Goal: Task Accomplishment & Management: Complete application form

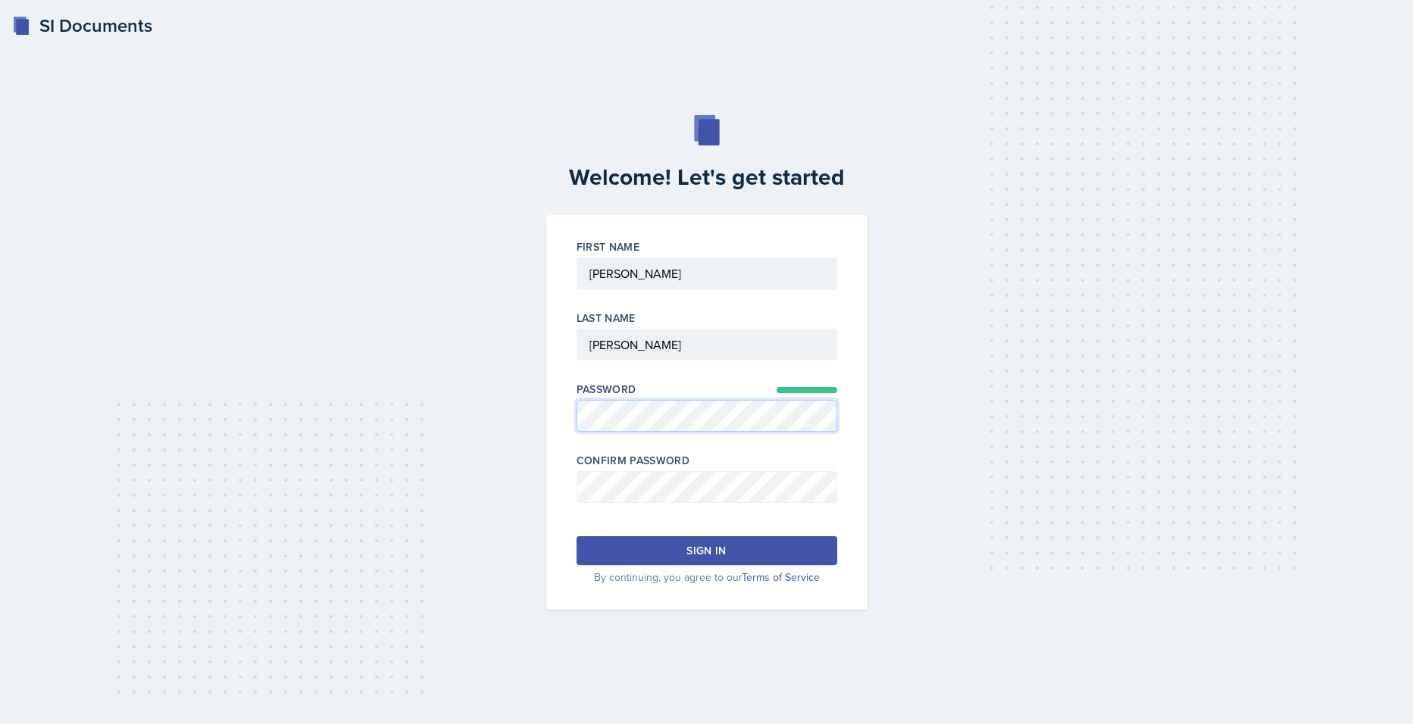
click at [560, 416] on div "First Name Last Name Password Confirm Password Sign in By continuing, you agree…" at bounding box center [706, 412] width 321 height 395
click at [707, 545] on div "Sign in" at bounding box center [705, 550] width 39 height 15
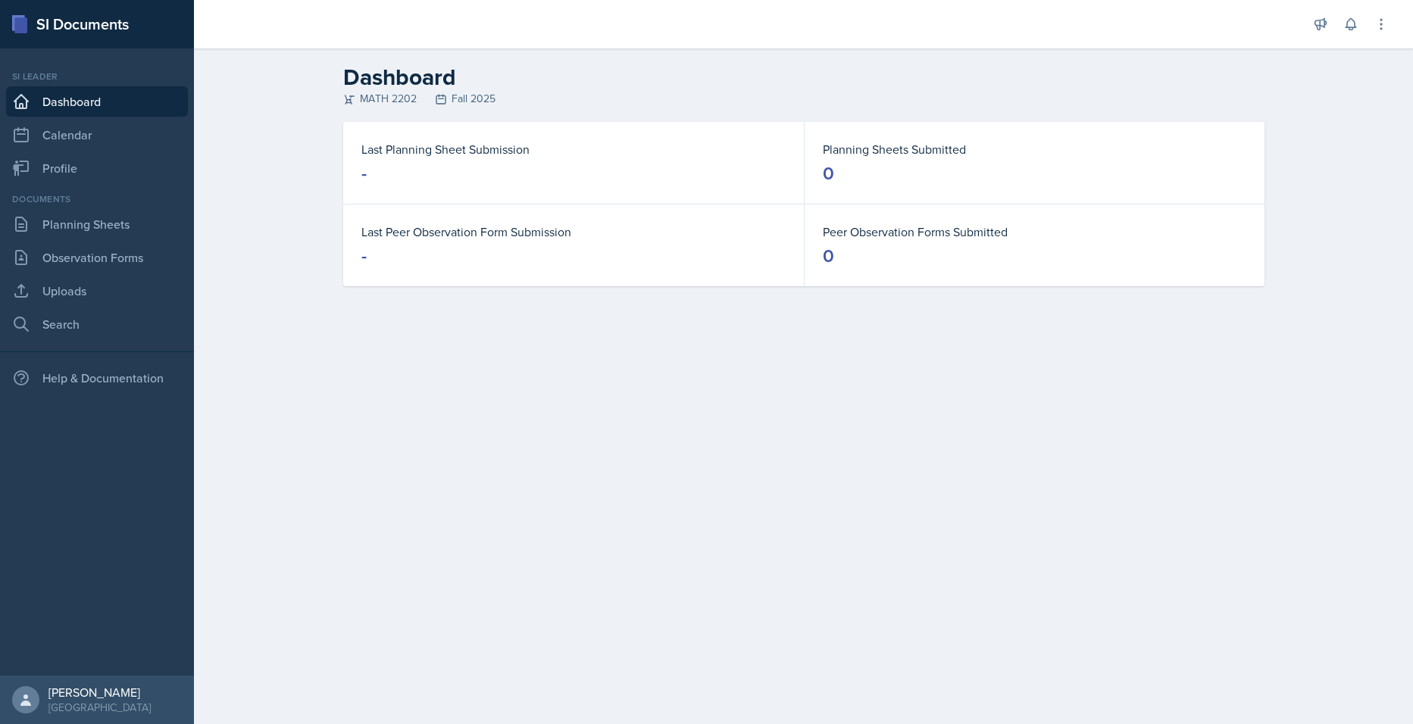
click at [947, 378] on main "Dashboard MATH 2202 Fall 2025 Last Planning Sheet Submission - Planning Sheets …" at bounding box center [803, 386] width 1219 height 676
click at [52, 140] on link "Calendar" at bounding box center [97, 135] width 182 height 30
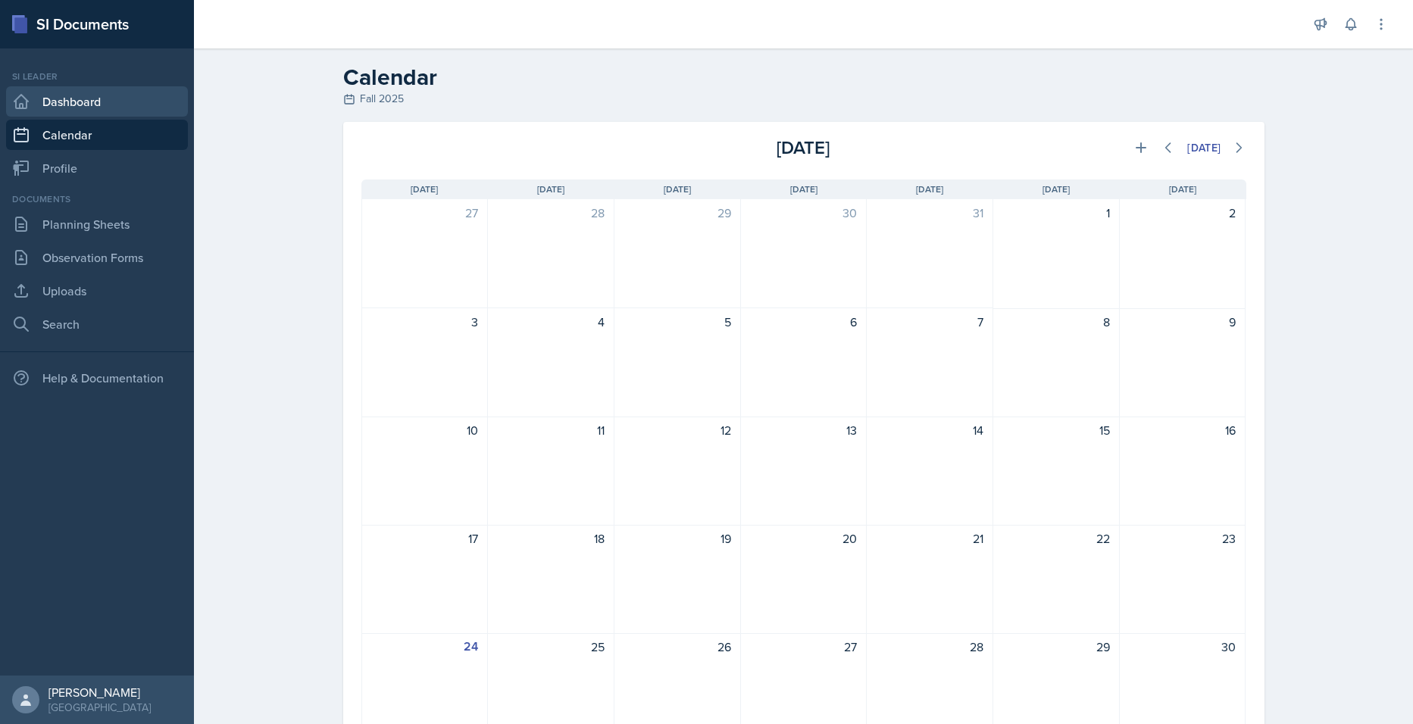
click at [80, 111] on link "Dashboard" at bounding box center [97, 101] width 182 height 30
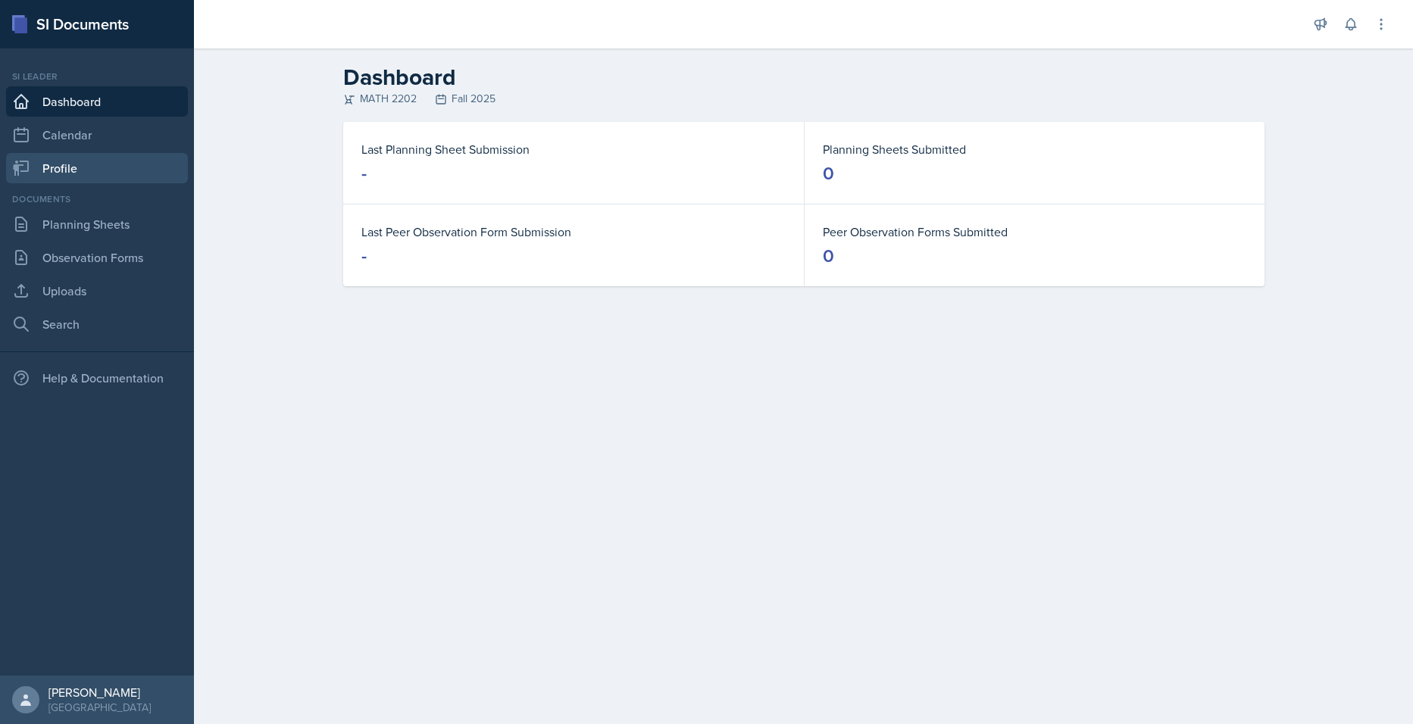
click at [80, 182] on link "Profile" at bounding box center [97, 168] width 182 height 30
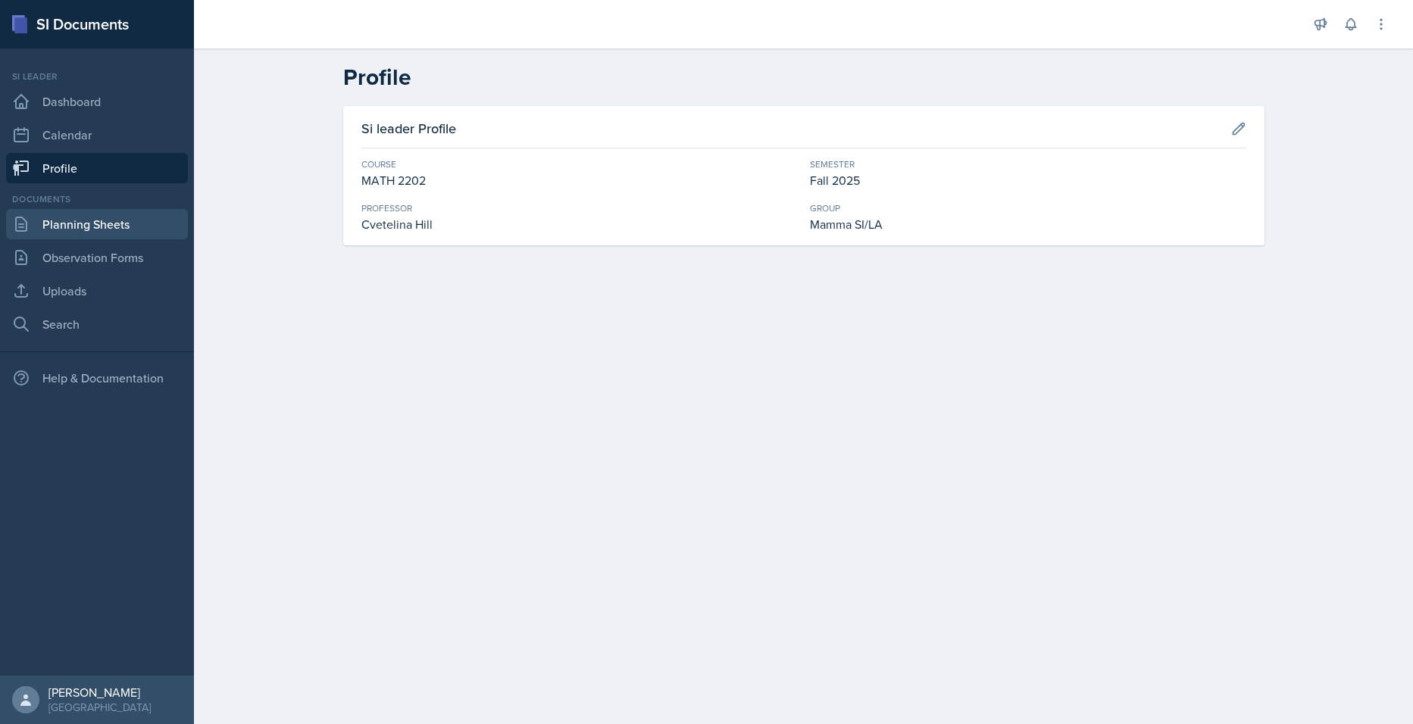
click at [99, 233] on link "Planning Sheets" at bounding box center [97, 224] width 182 height 30
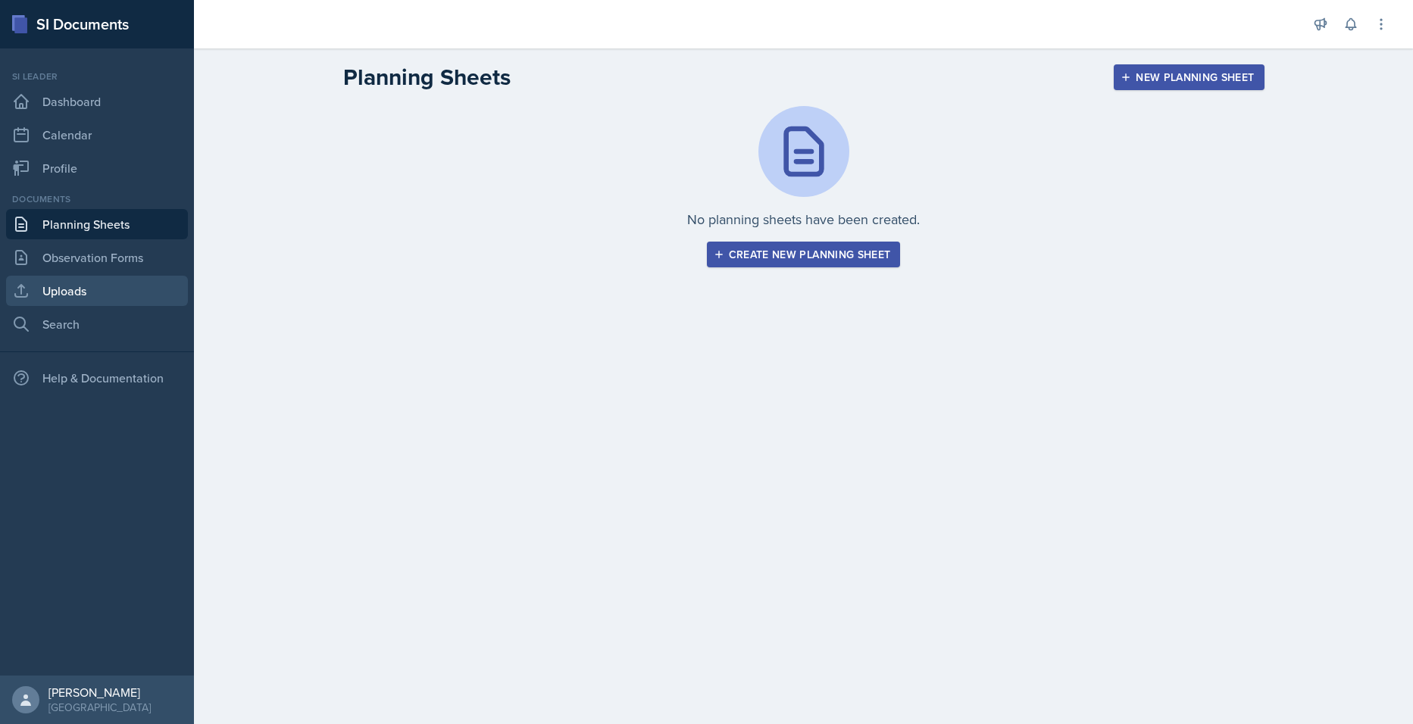
click at [79, 294] on link "Uploads" at bounding box center [97, 291] width 182 height 30
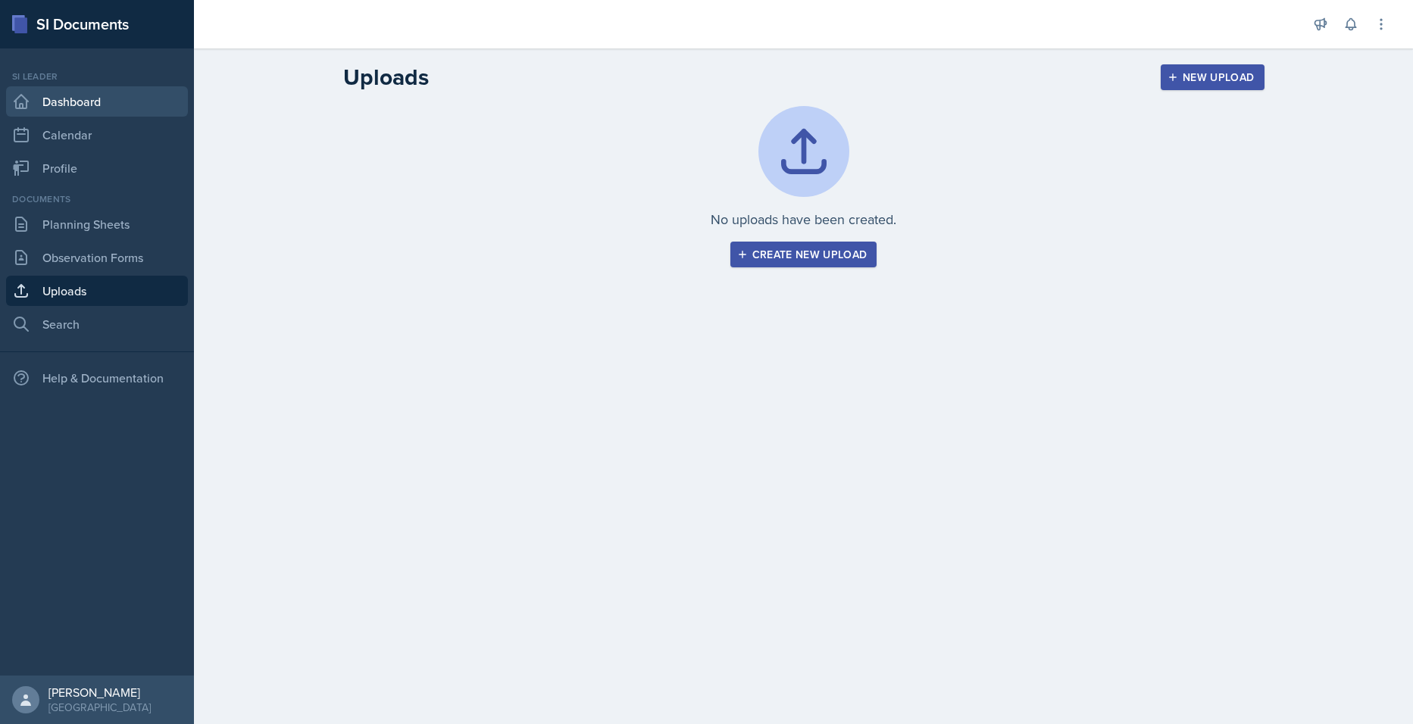
click at [87, 102] on link "Dashboard" at bounding box center [97, 101] width 182 height 30
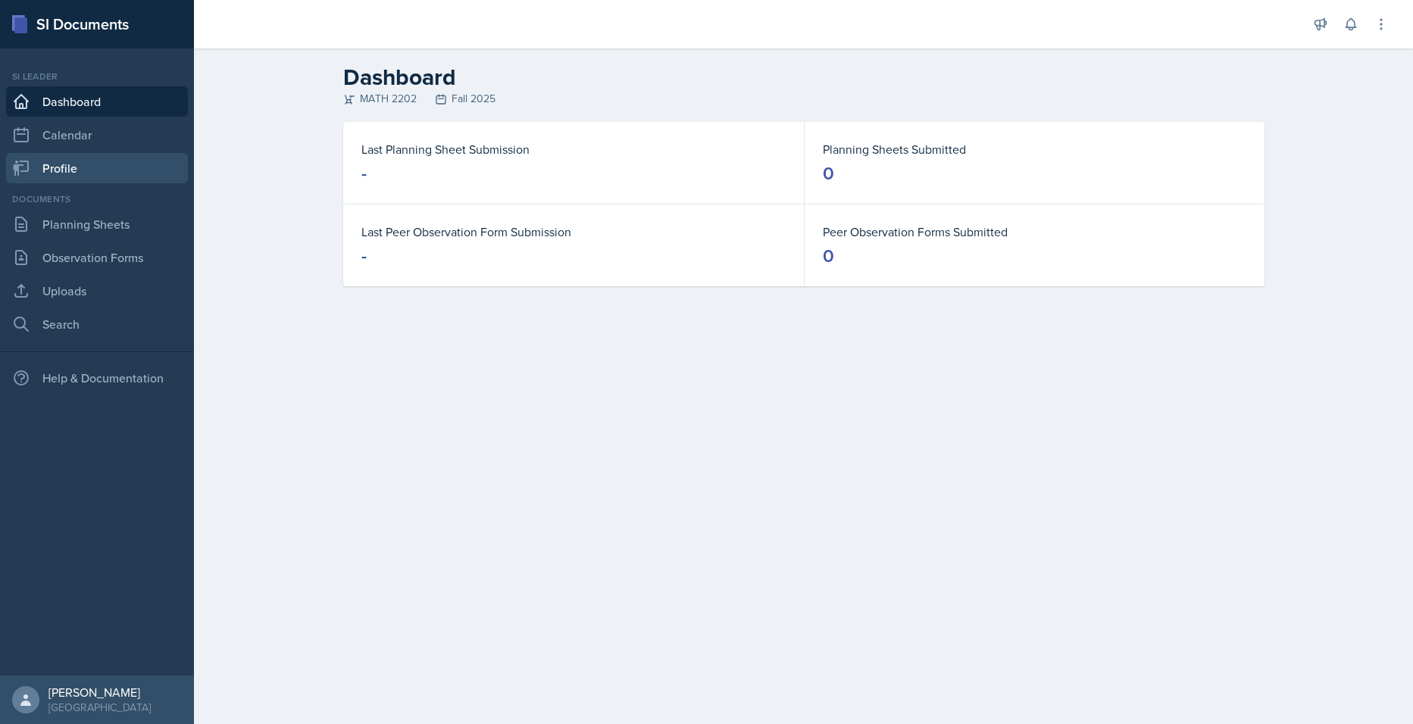
click at [79, 163] on link "Profile" at bounding box center [97, 168] width 182 height 30
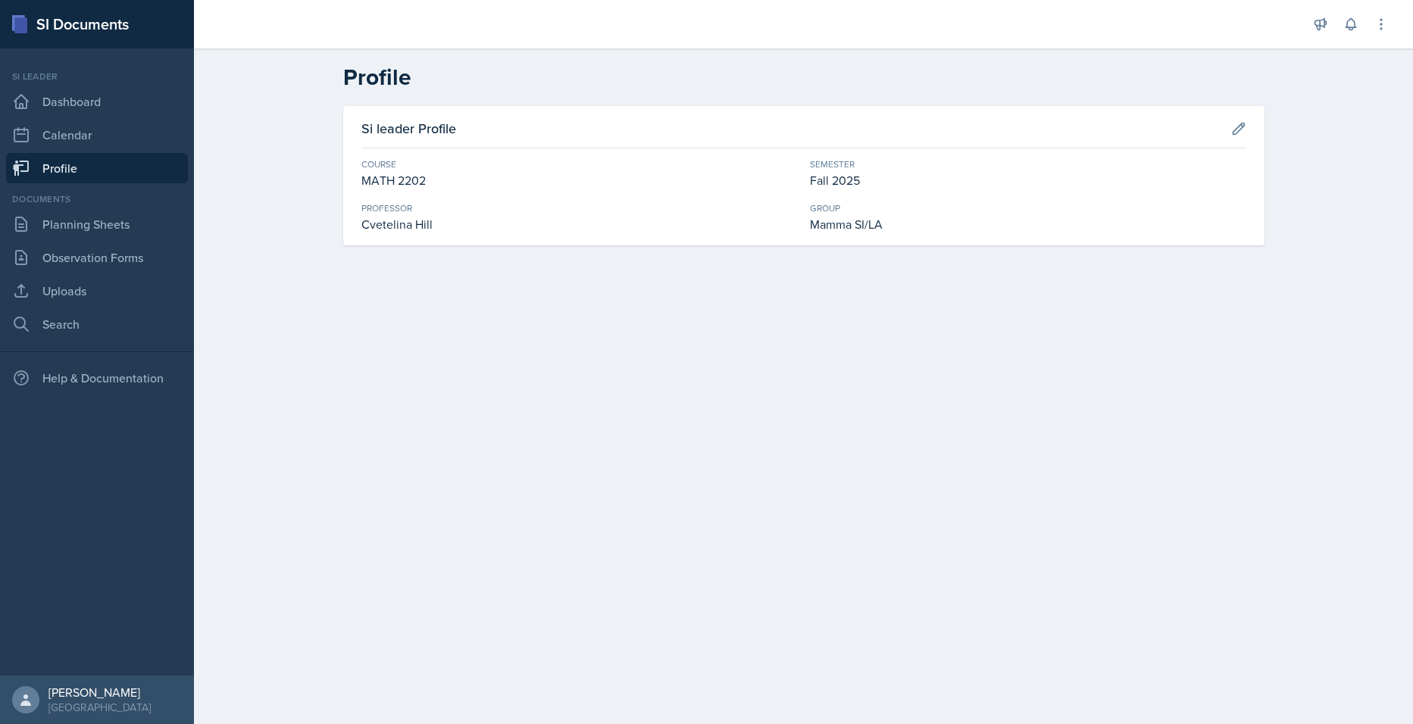
click at [74, 189] on nav "Si leader Dashboard Calendar Profile Documents Planning Sheets Observation Form…" at bounding box center [97, 361] width 194 height 627
click at [91, 239] on link "Planning Sheets" at bounding box center [97, 224] width 182 height 30
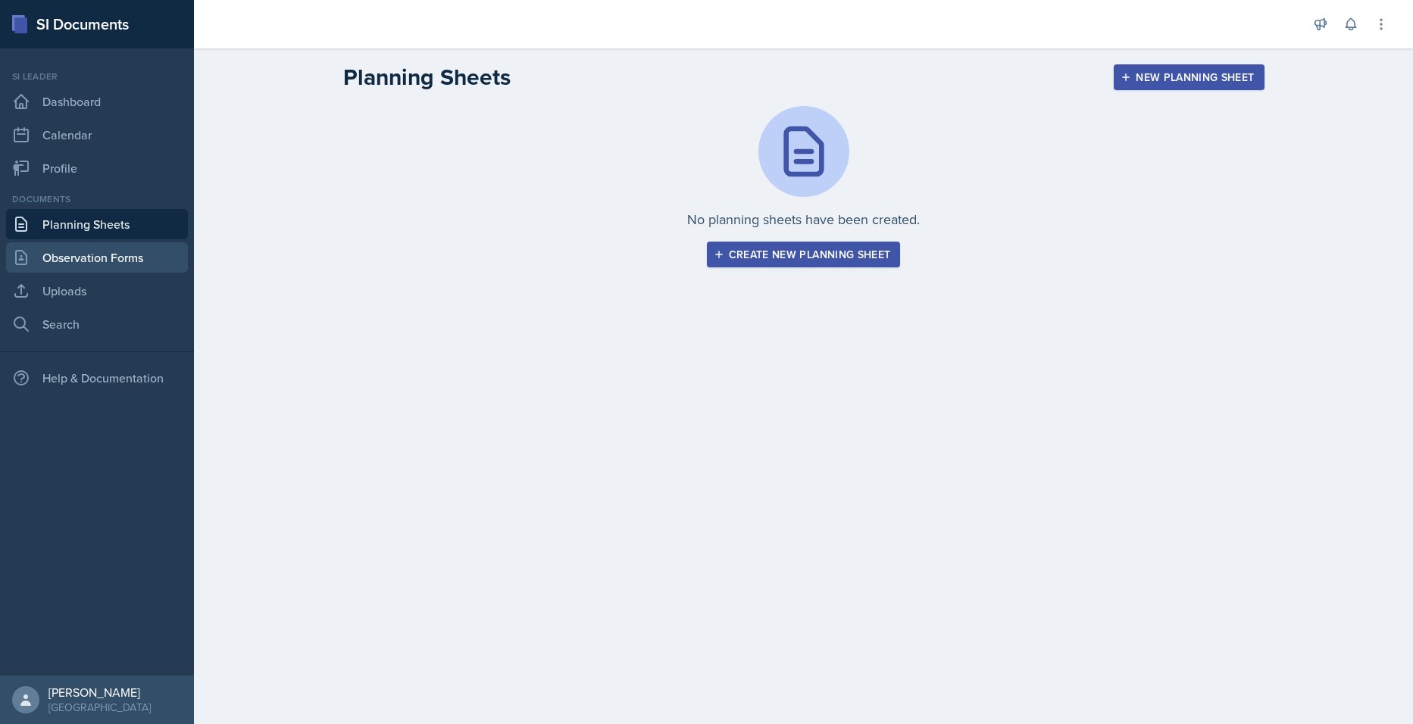
click at [84, 260] on link "Observation Forms" at bounding box center [97, 257] width 182 height 30
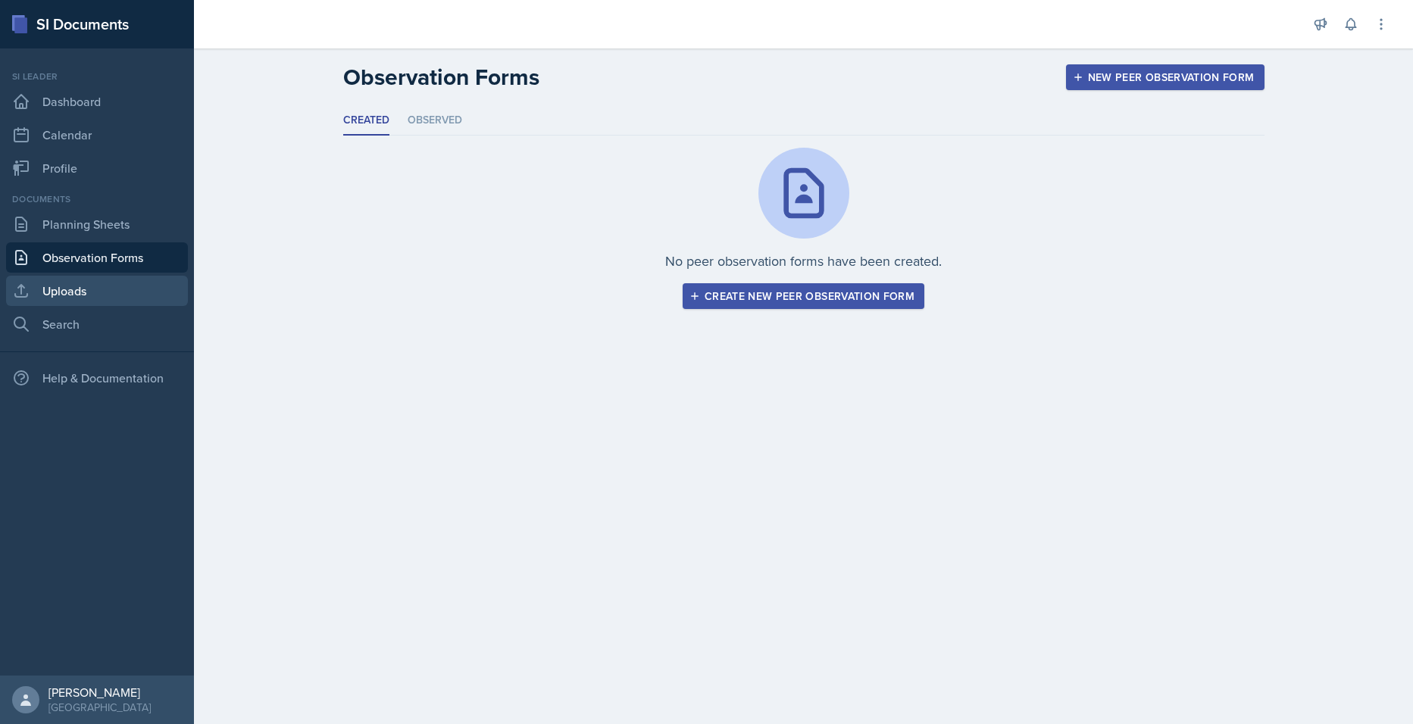
click at [84, 287] on link "Uploads" at bounding box center [97, 291] width 182 height 30
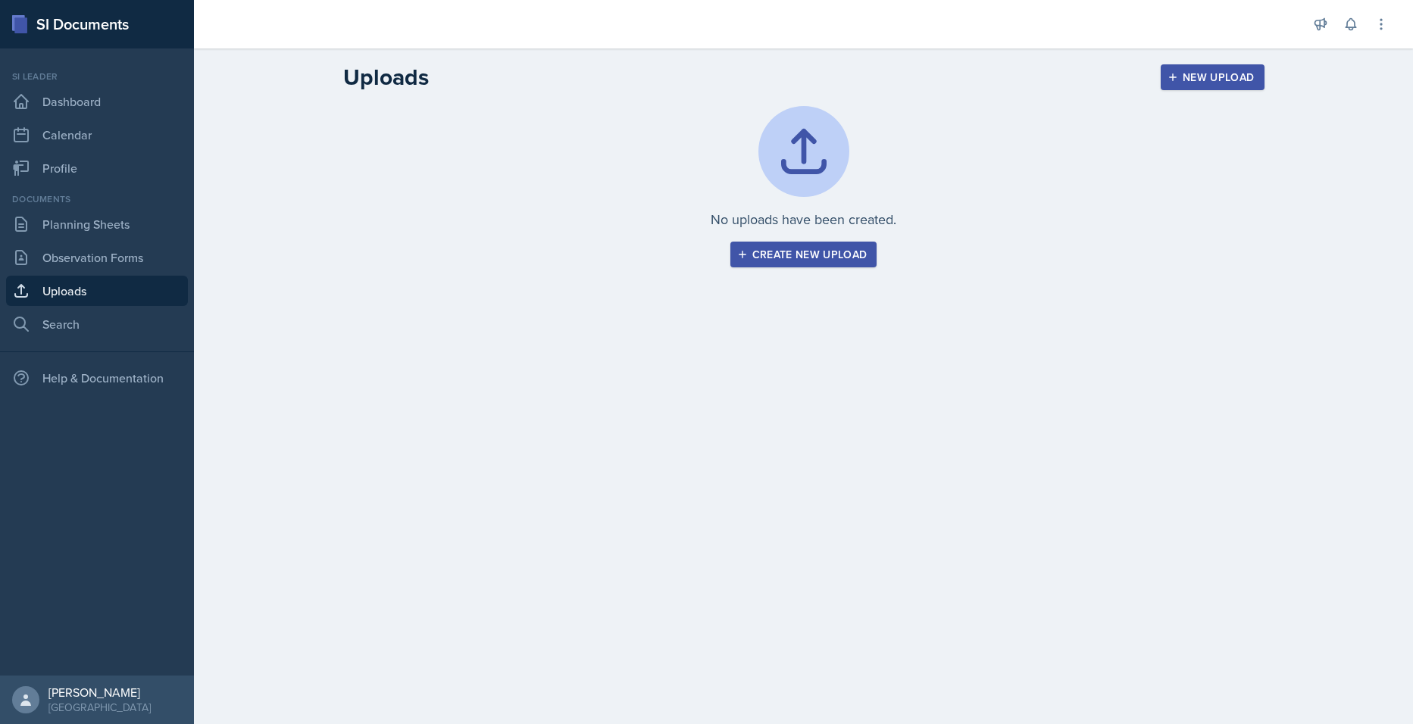
click at [664, 303] on div "No uploads have been created. Create new upload" at bounding box center [804, 205] width 970 height 198
click at [77, 173] on link "Profile" at bounding box center [97, 168] width 182 height 30
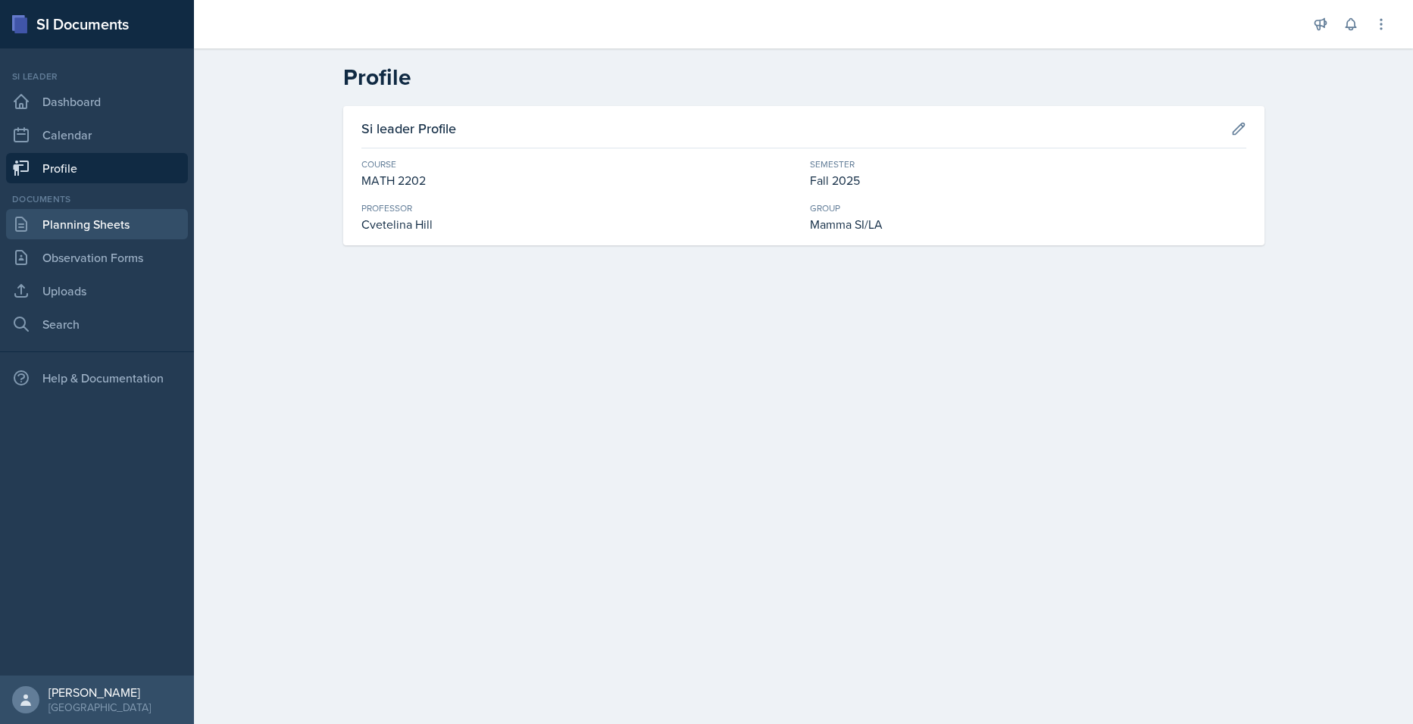
click at [78, 229] on link "Planning Sheets" at bounding box center [97, 224] width 182 height 30
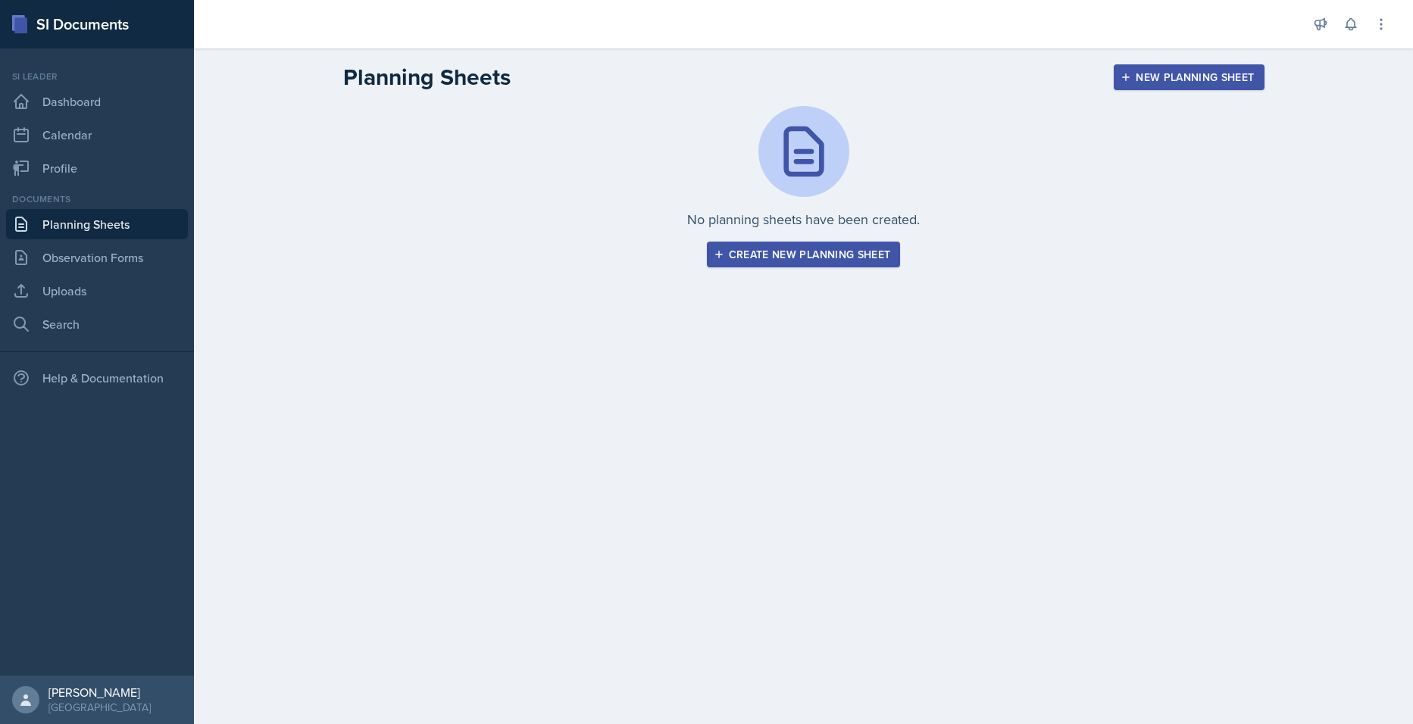
click at [823, 260] on div "Create new planning sheet" at bounding box center [804, 254] width 174 height 12
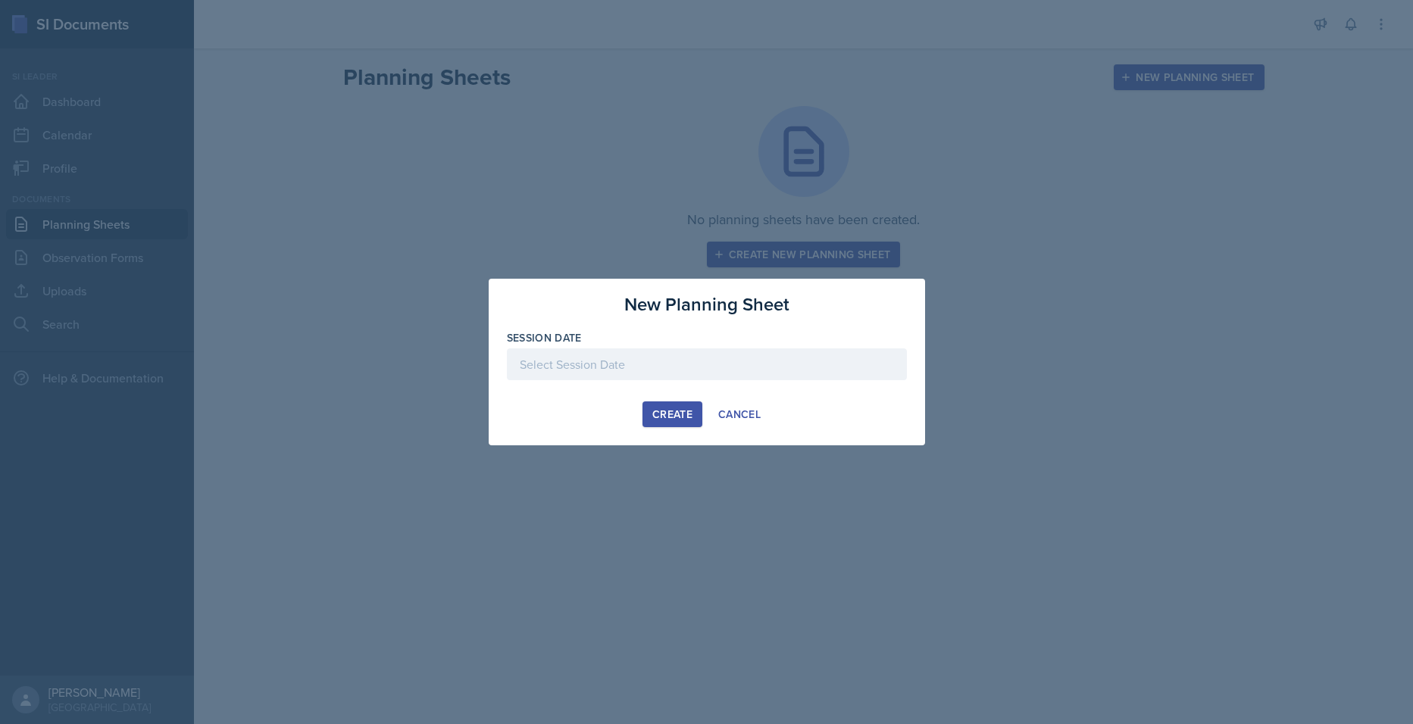
click at [664, 373] on div at bounding box center [707, 364] width 400 height 32
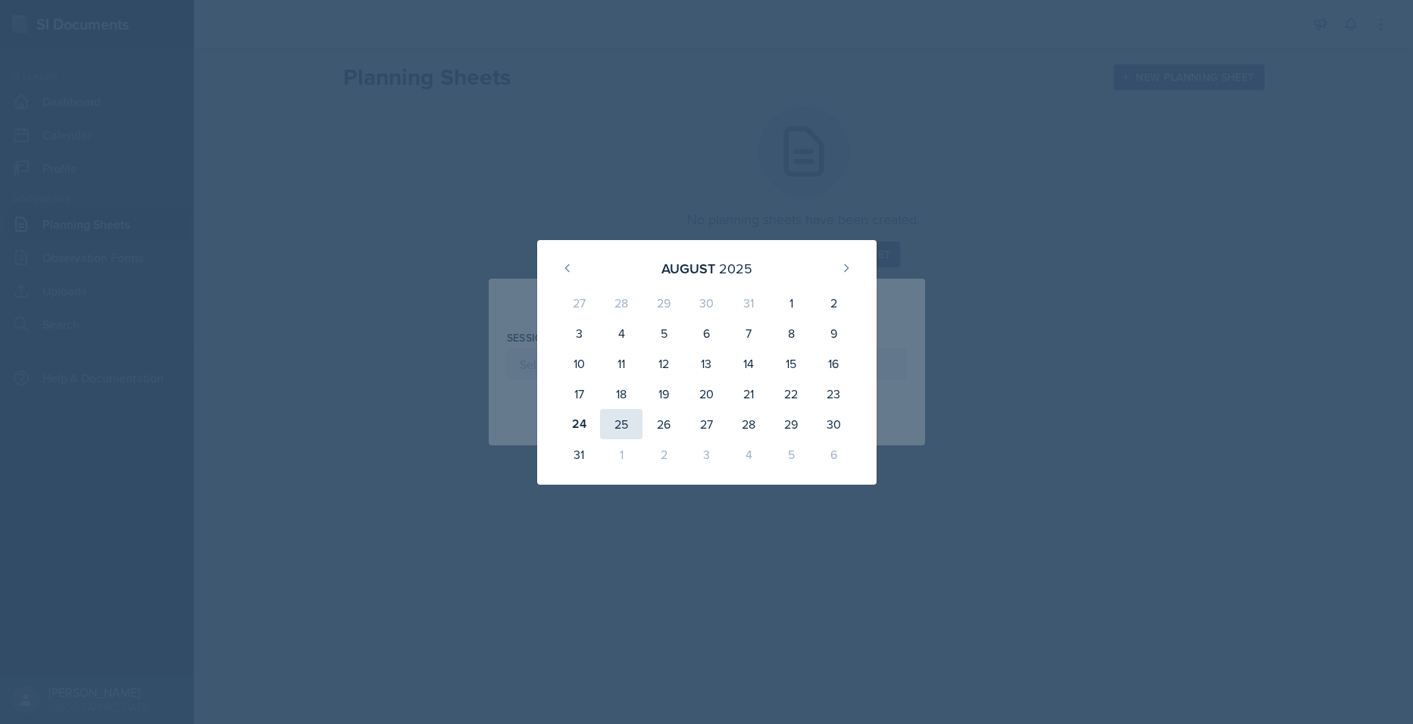
click at [621, 425] on div "25" at bounding box center [621, 424] width 42 height 30
type input "[DATE]"
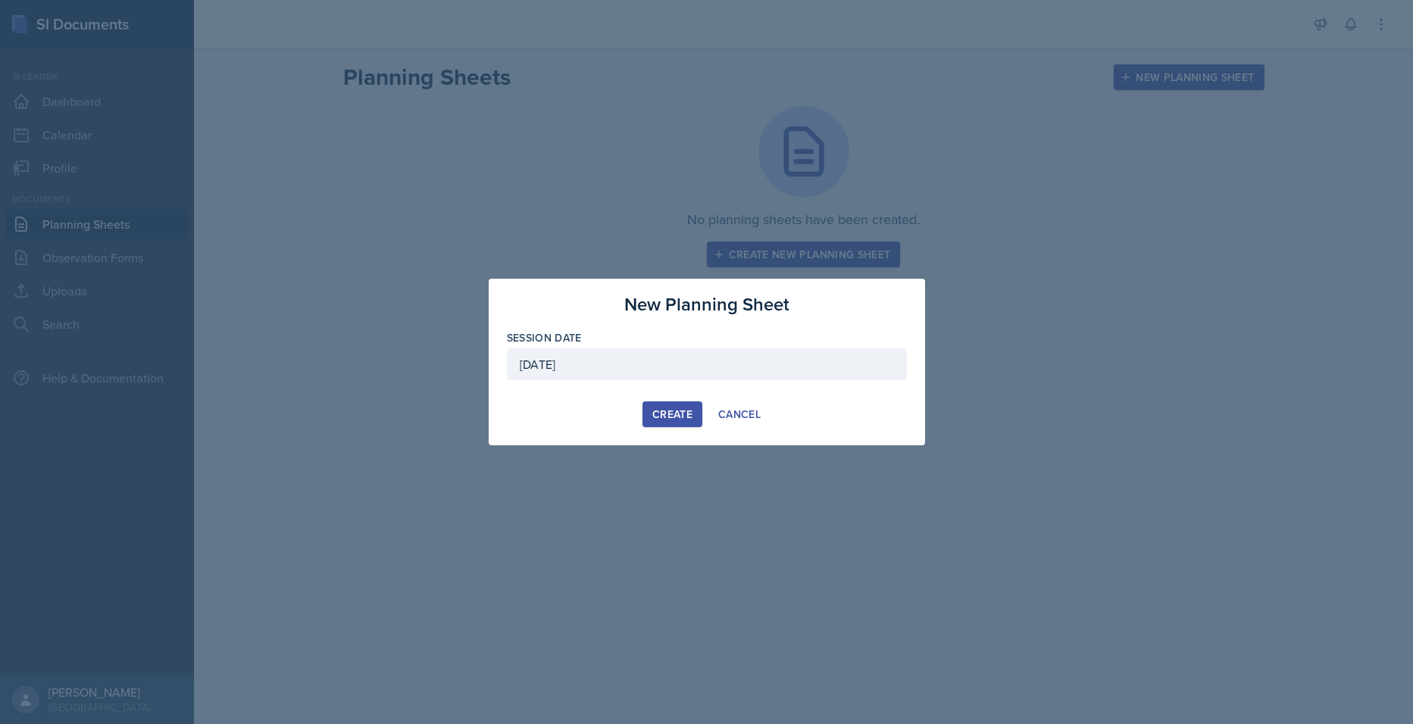
click at [670, 416] on div "Create" at bounding box center [672, 414] width 40 height 12
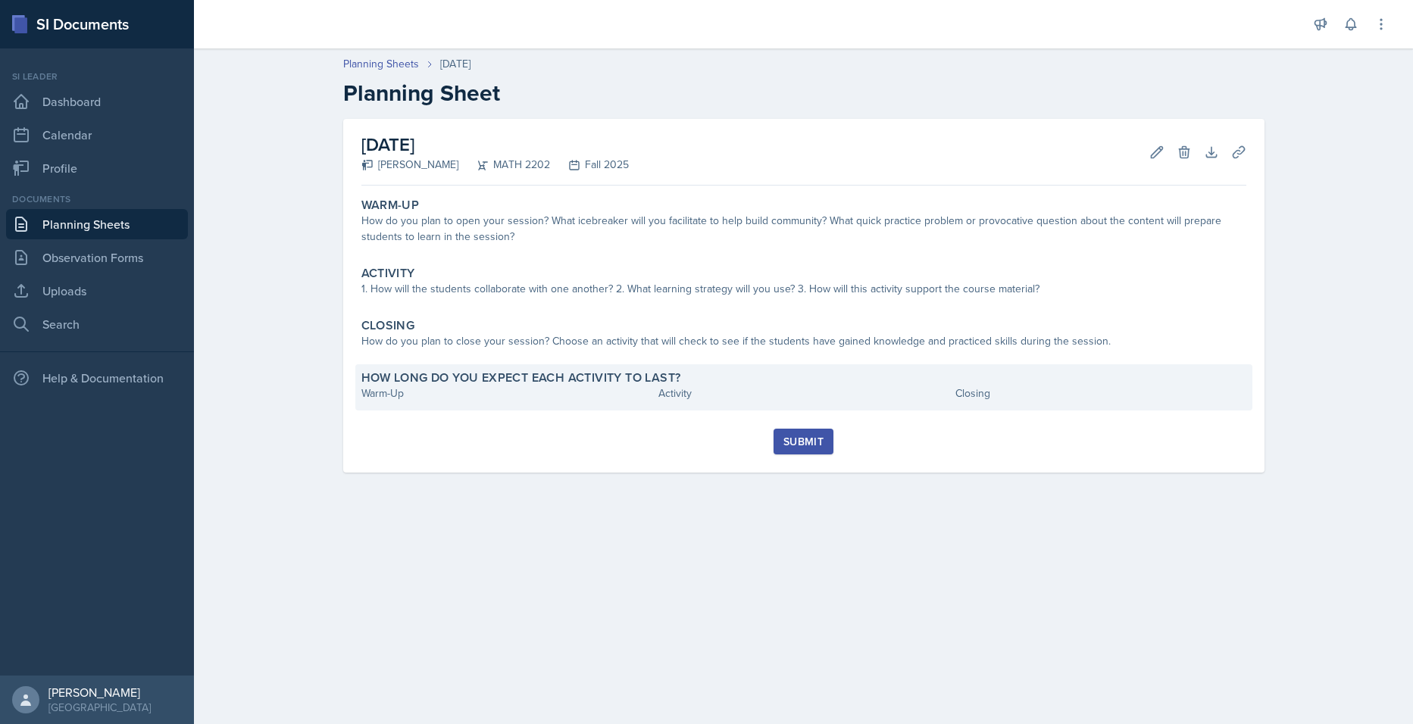
click at [664, 404] on div "How long do you expect each activity to last? Warm-Up Activity Closing" at bounding box center [803, 387] width 897 height 46
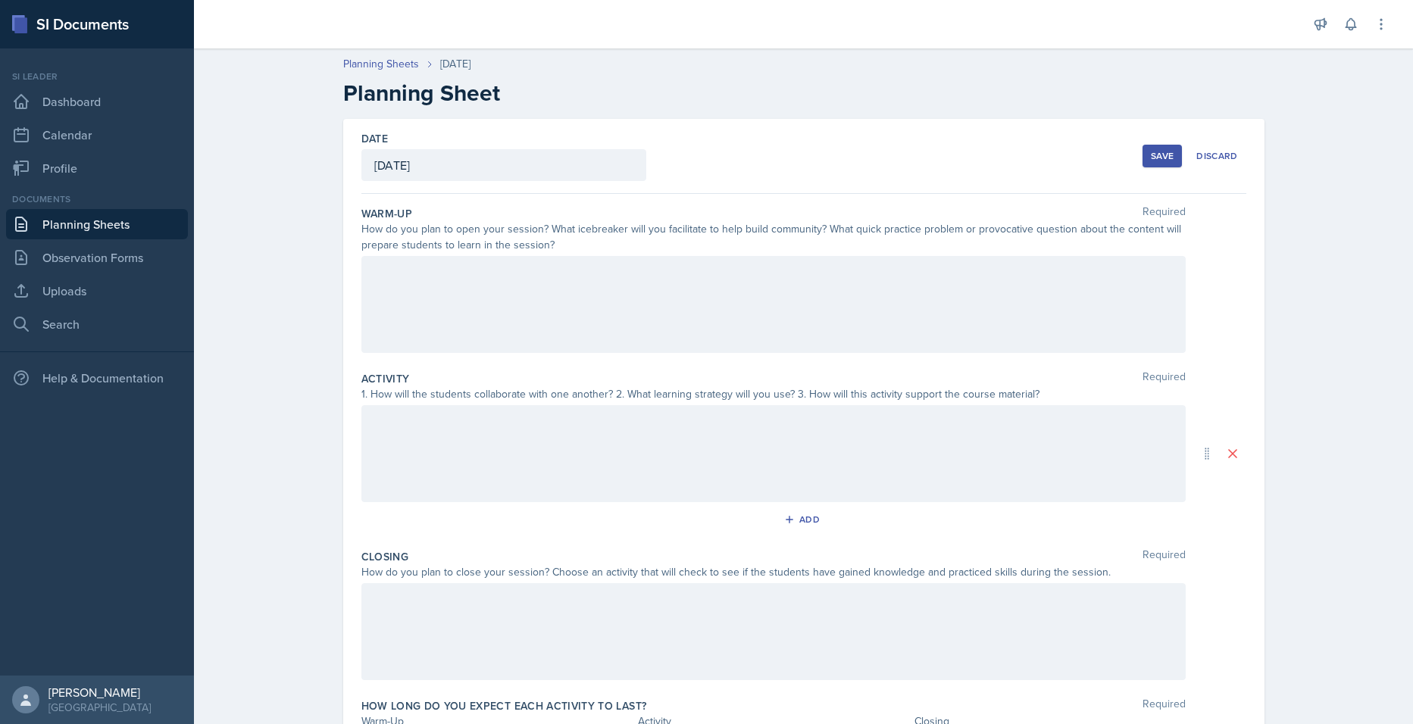
click at [455, 310] on div at bounding box center [773, 304] width 824 height 97
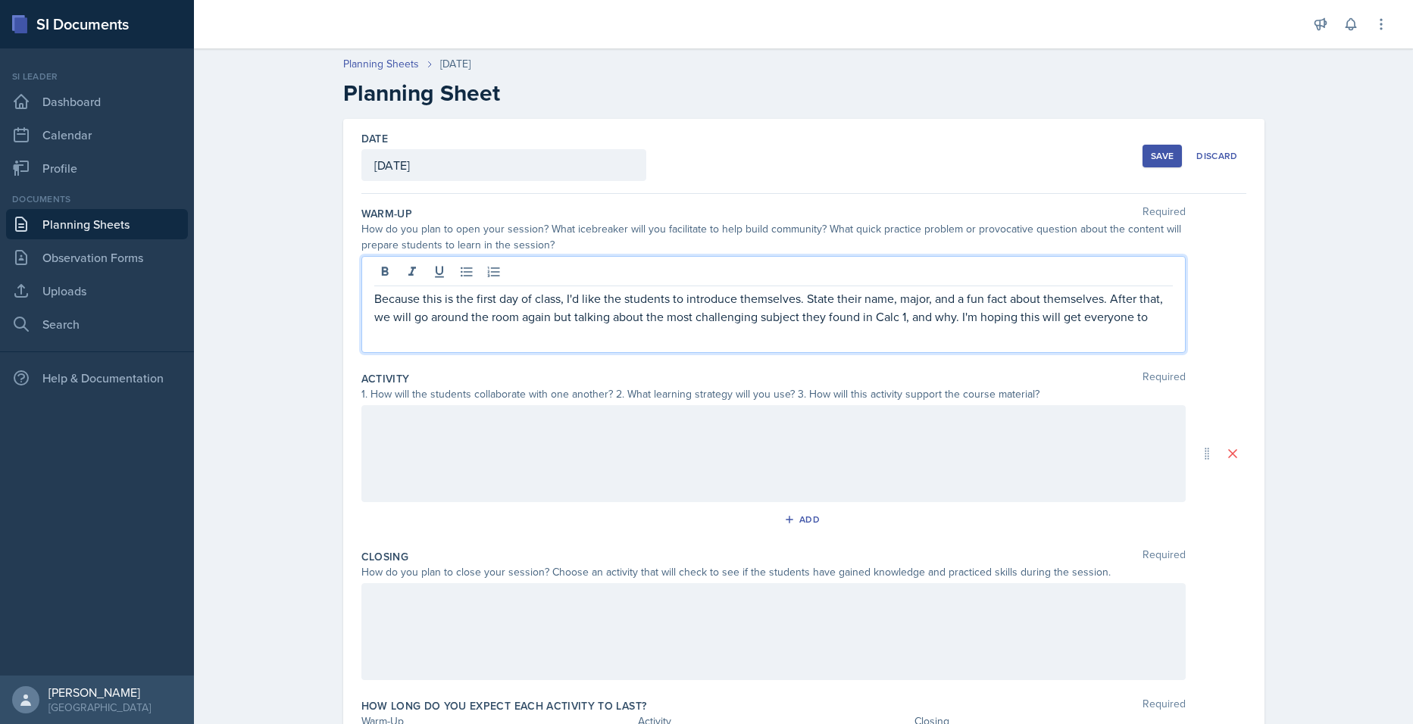
click at [1152, 317] on p "Because this is the first day of class, I'd like the students to introduce them…" at bounding box center [773, 307] width 798 height 36
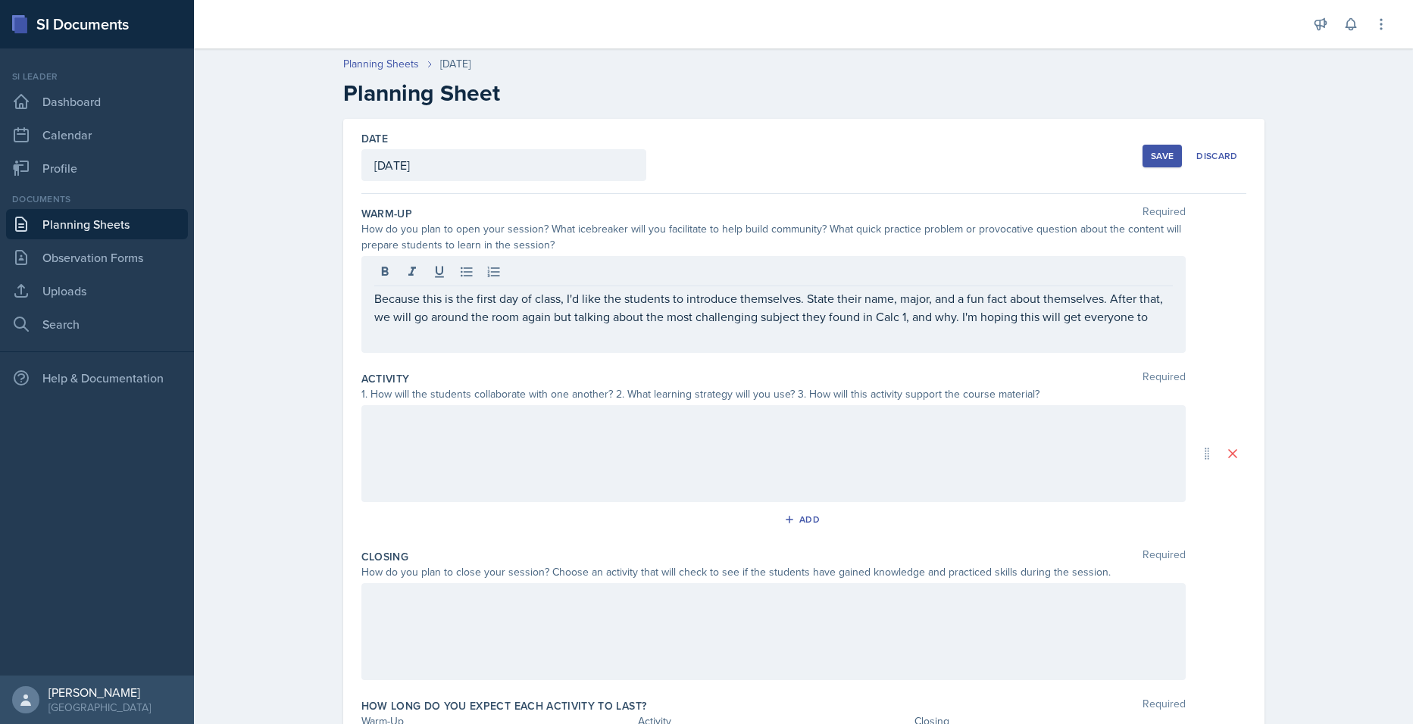
click at [1167, 320] on div "Because this is the first day of class, I'd like the students to introduce them…" at bounding box center [773, 304] width 824 height 97
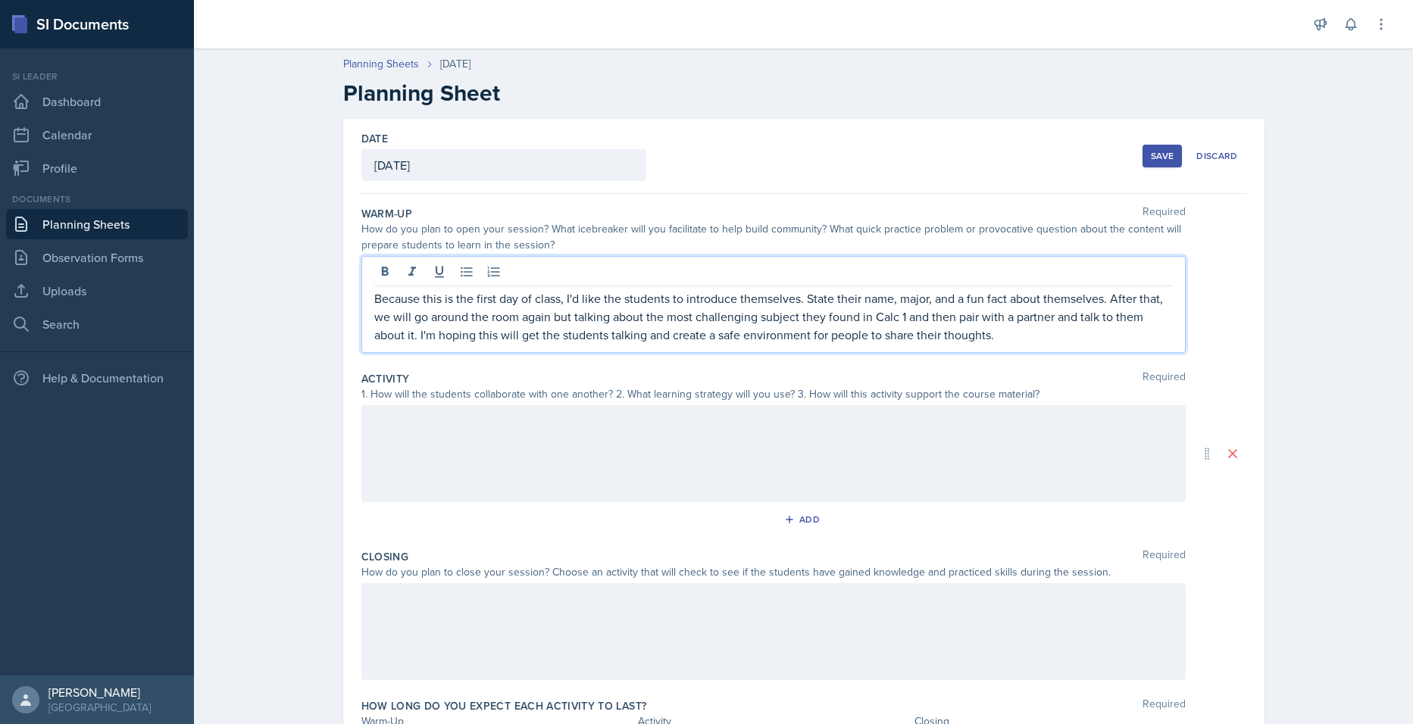
click at [1012, 339] on p "Because this is the first day of class, I'd like the students to introduce them…" at bounding box center [773, 316] width 798 height 55
click at [674, 482] on div at bounding box center [773, 453] width 824 height 97
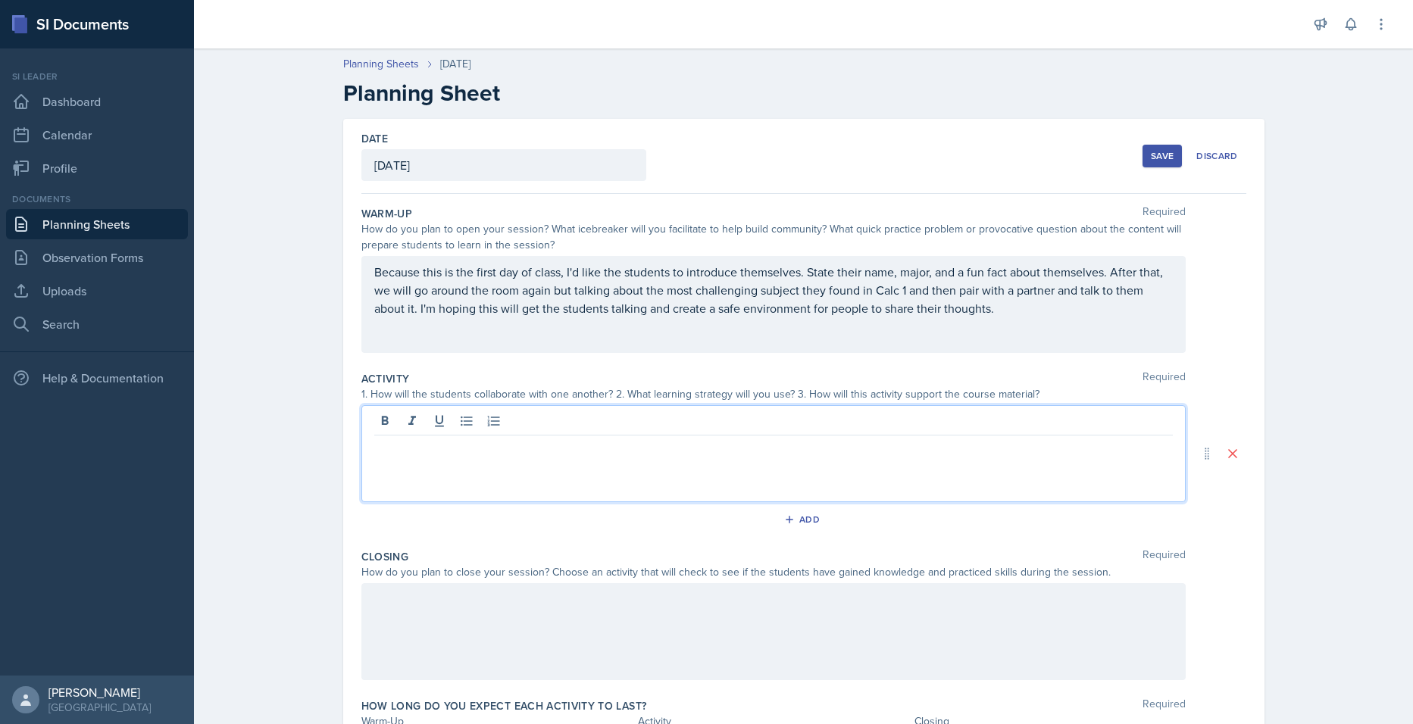
click at [1033, 314] on p "Because this is the first day of class, I'd like the students to introduce them…" at bounding box center [773, 290] width 798 height 55
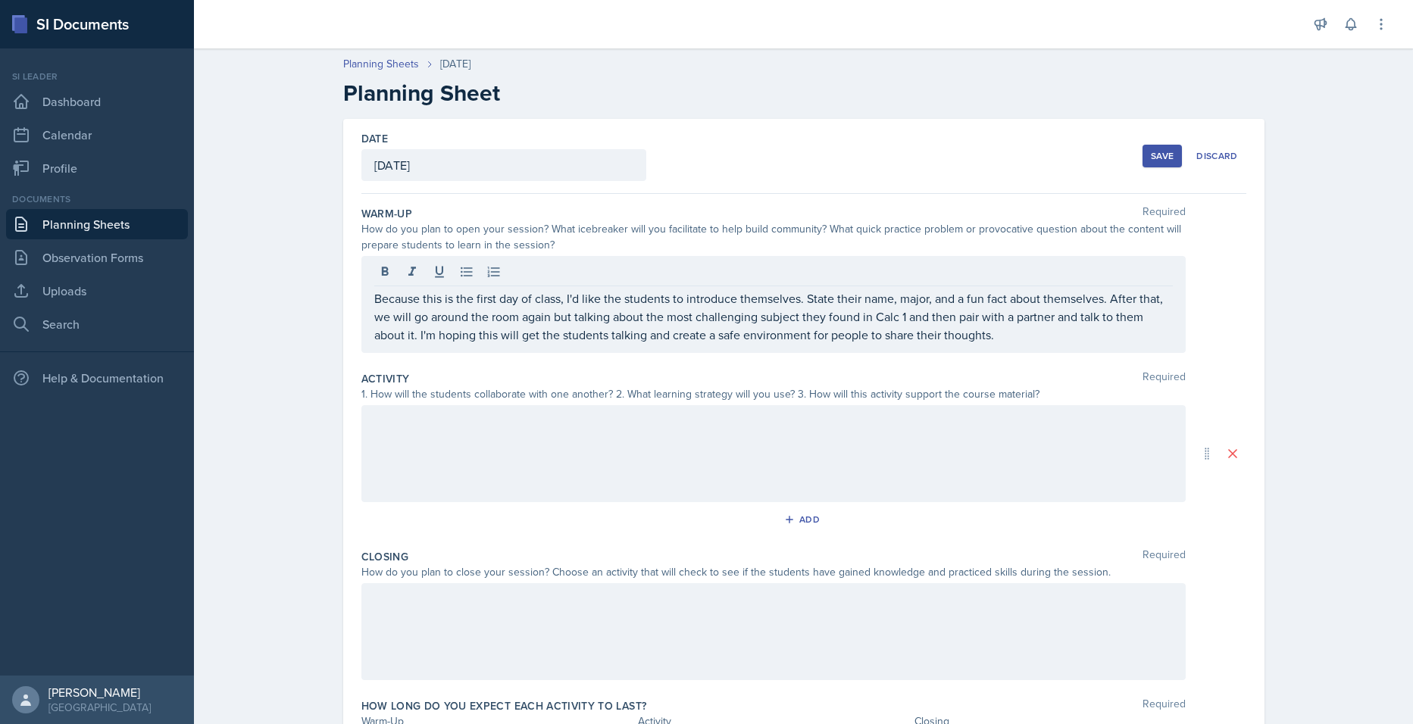
click at [564, 468] on div at bounding box center [773, 453] width 824 height 97
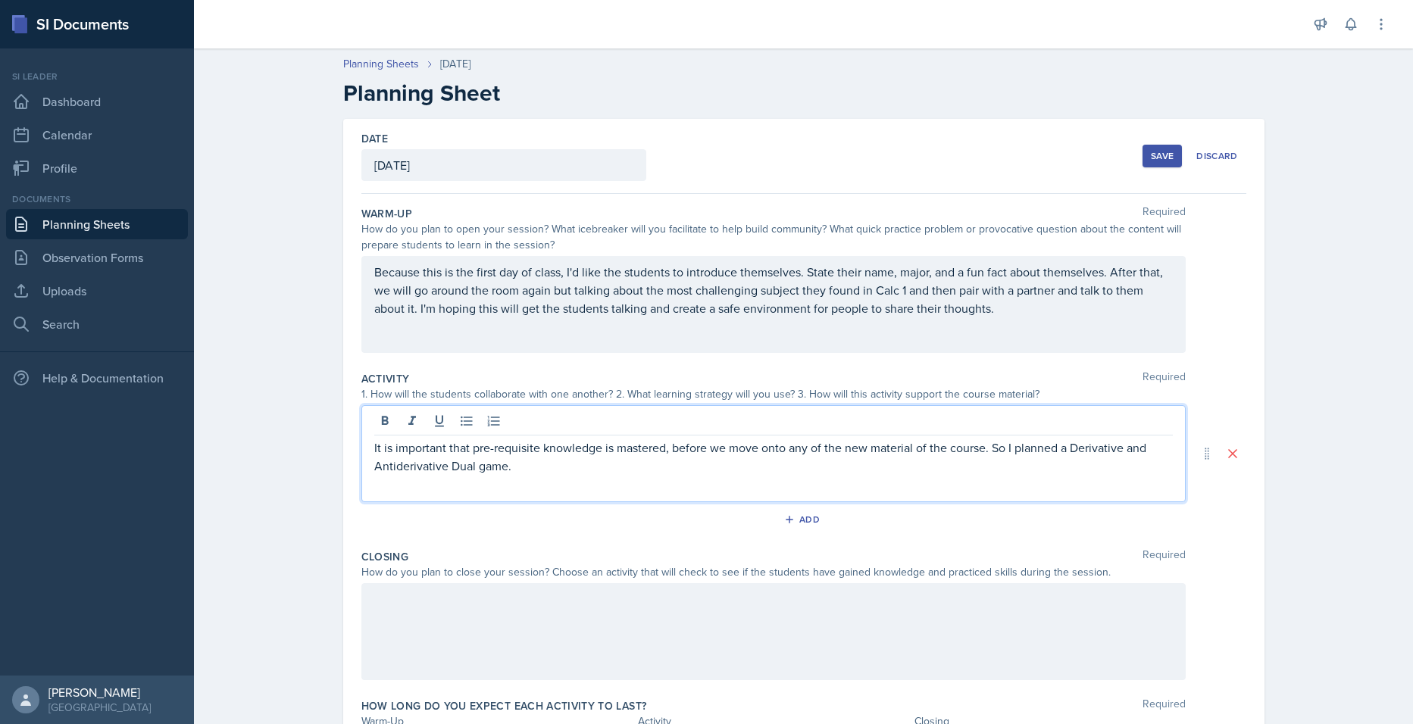
click at [540, 470] on p "It is important that pre-requisite knowledge is mastered, before we move onto a…" at bounding box center [773, 457] width 798 height 36
click at [942, 473] on div "It is important that pre-requisite knowledge is mastered, before we move onto a…" at bounding box center [773, 453] width 824 height 97
click at [1080, 473] on p "It is important that pre-requisite knowledge is mastered, before we move onto a…" at bounding box center [773, 457] width 798 height 36
click at [1114, 466] on p "It is important that pre-requisite knowledge is mastered, before we move onto a…" at bounding box center [773, 457] width 798 height 36
click at [757, 496] on div "It is important that pre-requisite knowledge is mastered, before we move onto a…" at bounding box center [773, 453] width 824 height 97
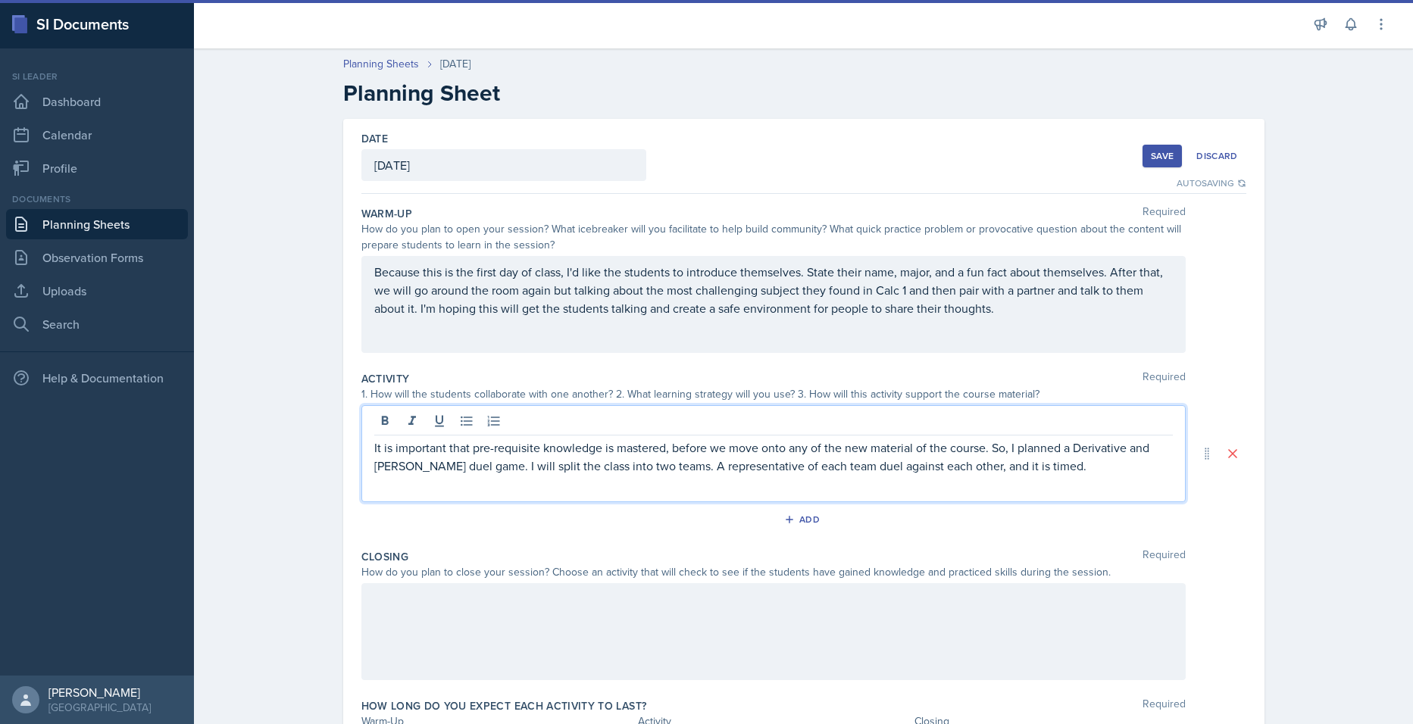
click at [1083, 456] on p "It is important that pre-requisite knowledge is mastered, before we move onto a…" at bounding box center [773, 457] width 798 height 36
click at [1090, 461] on p "It is important that pre-requisite knowledge is mastered, before we move onto a…" at bounding box center [773, 457] width 798 height 36
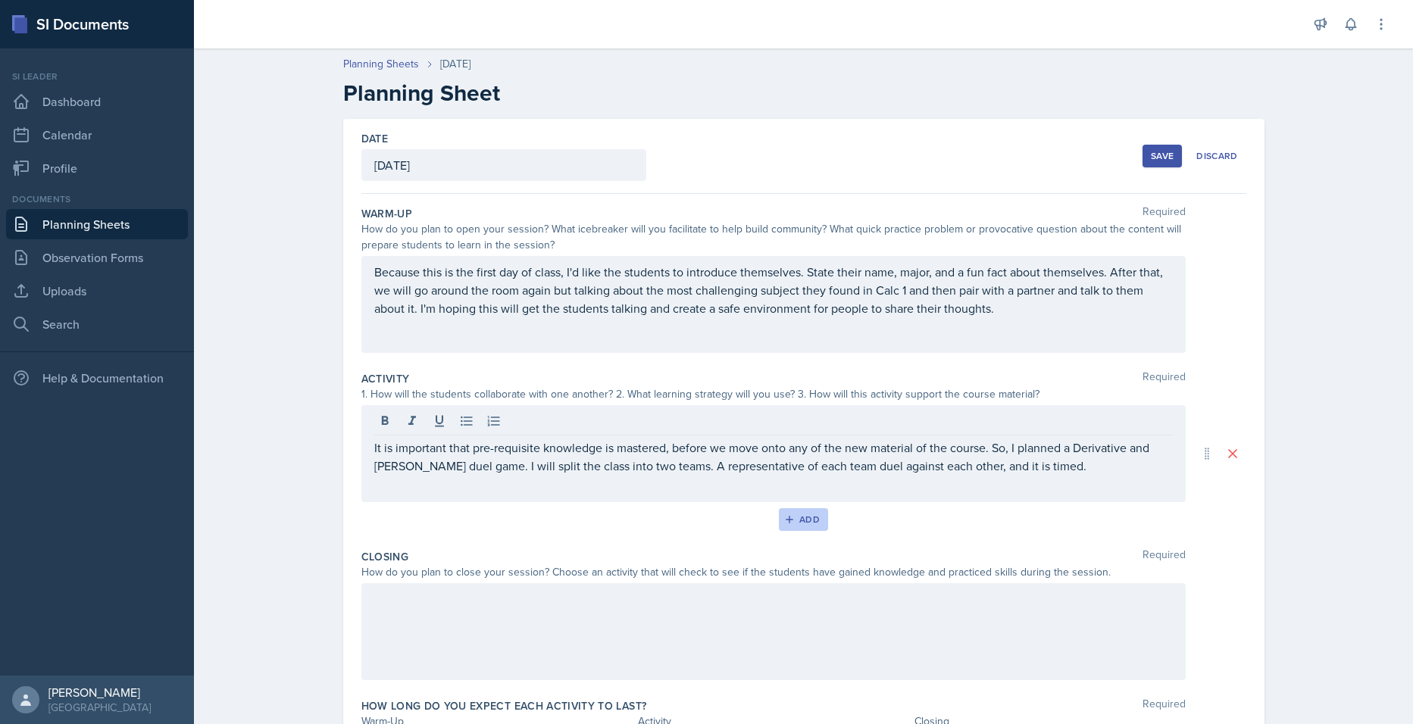
click at [799, 517] on div "Add" at bounding box center [803, 520] width 33 height 12
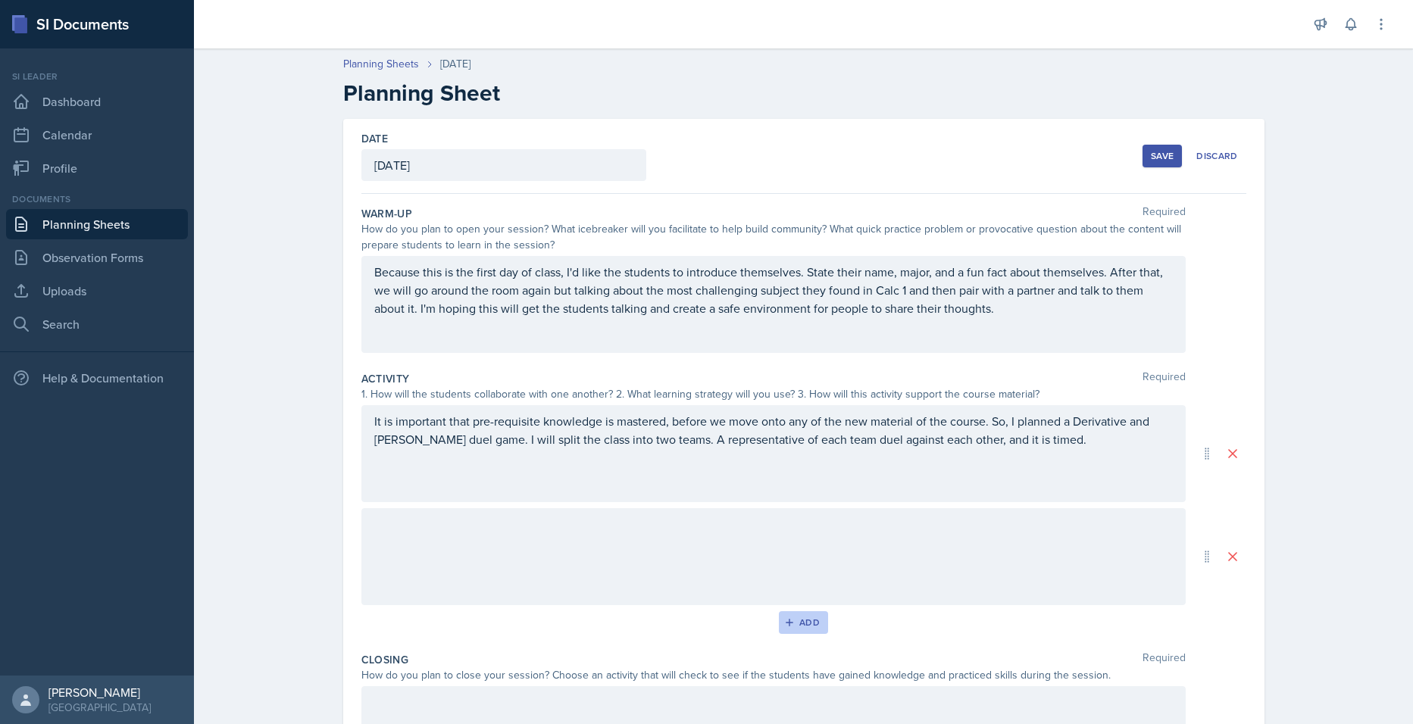
click at [799, 517] on div at bounding box center [773, 556] width 824 height 97
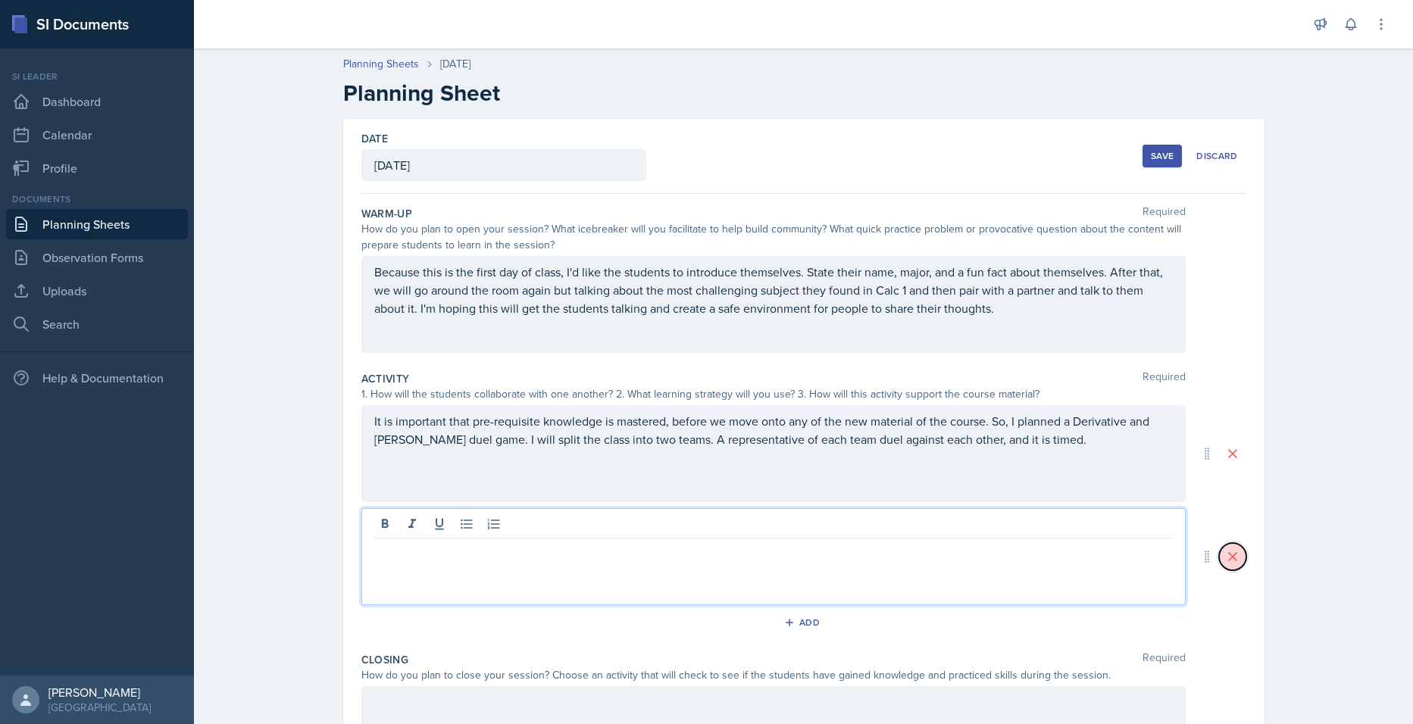
click at [1230, 556] on icon at bounding box center [1232, 556] width 15 height 15
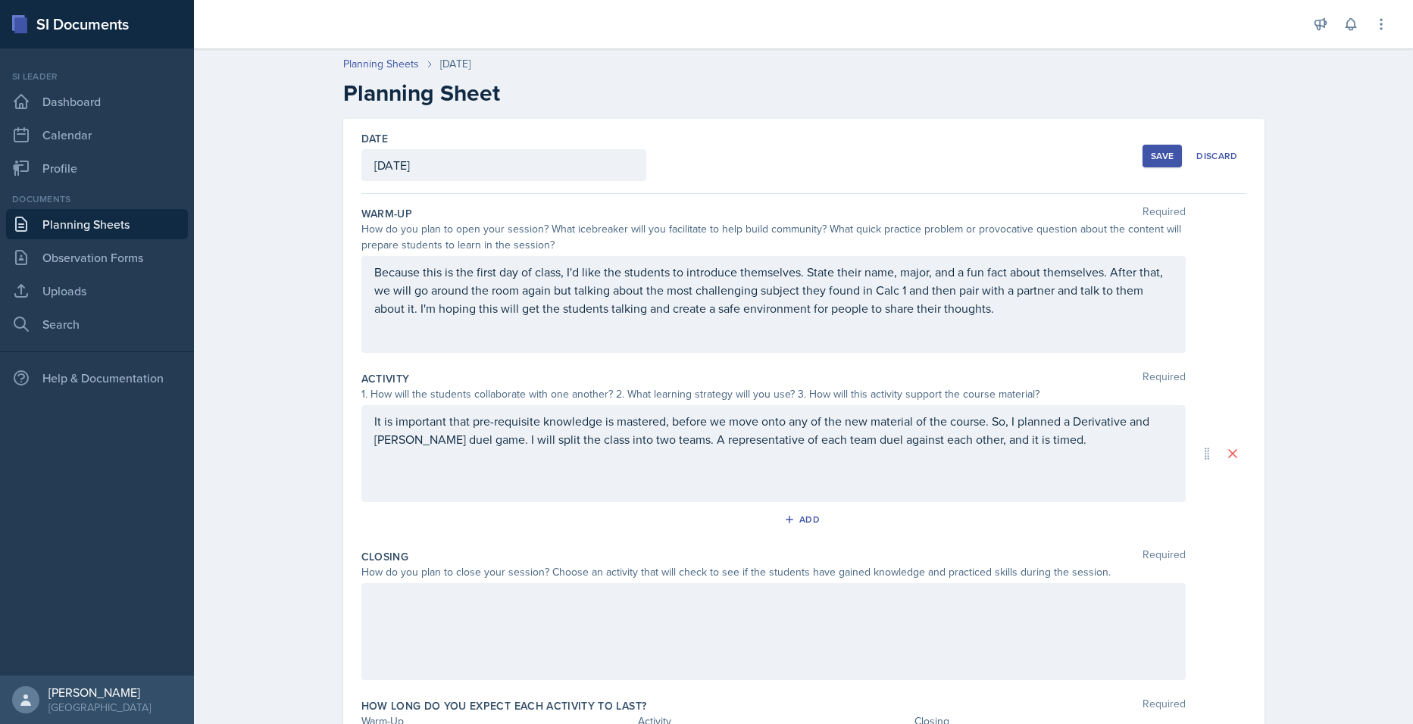
click at [1095, 445] on p "It is important that pre-requisite knowledge is mastered, before we move onto a…" at bounding box center [773, 430] width 798 height 36
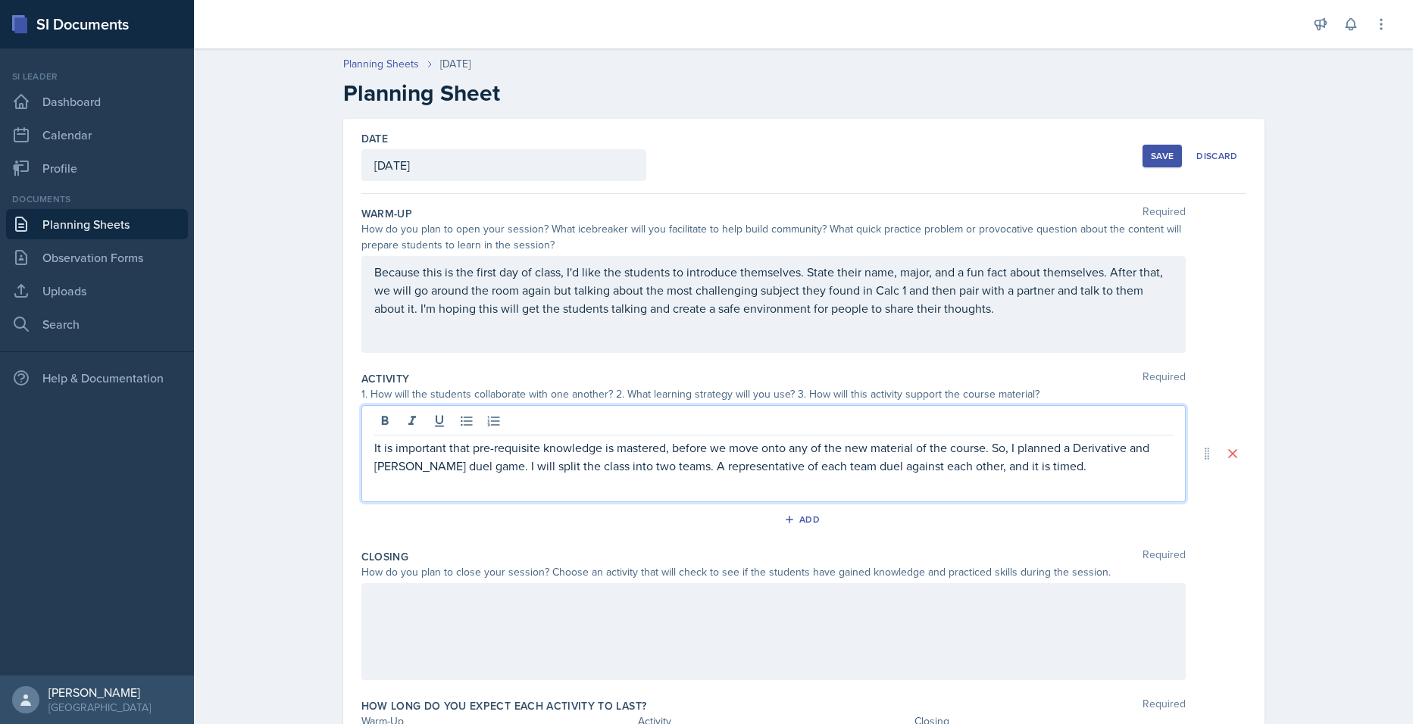
click at [1069, 463] on p "It is important that pre-requisite knowledge is mastered, before we move onto a…" at bounding box center [773, 457] width 798 height 36
click at [852, 489] on p "It is important that pre-requisite knowledge is mastered, before we move onto a…" at bounding box center [773, 466] width 798 height 55
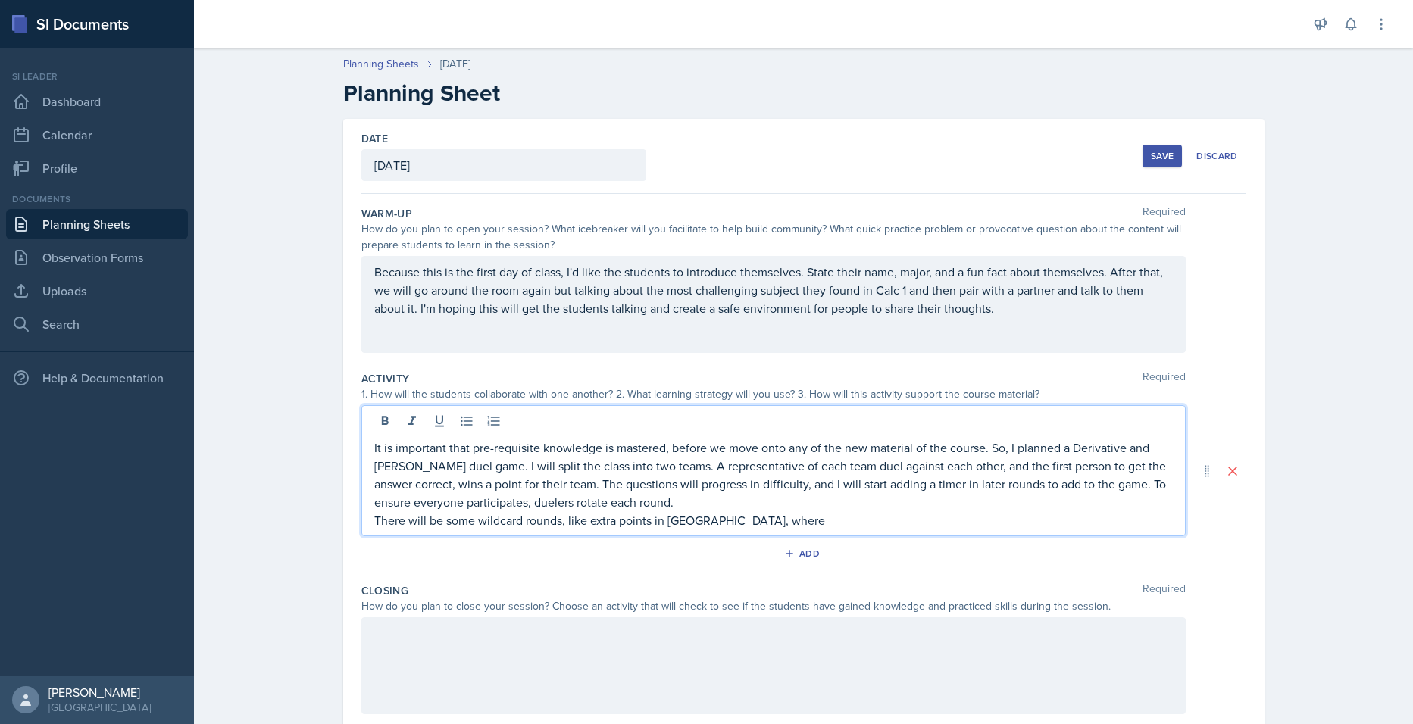
click at [673, 533] on div "It is important that pre-requisite knowledge is mastered, before we move onto a…" at bounding box center [773, 470] width 824 height 131
click at [787, 539] on div "Activity Required 1. How will the students collaborate with one another? 2. Wha…" at bounding box center [803, 471] width 885 height 212
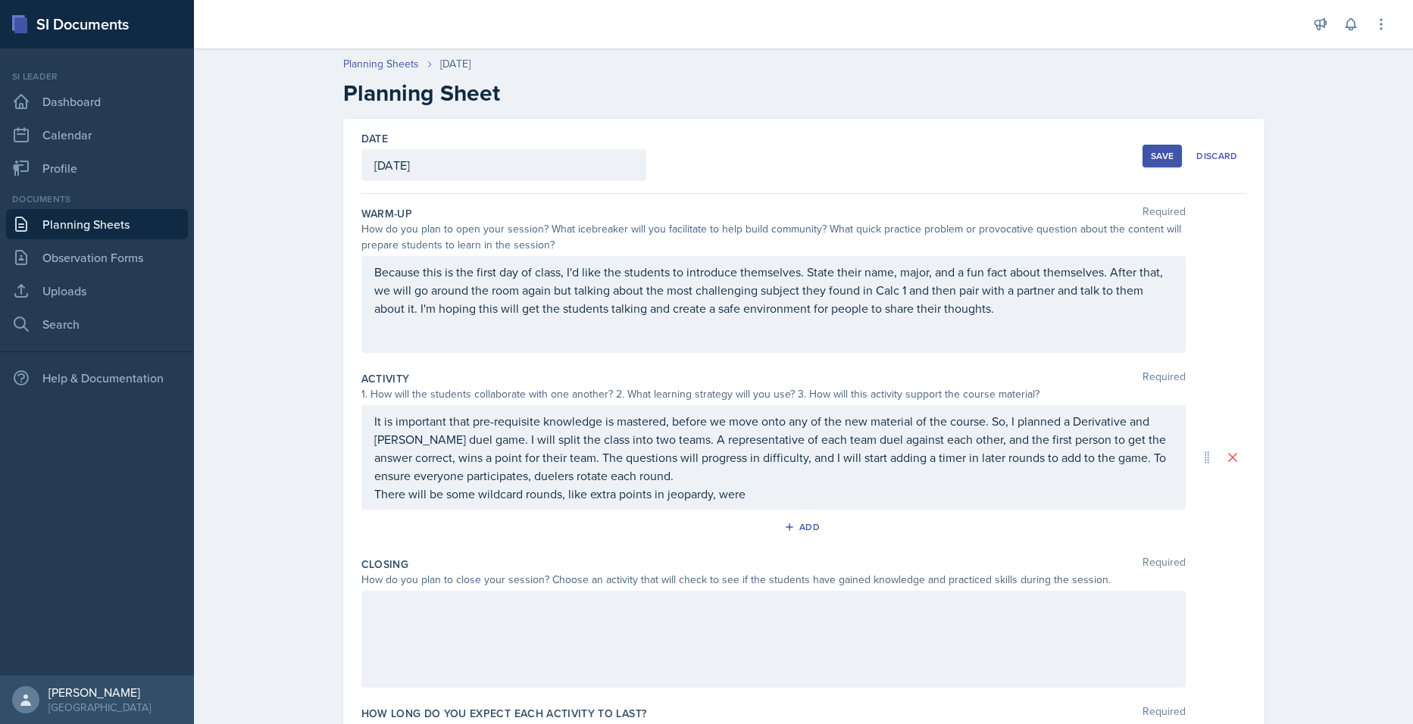
click at [747, 497] on div "It is important that pre-requisite knowledge is mastered, before we move onto a…" at bounding box center [773, 457] width 798 height 91
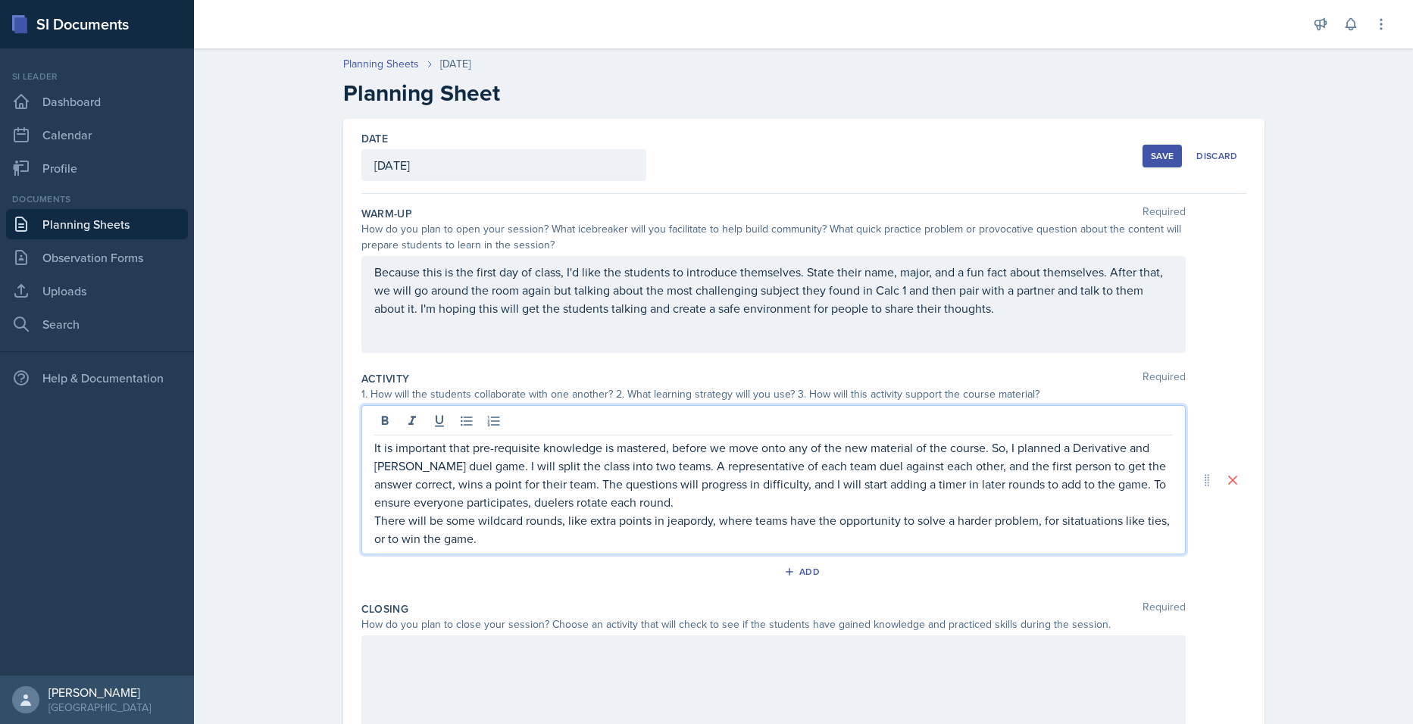
click at [709, 520] on p "There will be some wildcard rounds, like extra points in jeapordy, where teams …" at bounding box center [773, 529] width 798 height 36
click at [711, 535] on p "There will be some wildcard rounds, like extra points in jeopardy, where teams …" at bounding box center [773, 529] width 798 height 36
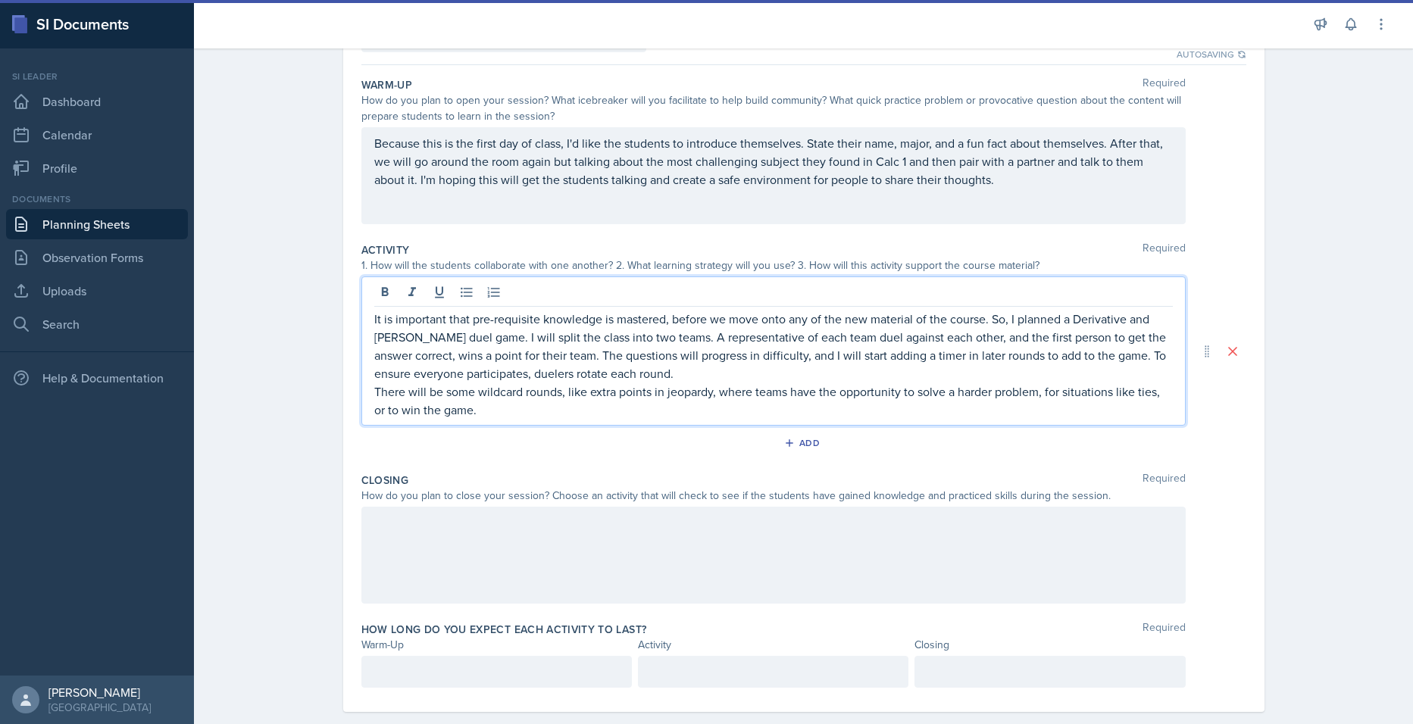
scroll to position [152, 0]
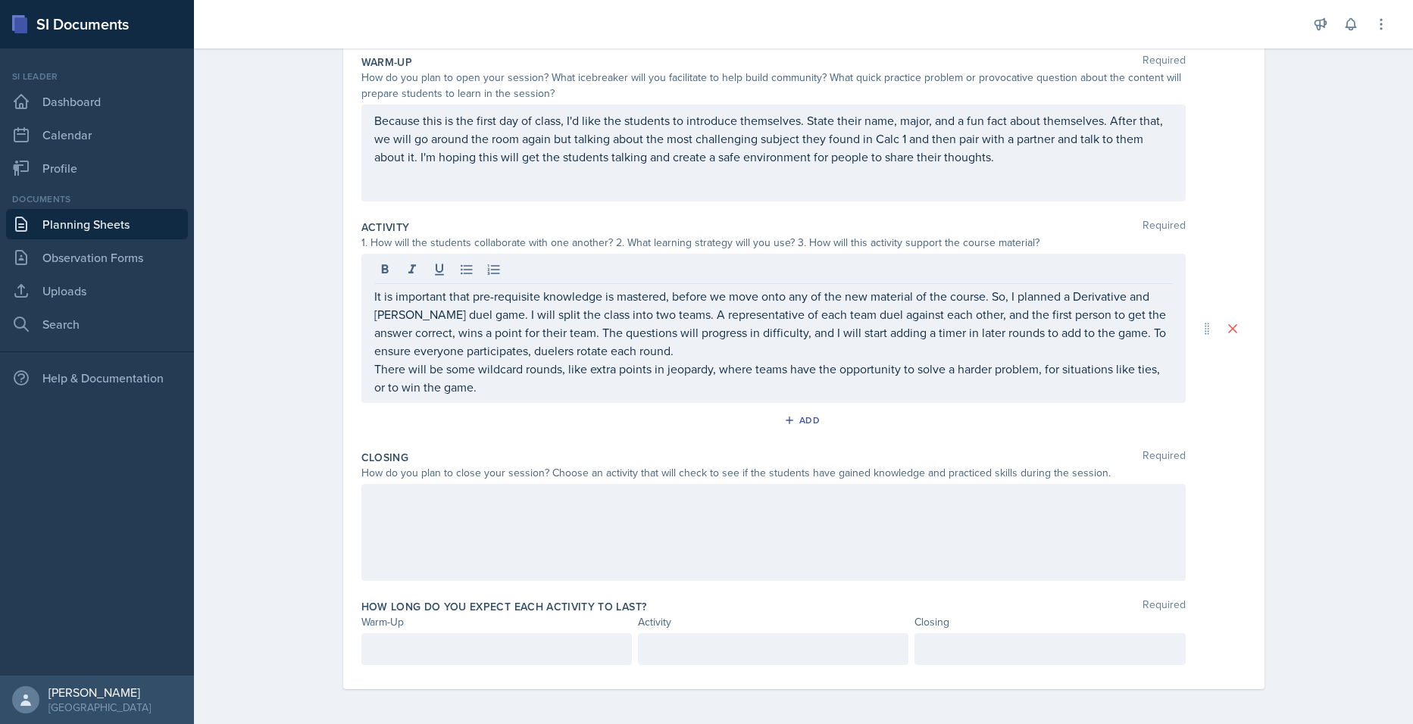
click at [498, 523] on div at bounding box center [773, 532] width 824 height 97
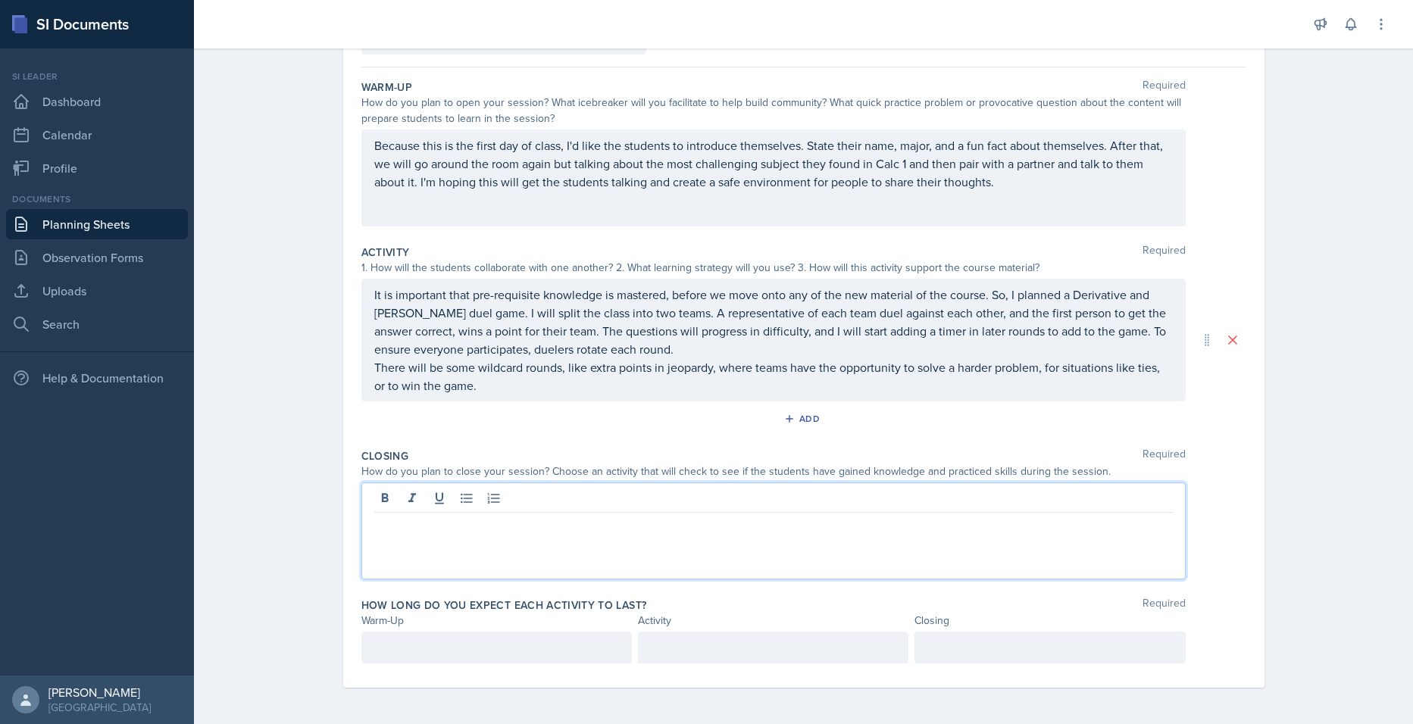
scroll to position [153, 0]
click at [533, 391] on p "There will be some wildcard rounds, like extra points in jeopardy, where teams …" at bounding box center [773, 376] width 798 height 36
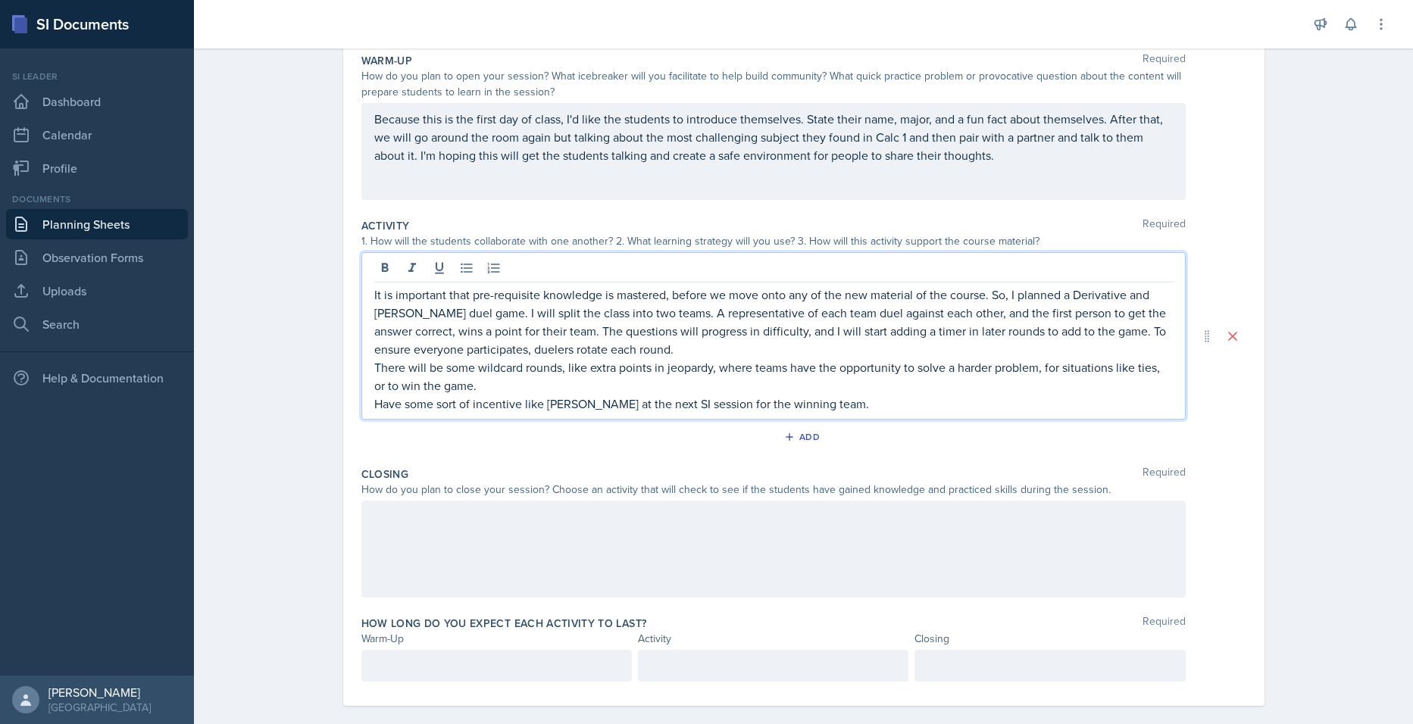
click at [409, 503] on div at bounding box center [773, 549] width 824 height 97
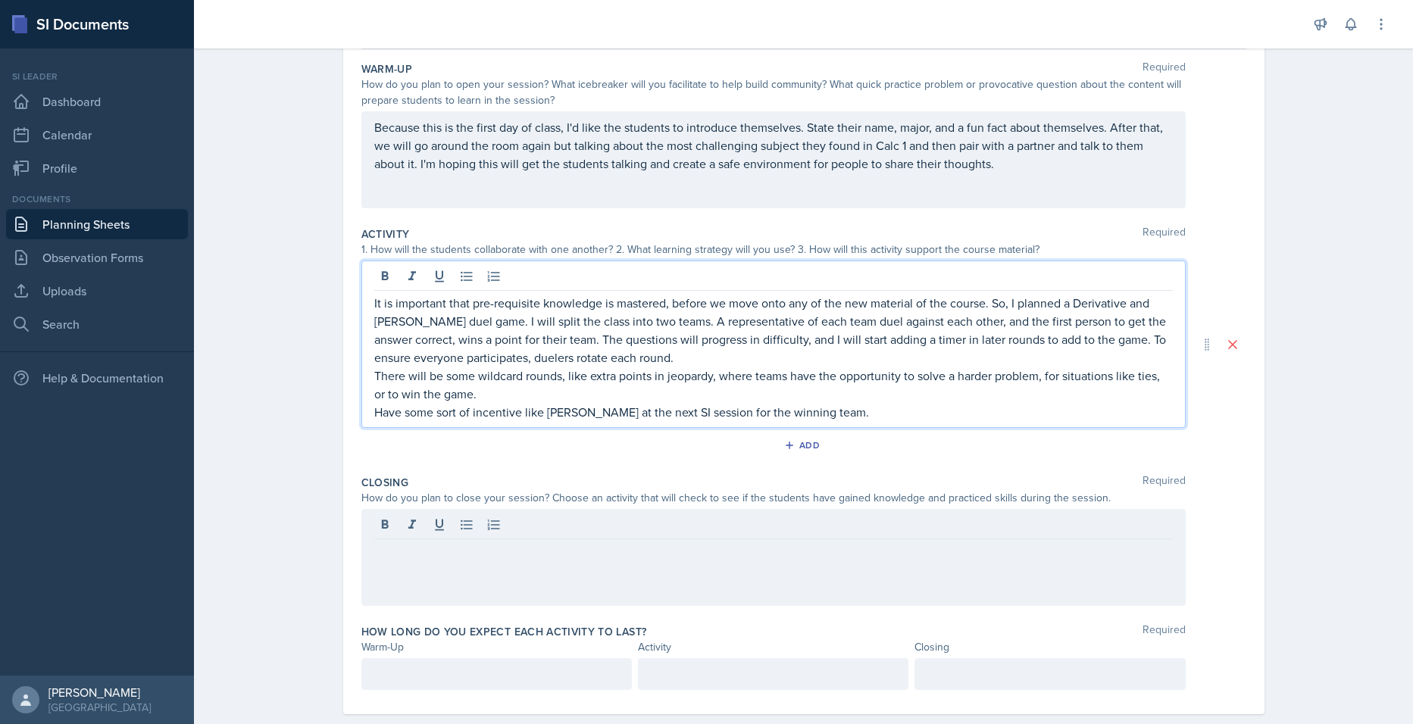
click at [878, 403] on p "Have some sort of incentive like [PERSON_NAME] at the next SI session for the w…" at bounding box center [773, 412] width 798 height 18
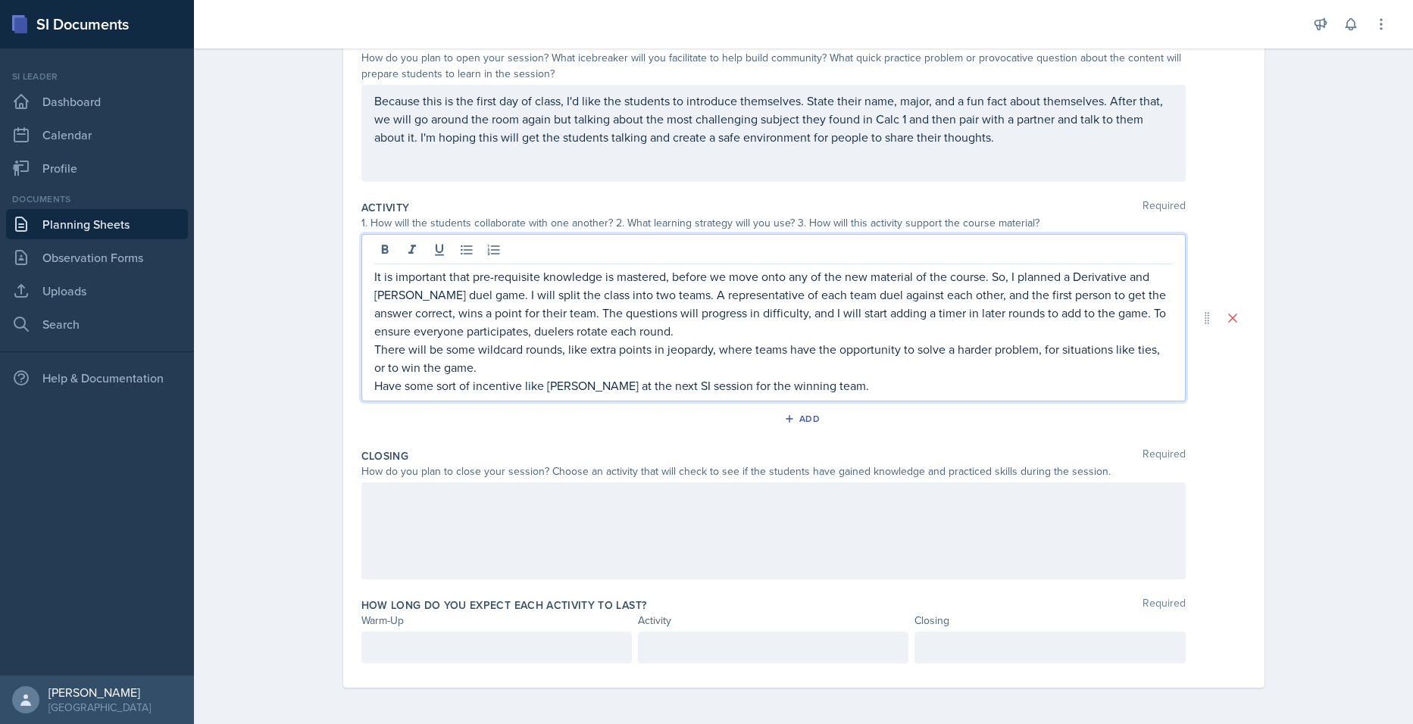
click at [480, 558] on div at bounding box center [773, 531] width 824 height 97
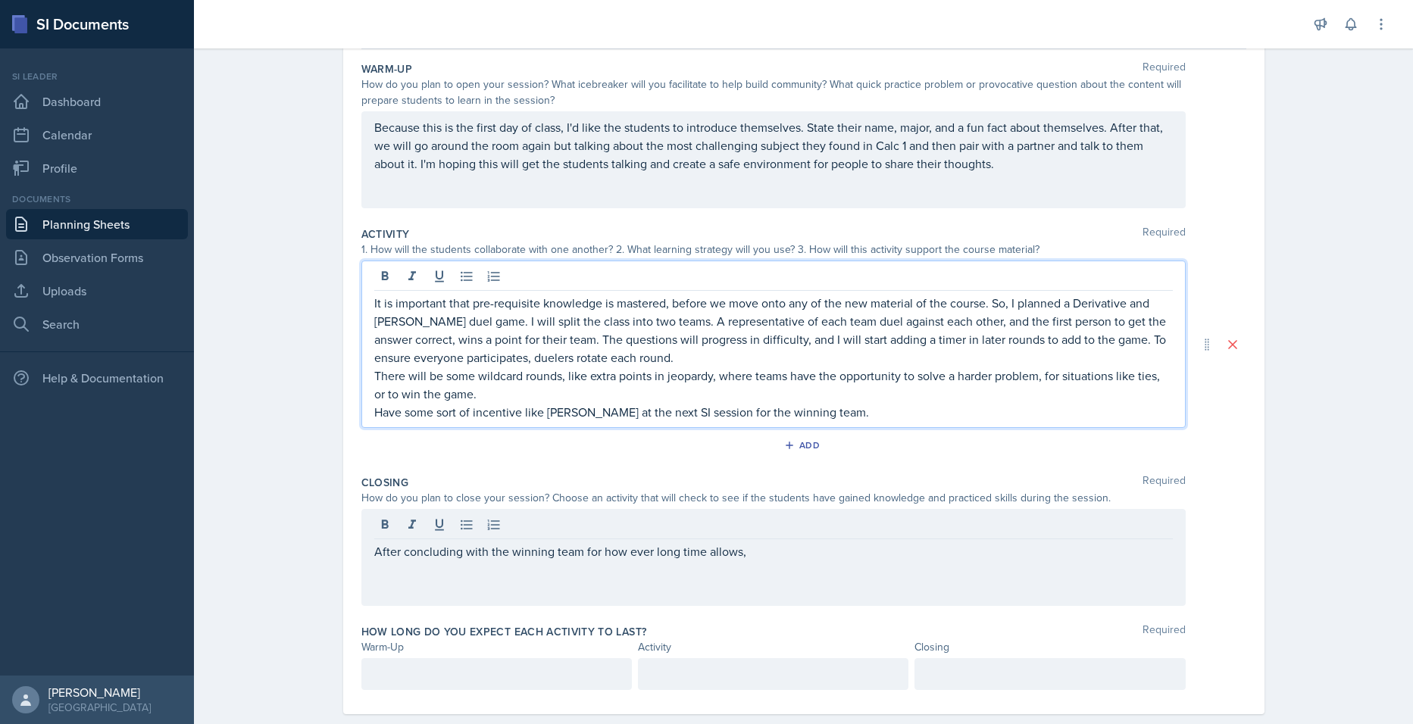
scroll to position [171, 0]
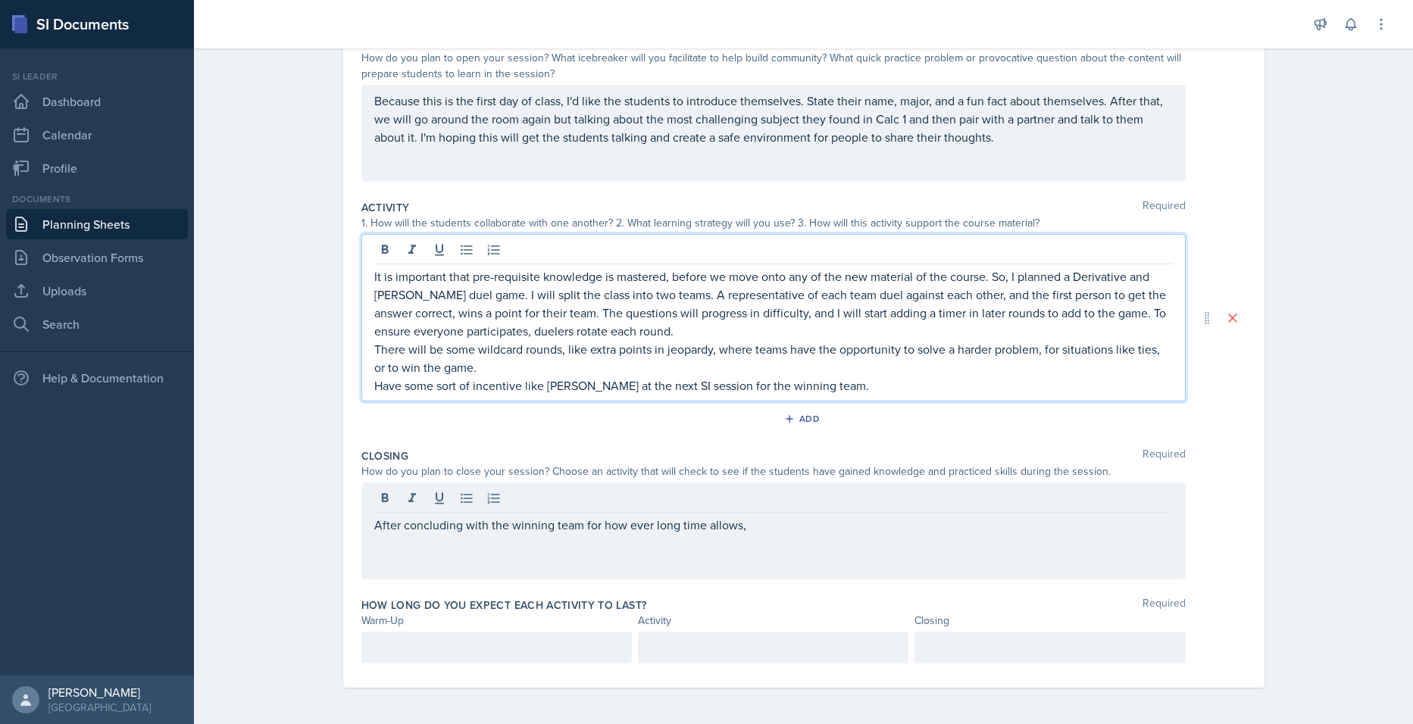
click at [827, 387] on p "Have some sort of incentive like [PERSON_NAME] at the next SI session for the w…" at bounding box center [773, 386] width 798 height 18
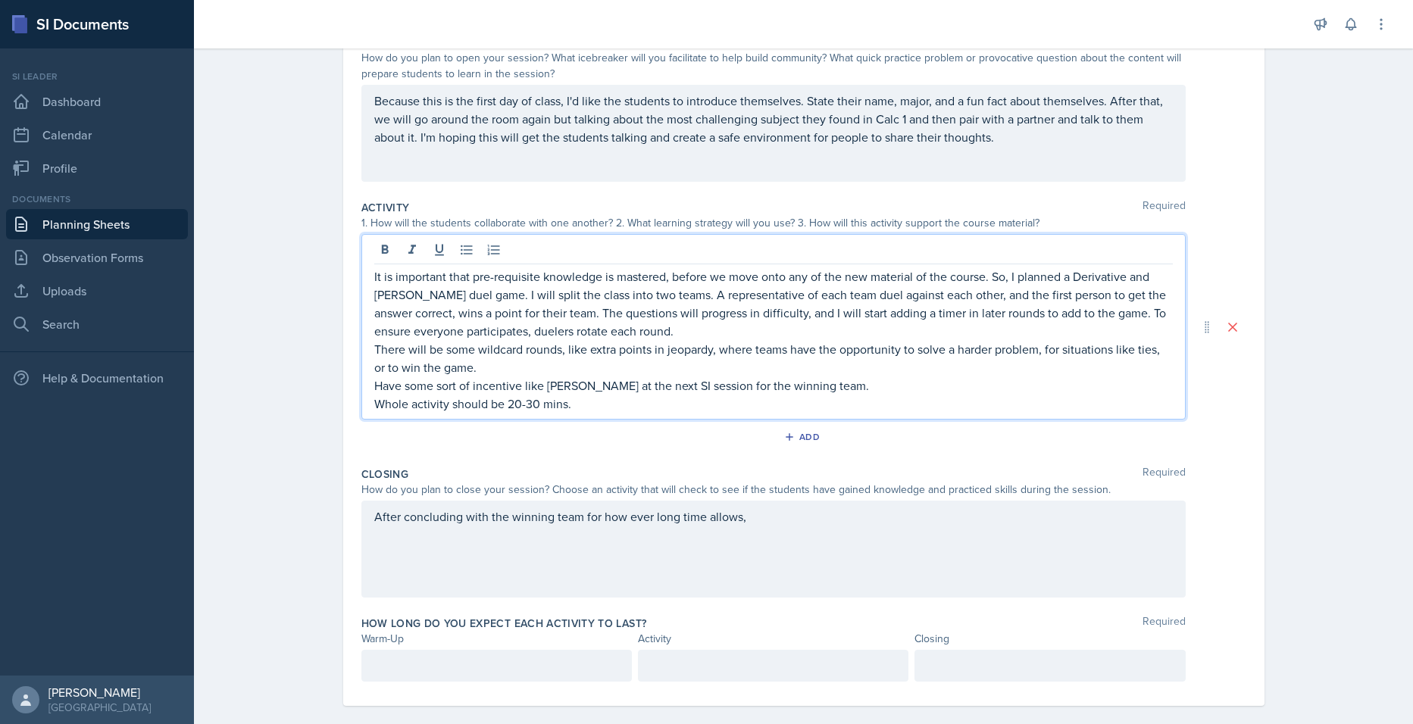
click at [748, 539] on div "After concluding with the winning team for how ever long time allows," at bounding box center [773, 549] width 824 height 97
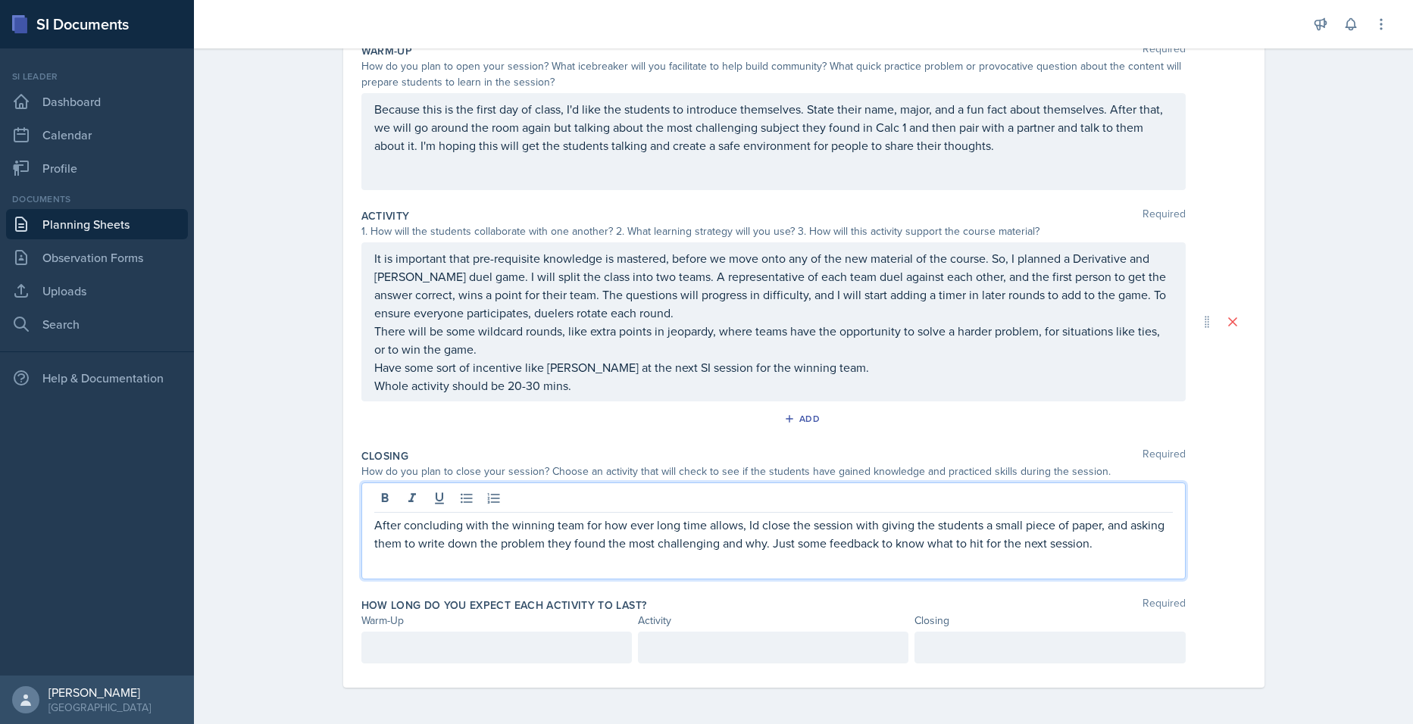
click at [1123, 547] on p "After concluding with the winning team for how ever long time allows, Id close …" at bounding box center [773, 534] width 798 height 36
drag, startPoint x: 1089, startPoint y: 549, endPoint x: 758, endPoint y: 555, distance: 331.9
click at [758, 555] on div "After concluding with the winning team for how ever long time allows, Id close …" at bounding box center [773, 531] width 824 height 97
click at [501, 660] on div at bounding box center [496, 648] width 270 height 32
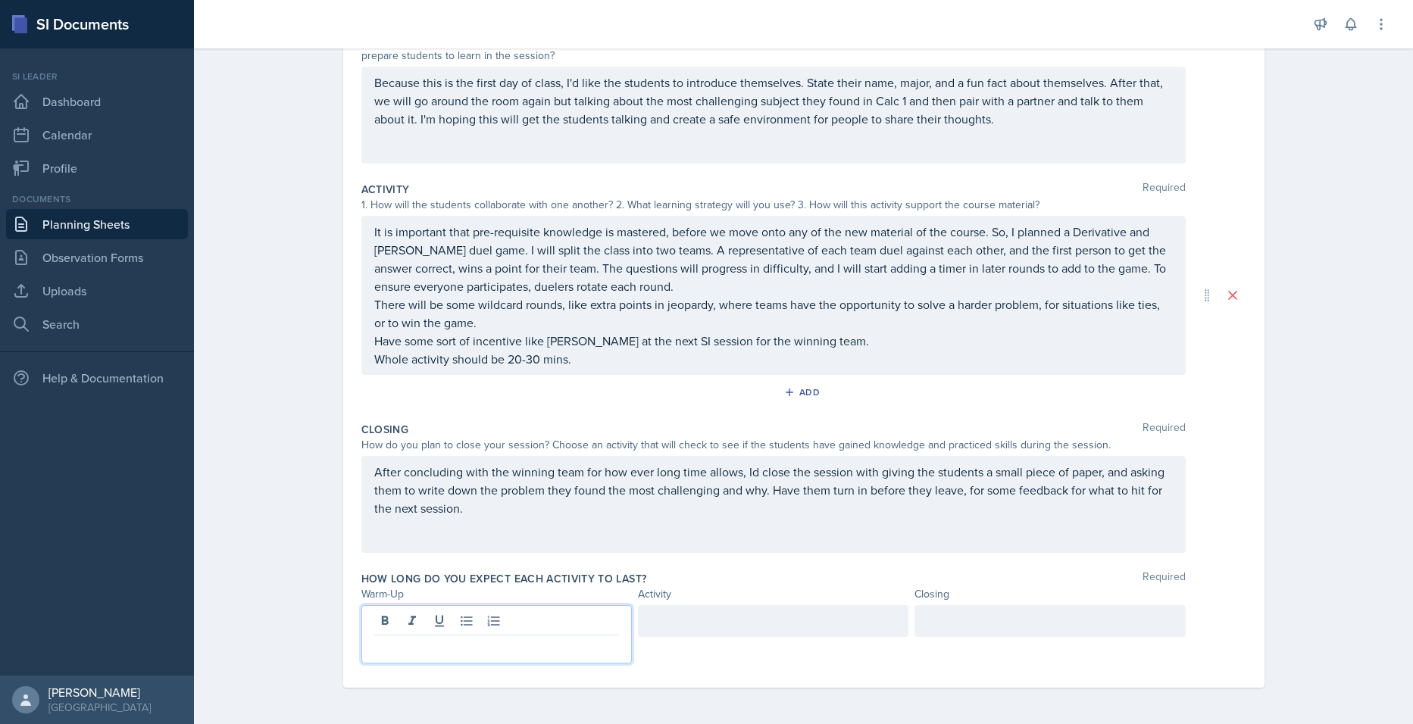
drag, startPoint x: 486, startPoint y: 493, endPoint x: 478, endPoint y: 495, distance: 8.6
click at [483, 495] on p "After concluding with the winning team for how ever long time allows, Id close …" at bounding box center [773, 490] width 798 height 55
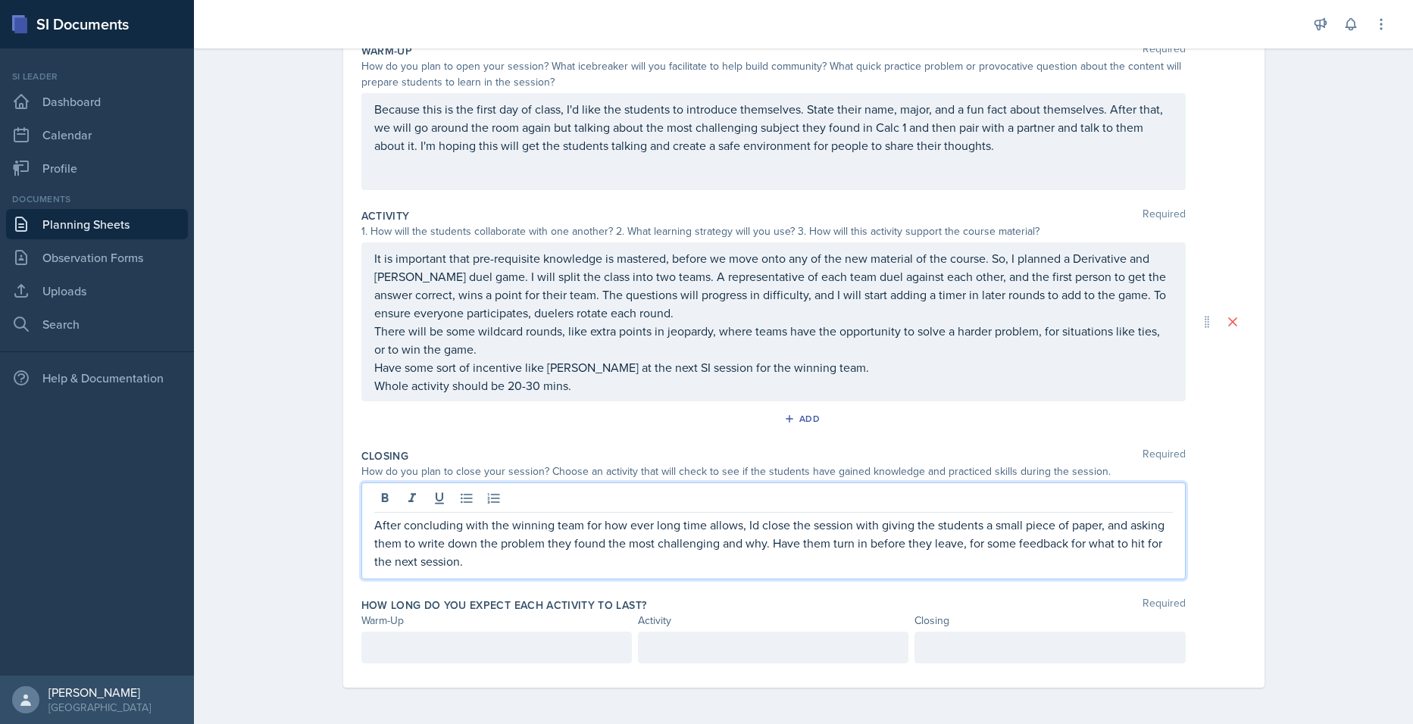
click at [471, 570] on p "After concluding with the winning team for how ever long time allows, Id close …" at bounding box center [773, 543] width 798 height 55
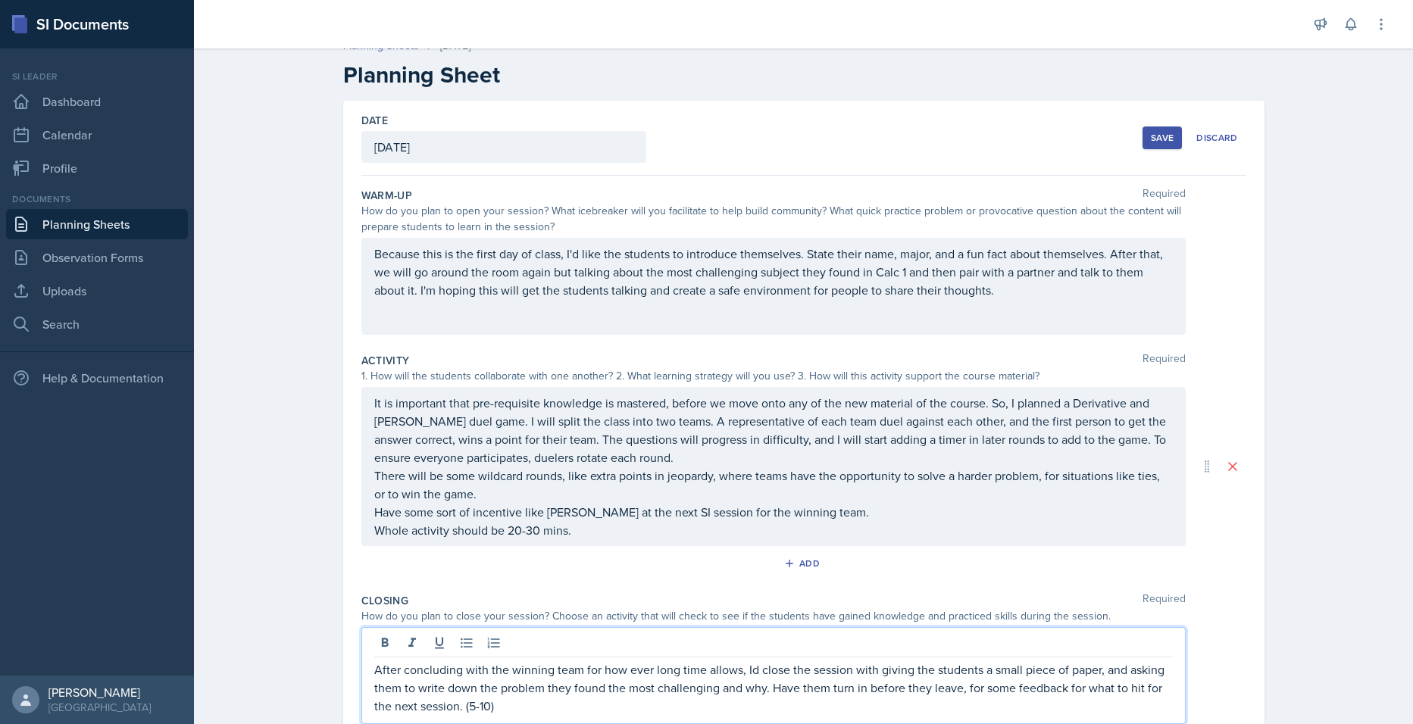
scroll to position [0, 0]
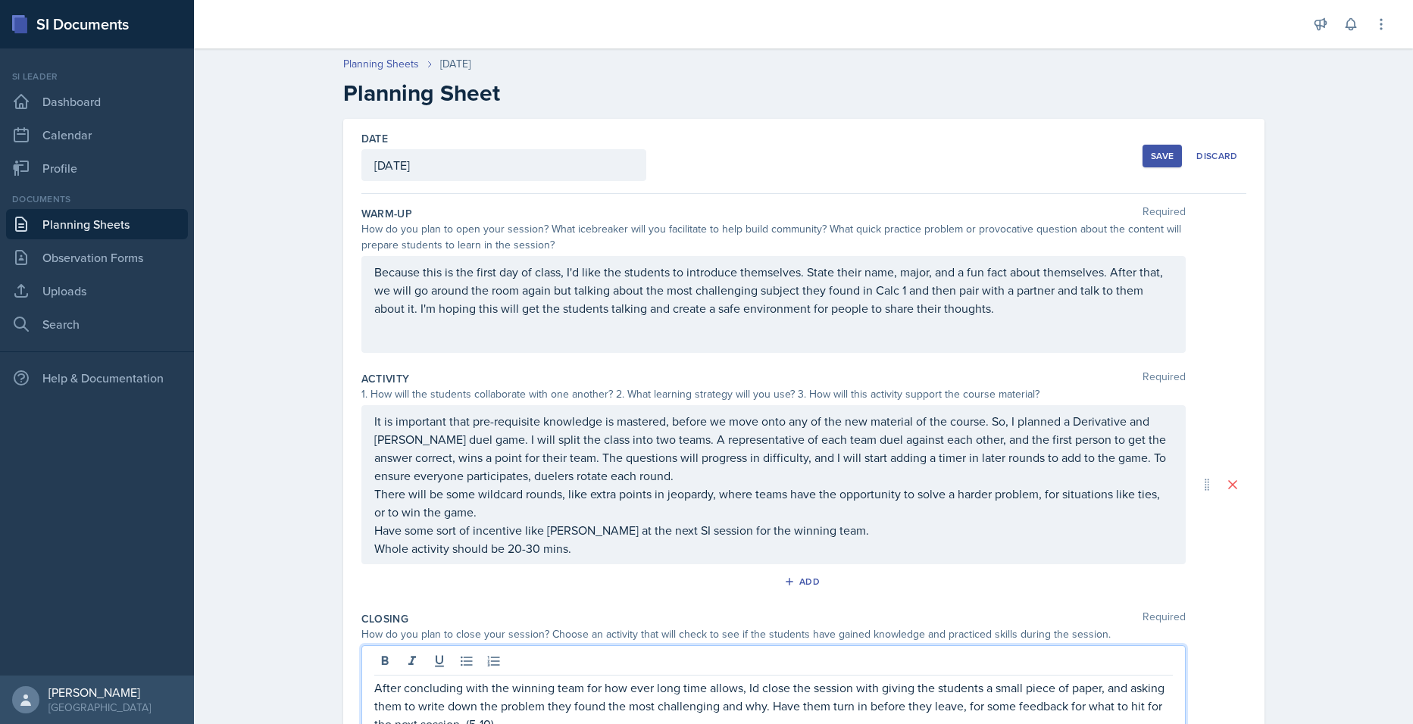
click at [1030, 317] on p "Because this is the first day of class, I'd like the students to introduce them…" at bounding box center [773, 290] width 798 height 55
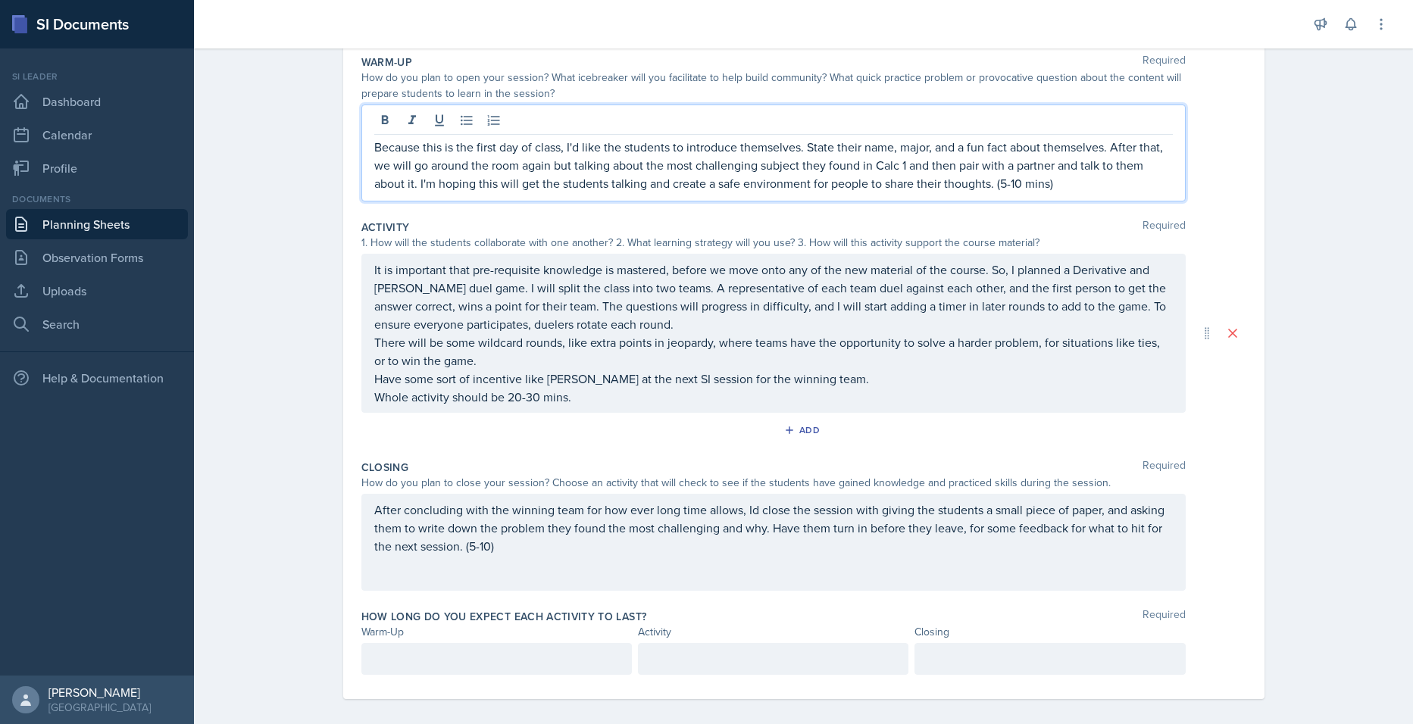
scroll to position [163, 0]
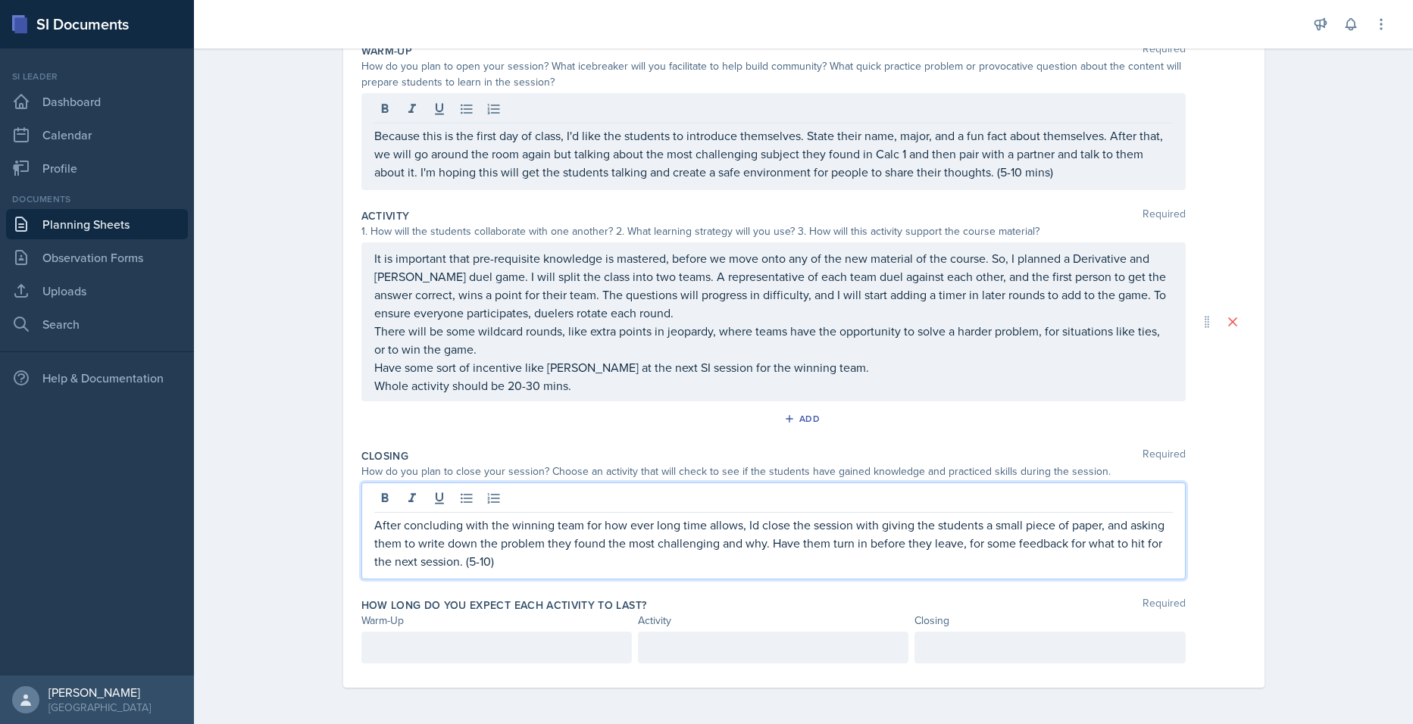
click at [502, 532] on p "After concluding with the winning team for how ever long time allows, Id close …" at bounding box center [773, 543] width 798 height 55
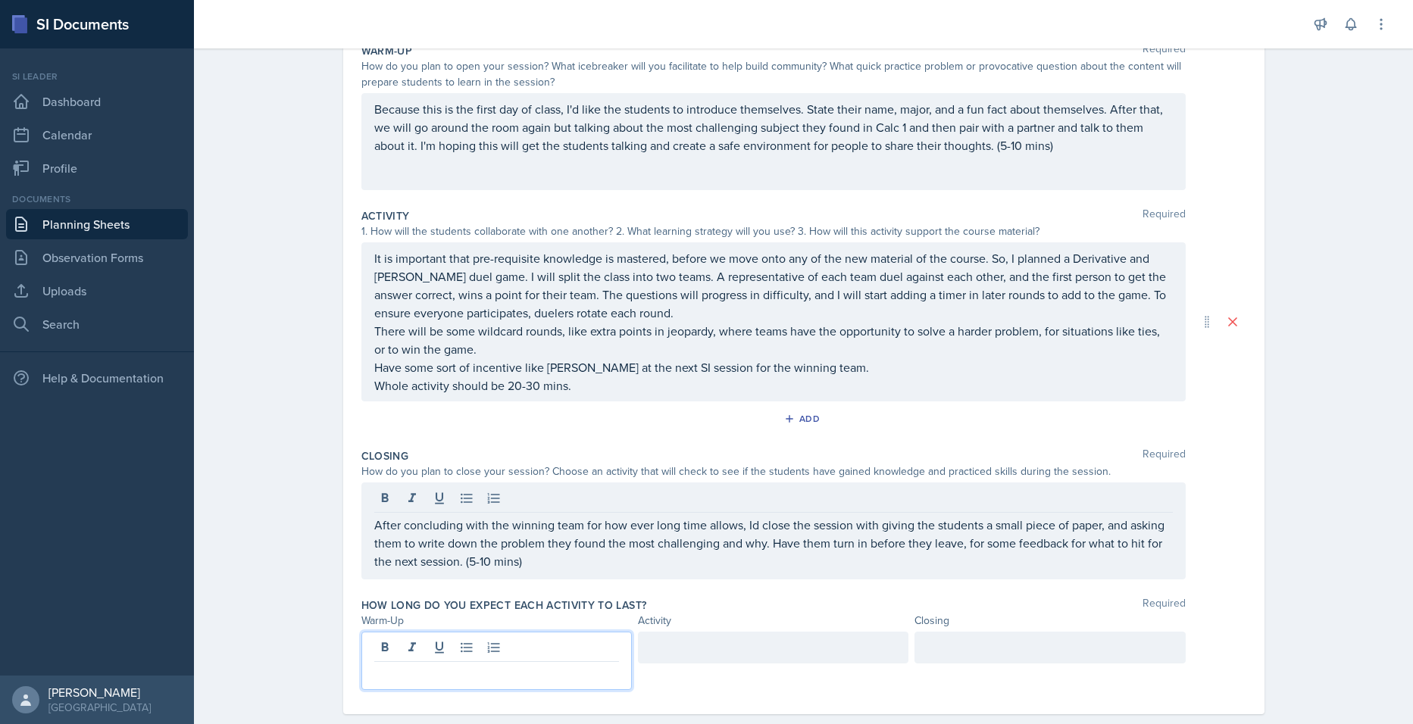
click at [495, 656] on div at bounding box center [496, 661] width 270 height 58
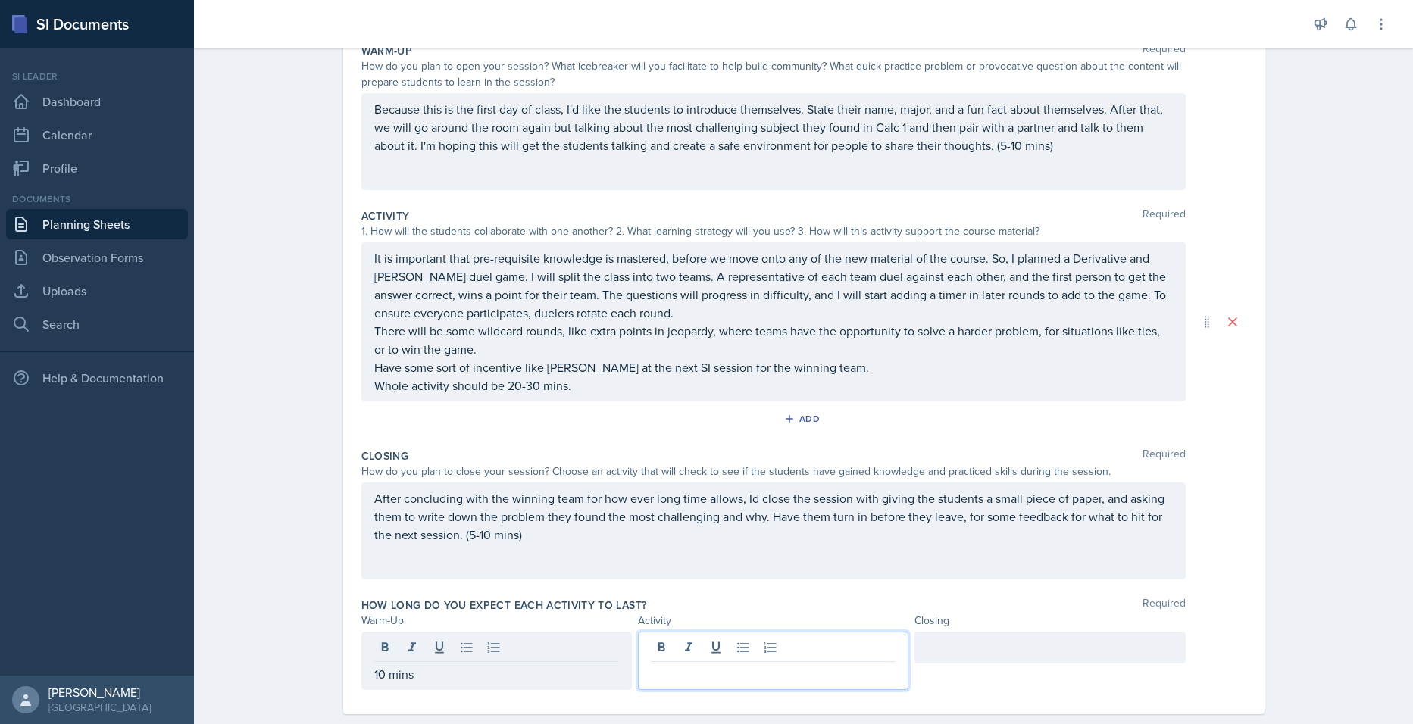
click at [730, 640] on div at bounding box center [773, 661] width 270 height 58
click at [989, 636] on div at bounding box center [1049, 648] width 270 height 32
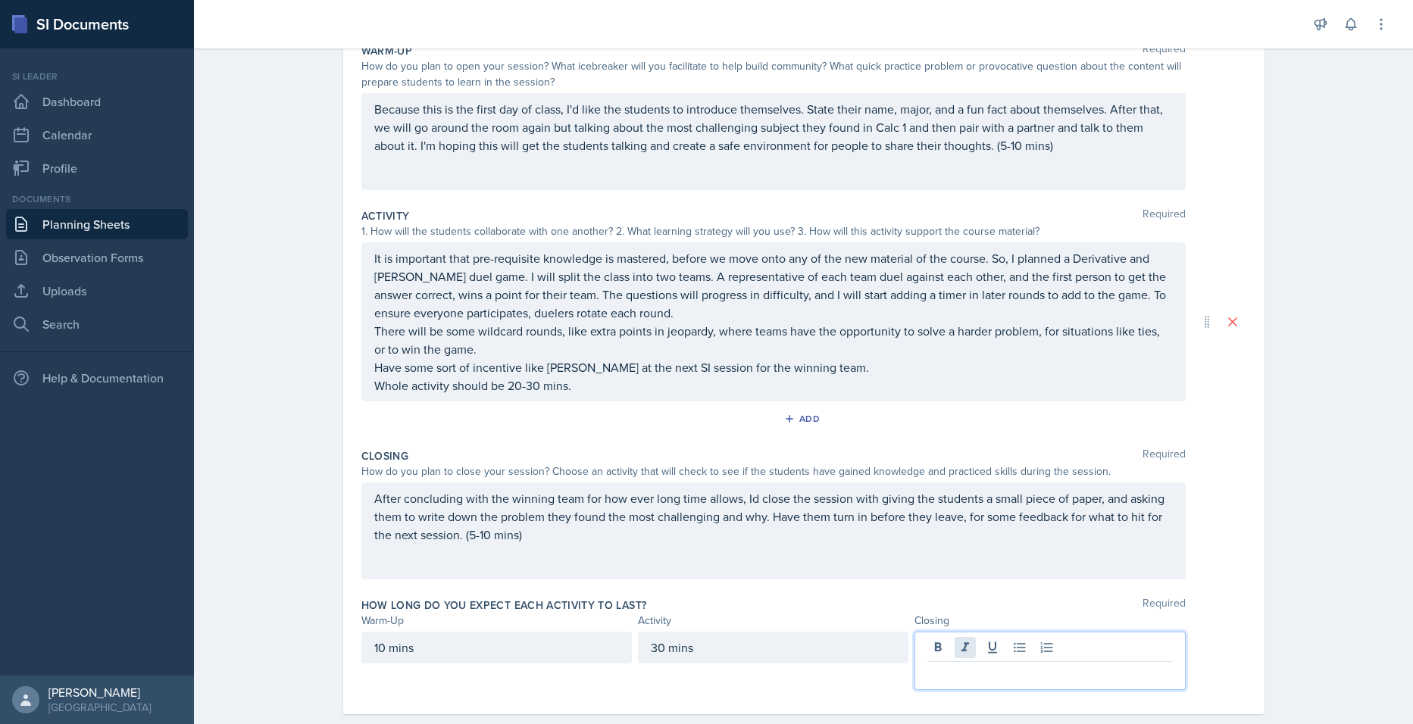
scroll to position [189, 0]
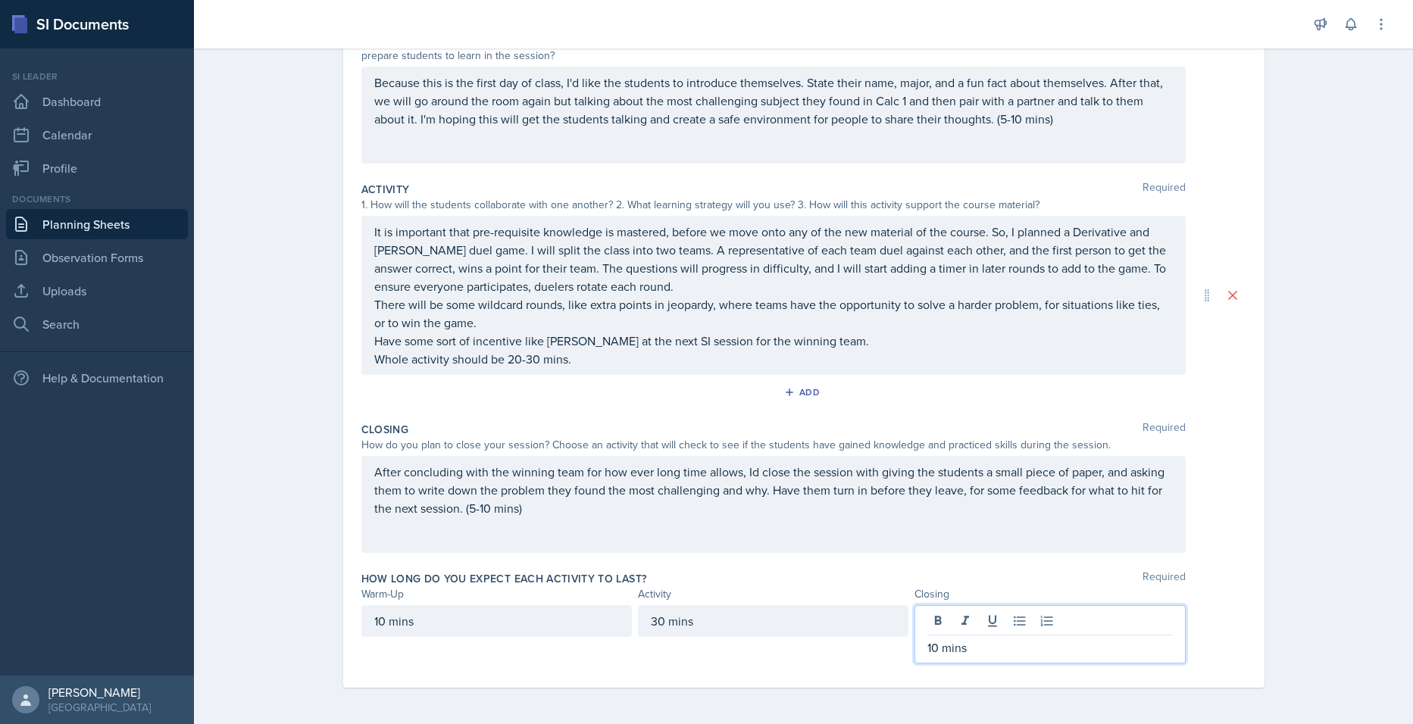
click at [1341, 367] on div "Planning Sheets [DATE] Planning Sheet Date [DATE] [DATE] 27 28 29 30 31 1 2 3 4…" at bounding box center [803, 288] width 1219 height 873
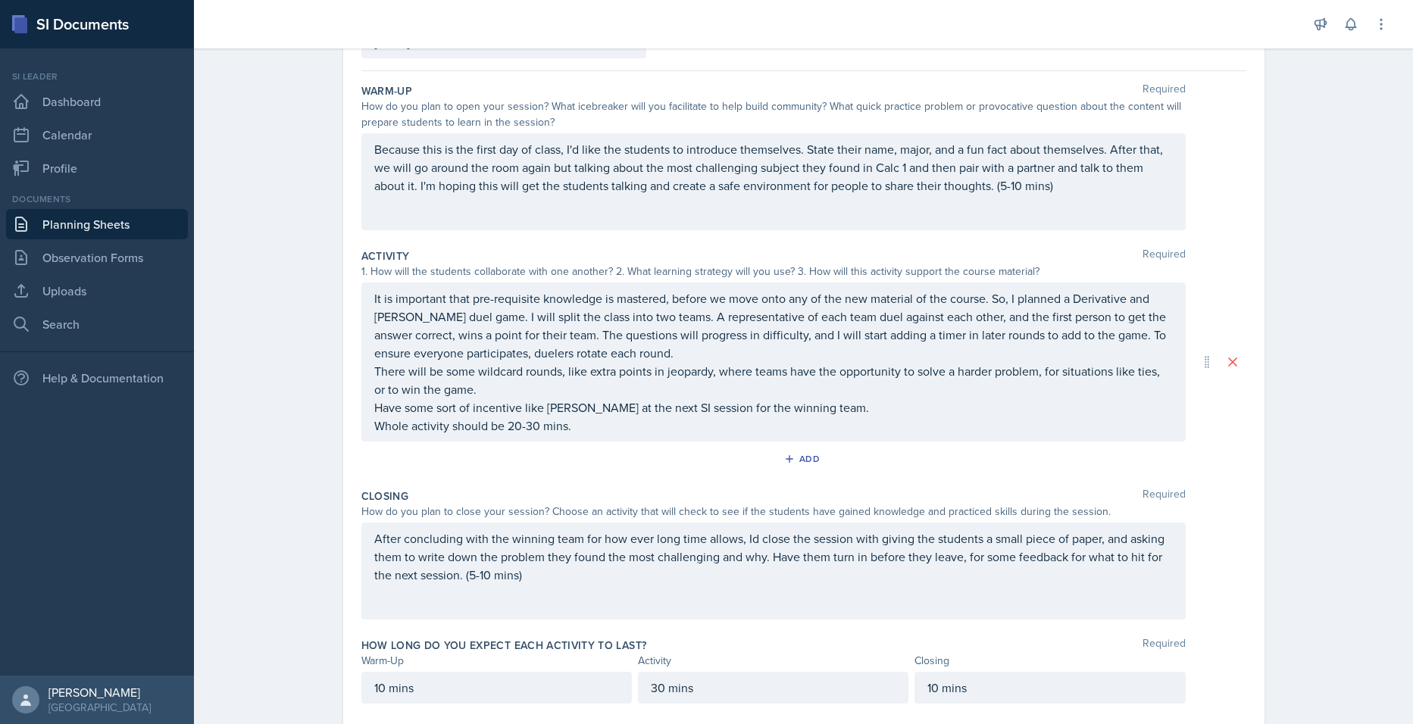
scroll to position [0, 0]
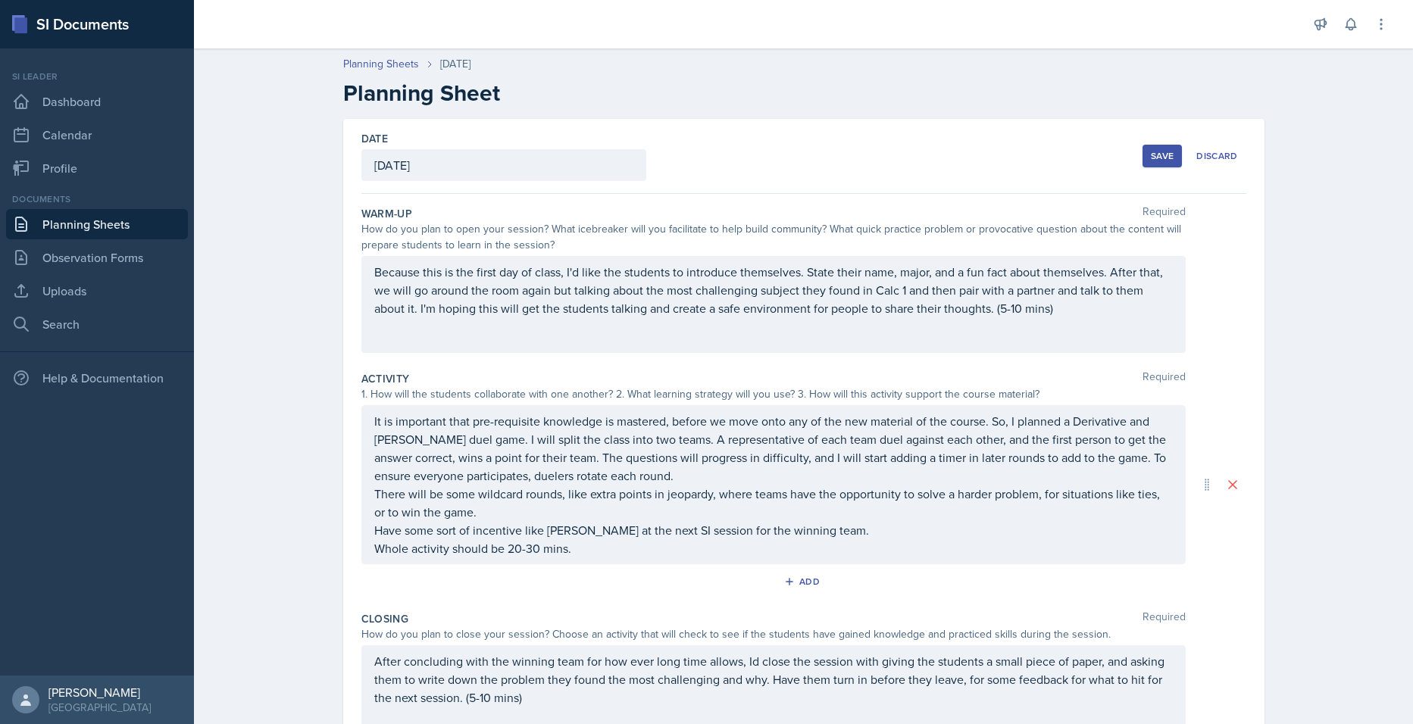
click at [1158, 157] on div "Save" at bounding box center [1162, 156] width 23 height 12
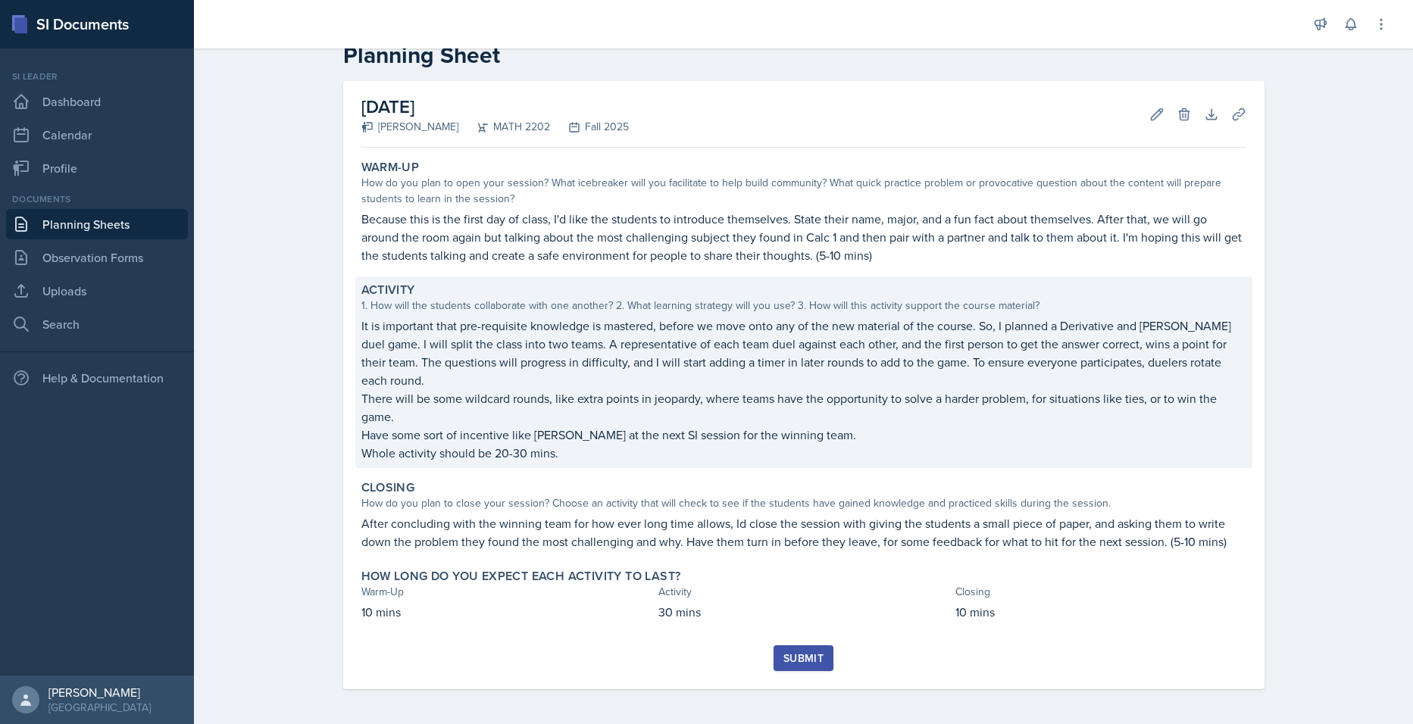
scroll to position [39, 0]
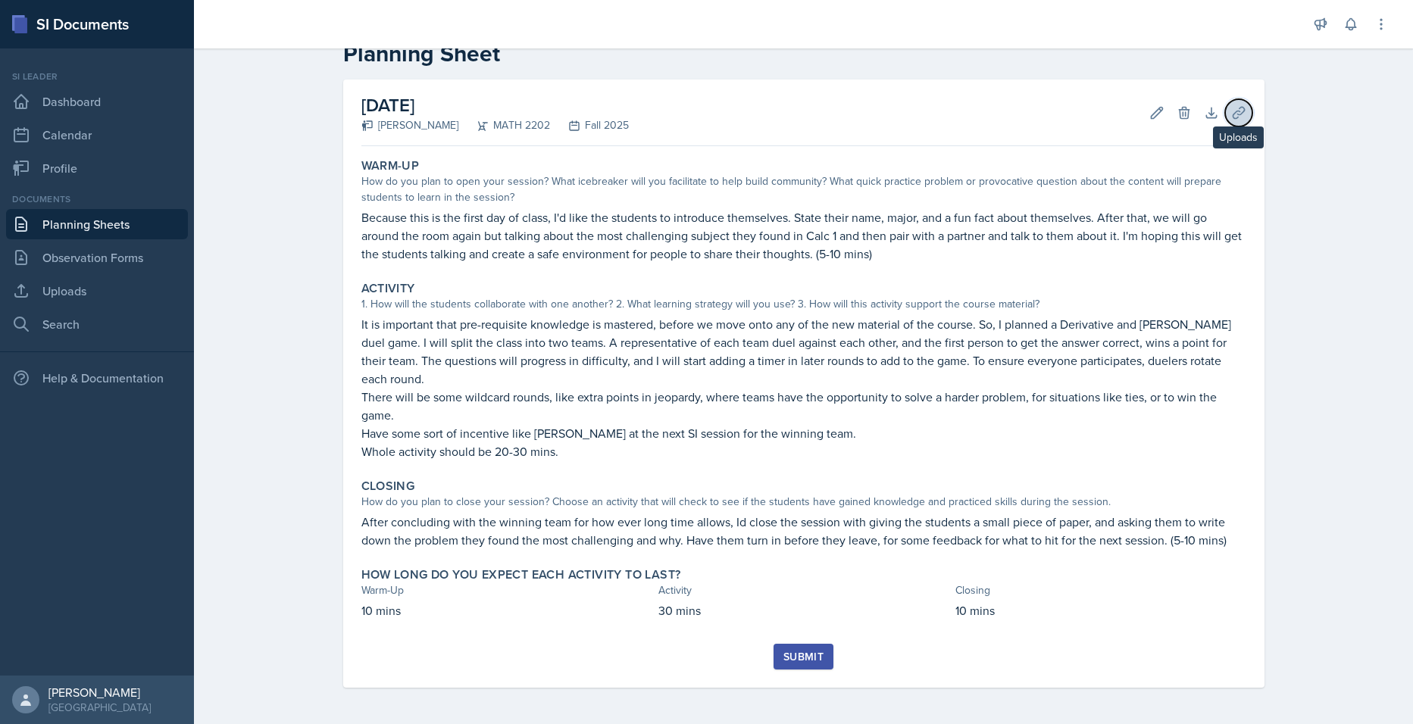
click at [1225, 113] on button "Uploads" at bounding box center [1238, 112] width 27 height 27
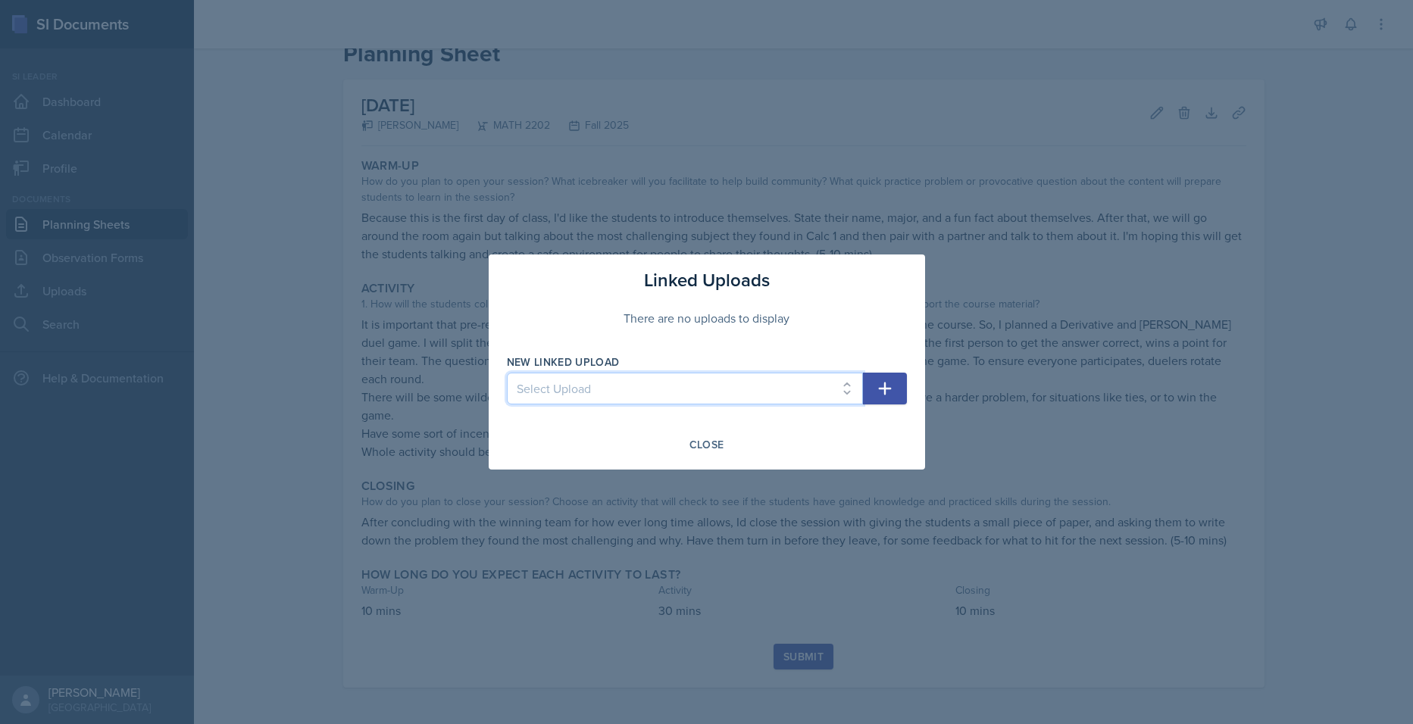
click at [727, 395] on select "Select Upload" at bounding box center [685, 389] width 356 height 32
click at [889, 386] on icon "button" at bounding box center [885, 389] width 18 height 18
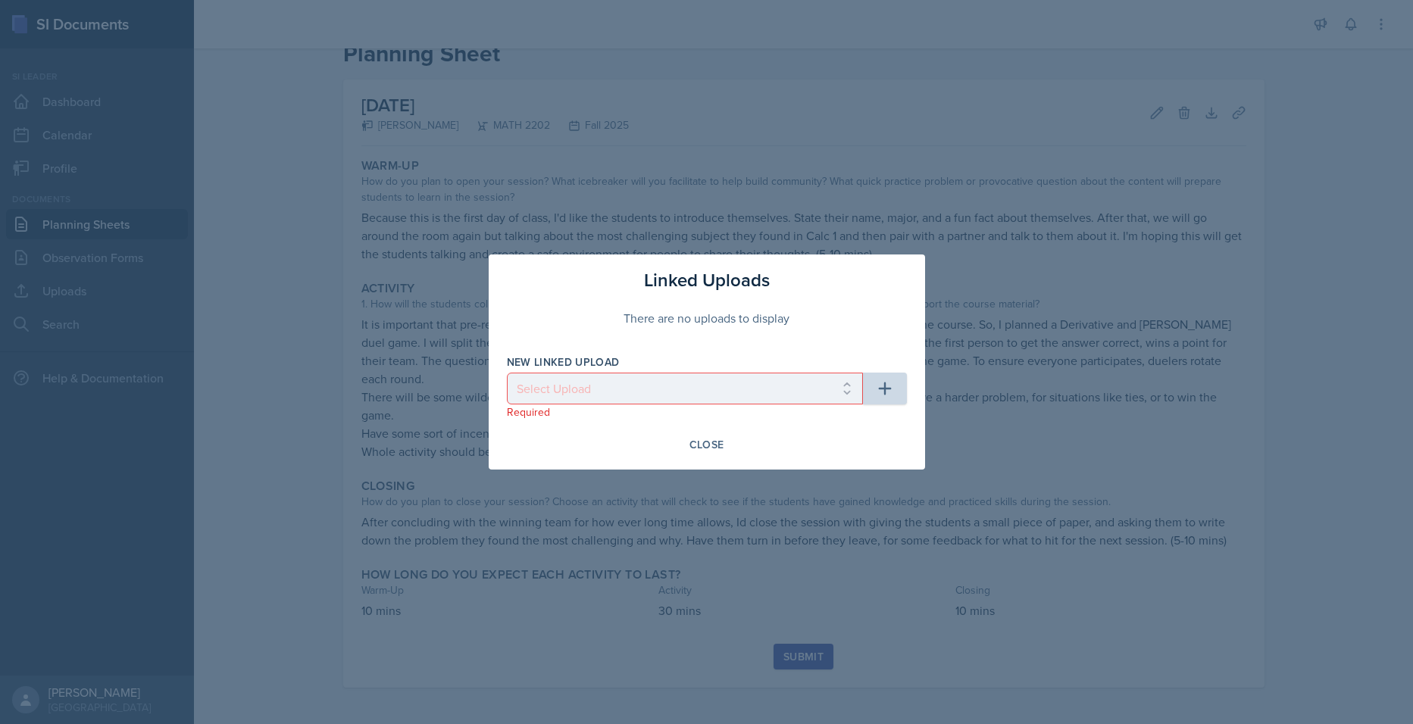
click at [859, 436] on div "Close" at bounding box center [707, 445] width 400 height 26
click at [729, 441] on button "Close" at bounding box center [707, 445] width 55 height 26
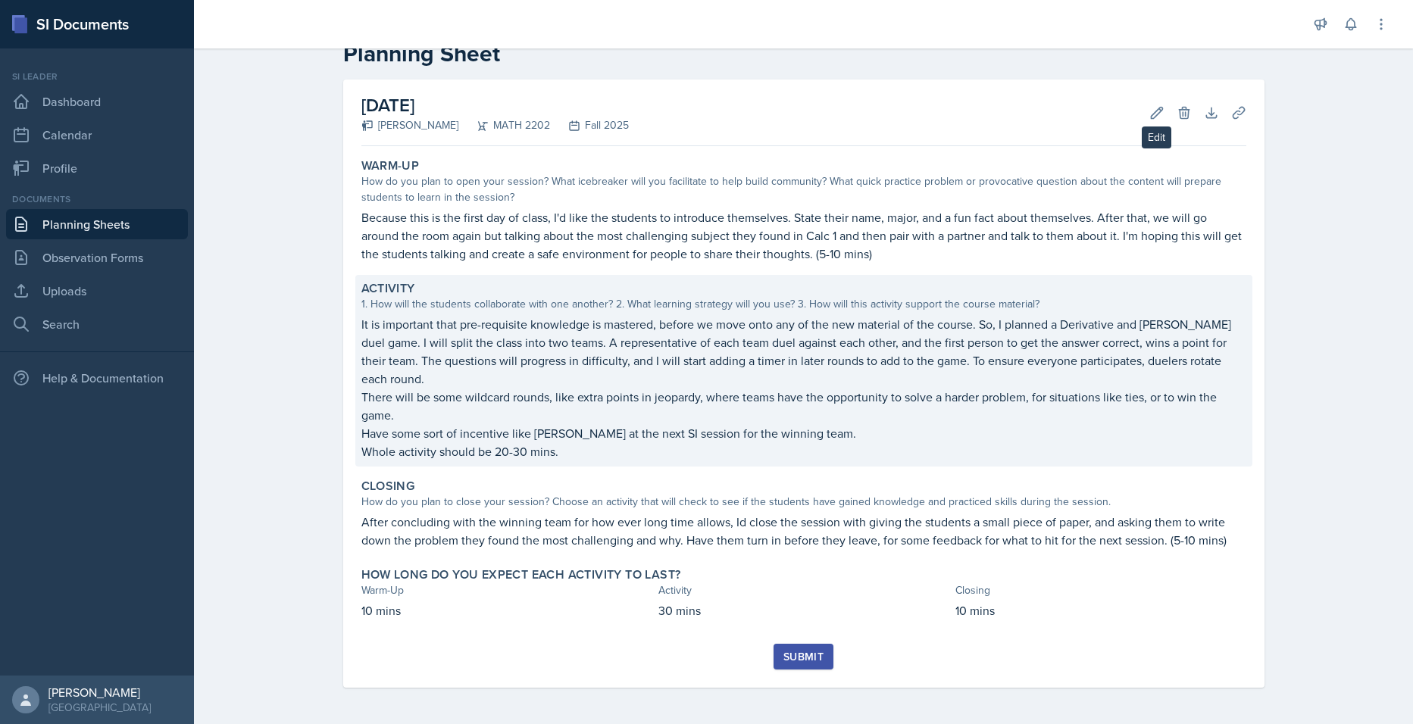
drag, startPoint x: 1142, startPoint y: 119, endPoint x: 1080, endPoint y: 447, distance: 333.9
click at [1080, 447] on p "Whole activity should be 20-30 mins." at bounding box center [803, 451] width 885 height 18
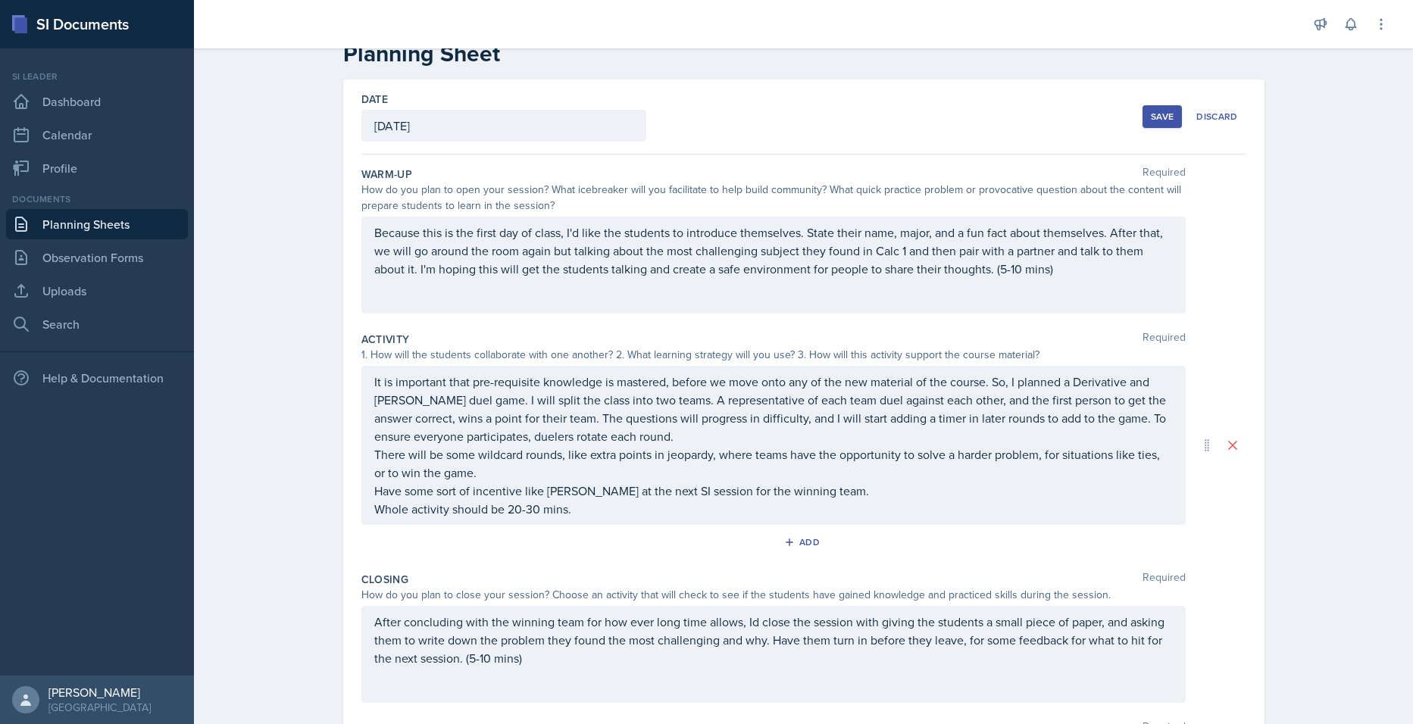
click at [1343, 319] on div "Planning Sheets [DATE] Planning Sheet Date [DATE] [DATE] 27 28 29 30 31 1 2 3 4…" at bounding box center [803, 425] width 1219 height 846
click at [841, 498] on div "It is important that pre-requisite knowledge is mastered, before we move onto a…" at bounding box center [773, 445] width 798 height 145
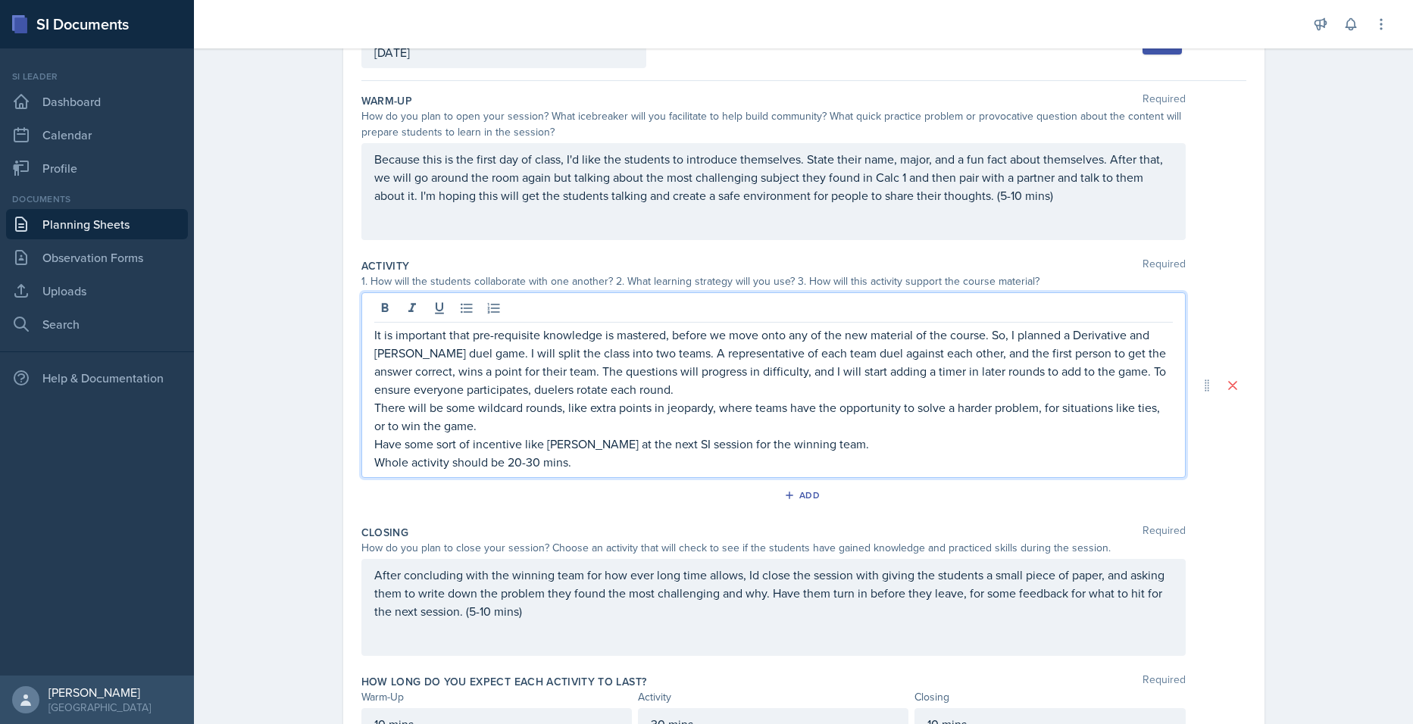
scroll to position [115, 0]
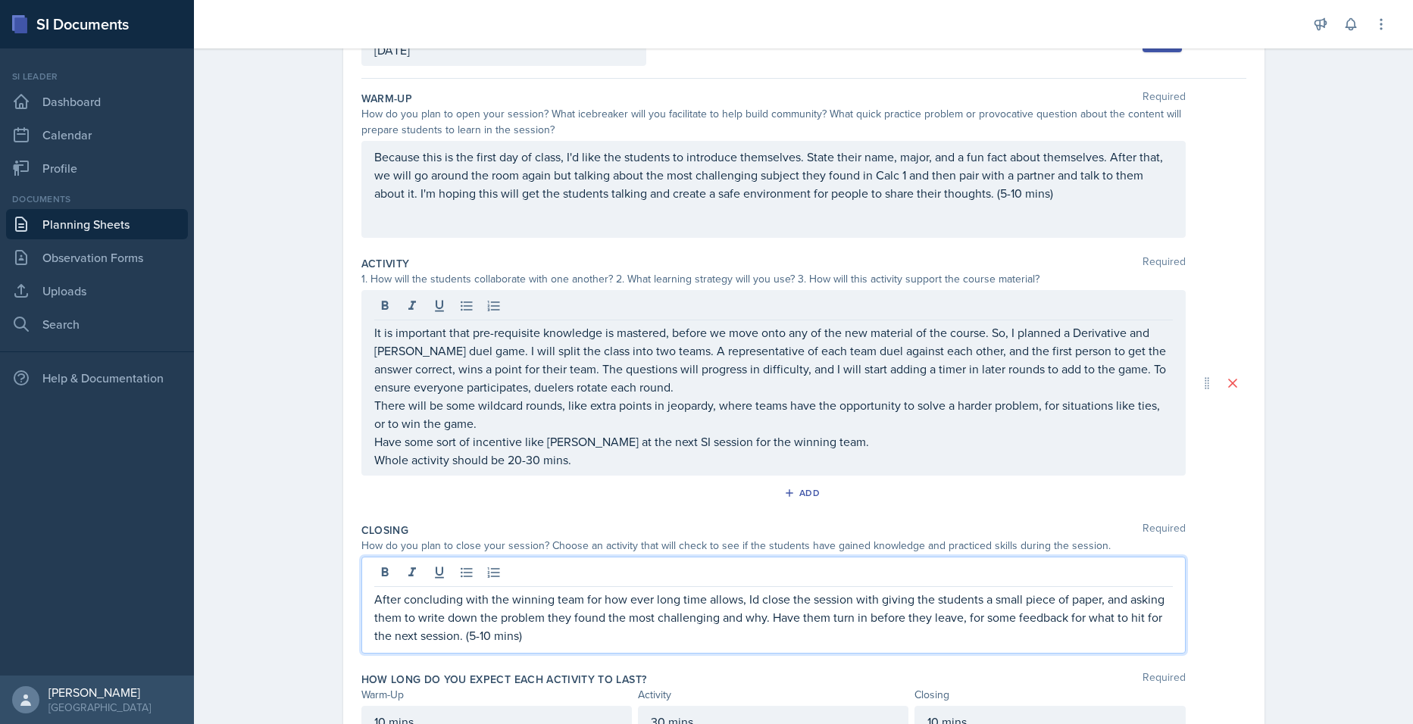
click at [482, 576] on div "After concluding with the winning team for how ever long time allows, Id close …" at bounding box center [773, 605] width 824 height 97
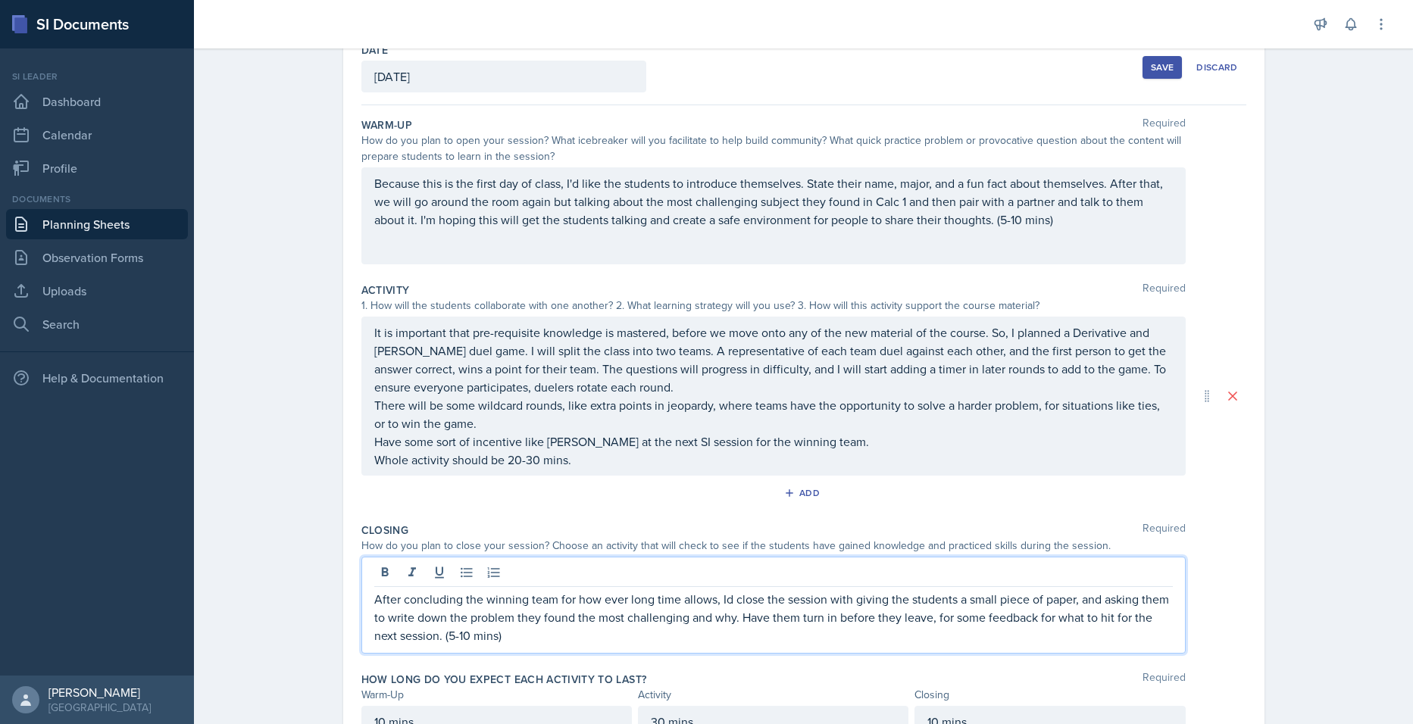
click at [548, 602] on p "After concluding the winning team for how ever long time allows, Id close the s…" at bounding box center [773, 617] width 798 height 55
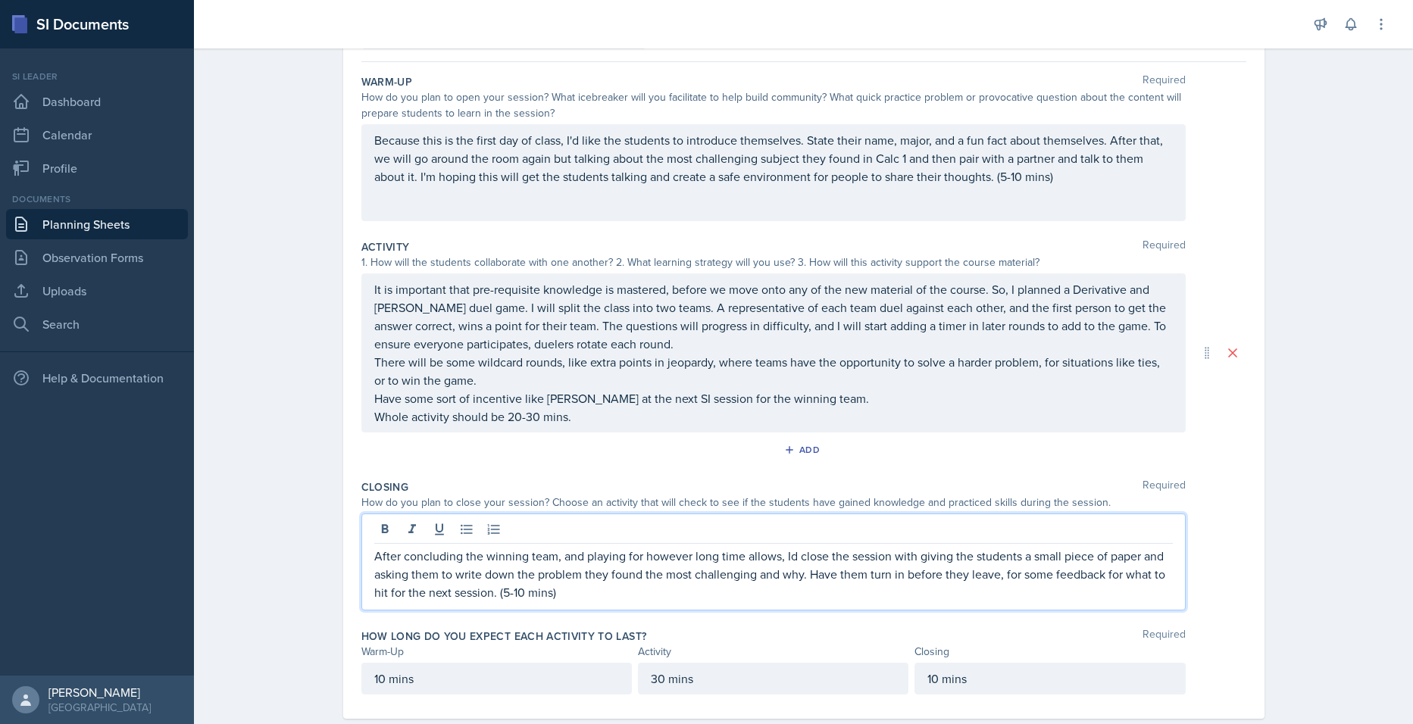
scroll to position [0, 0]
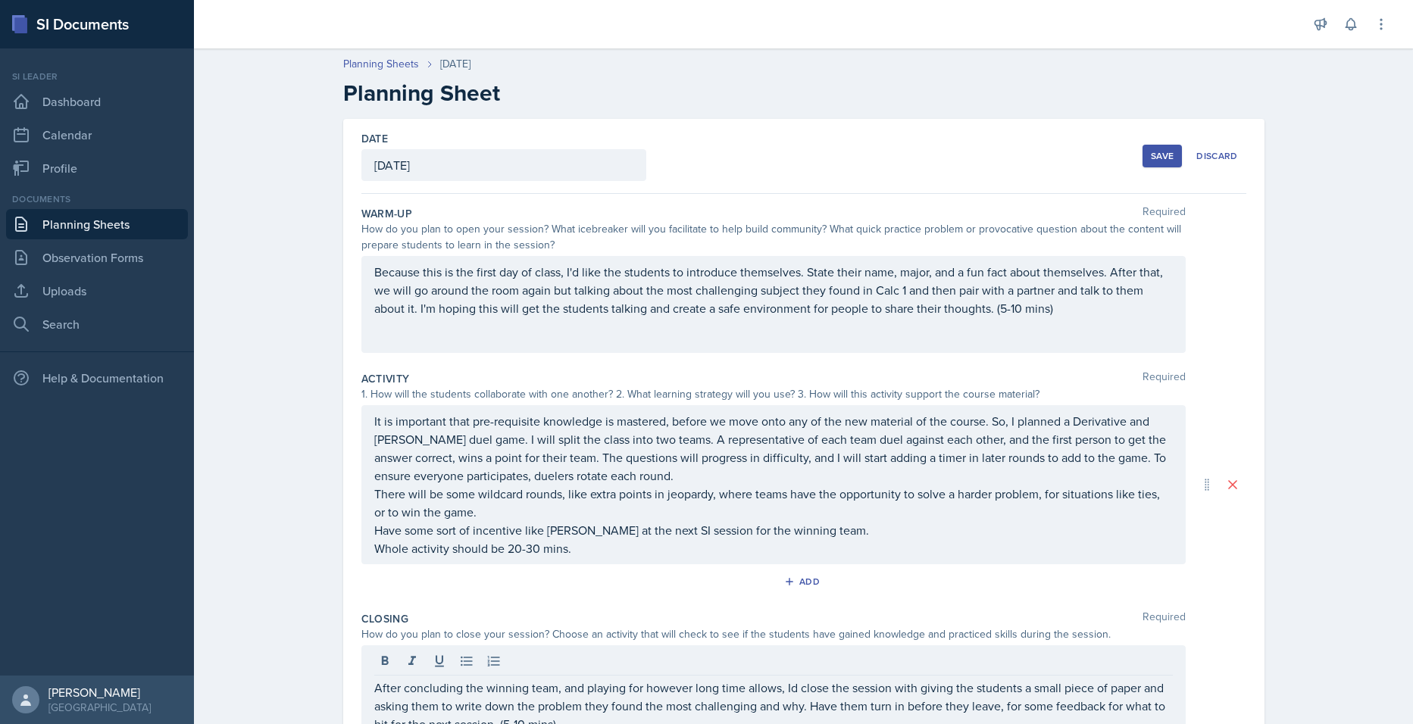
click at [1152, 160] on div "Save" at bounding box center [1162, 156] width 23 height 12
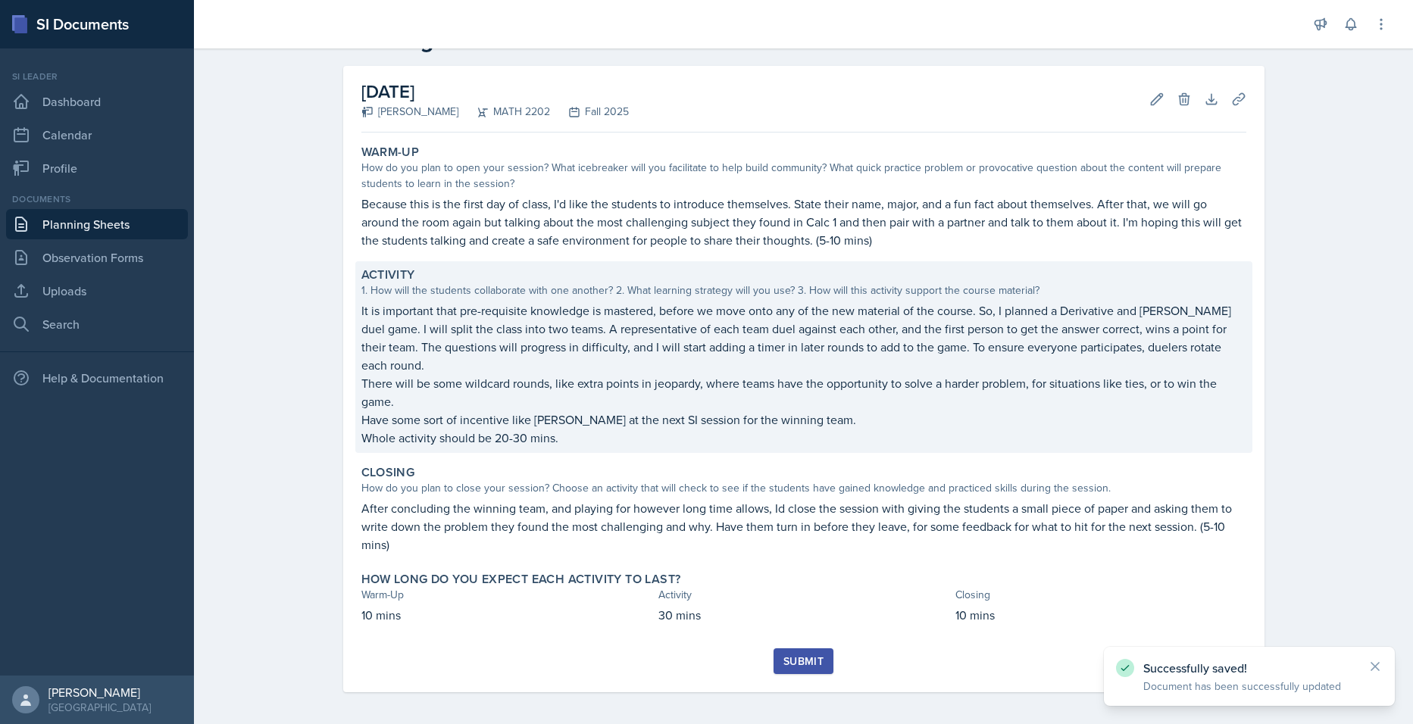
scroll to position [58, 0]
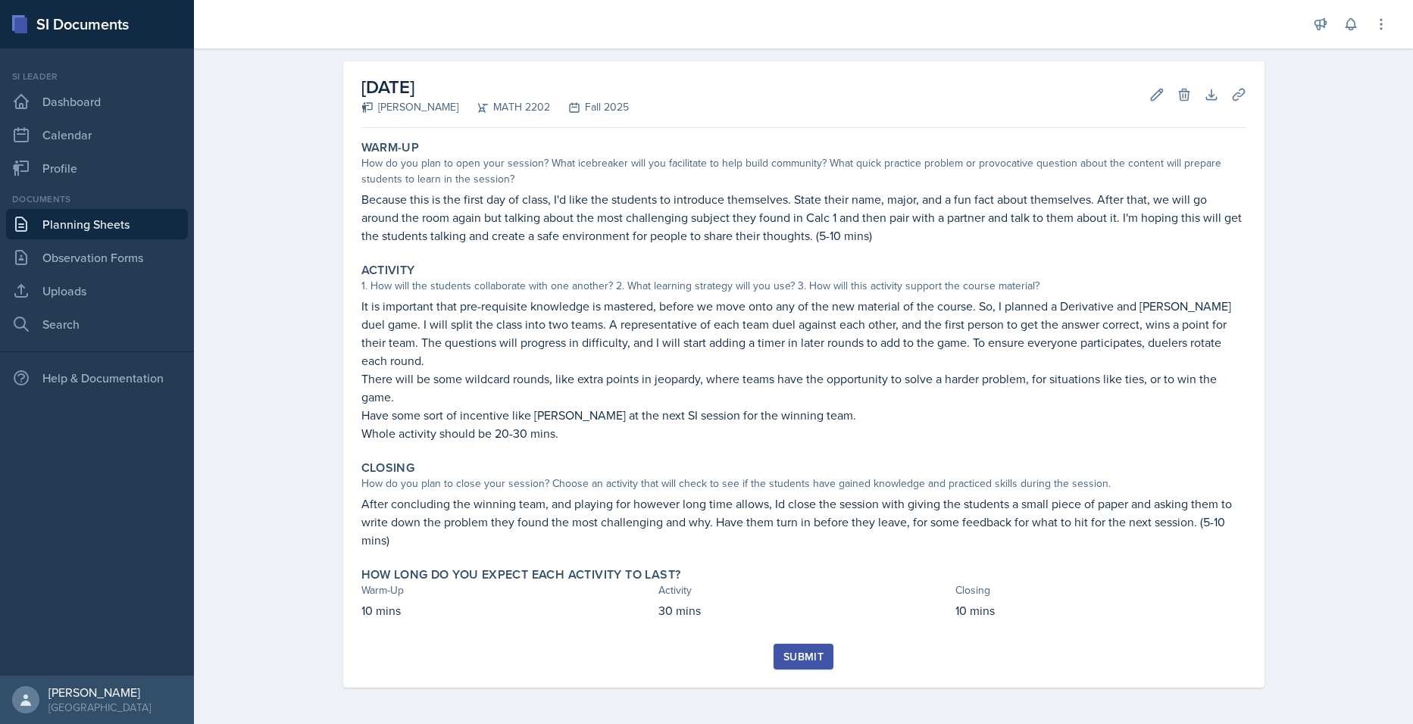
click at [783, 659] on div "Submit" at bounding box center [803, 657] width 40 height 12
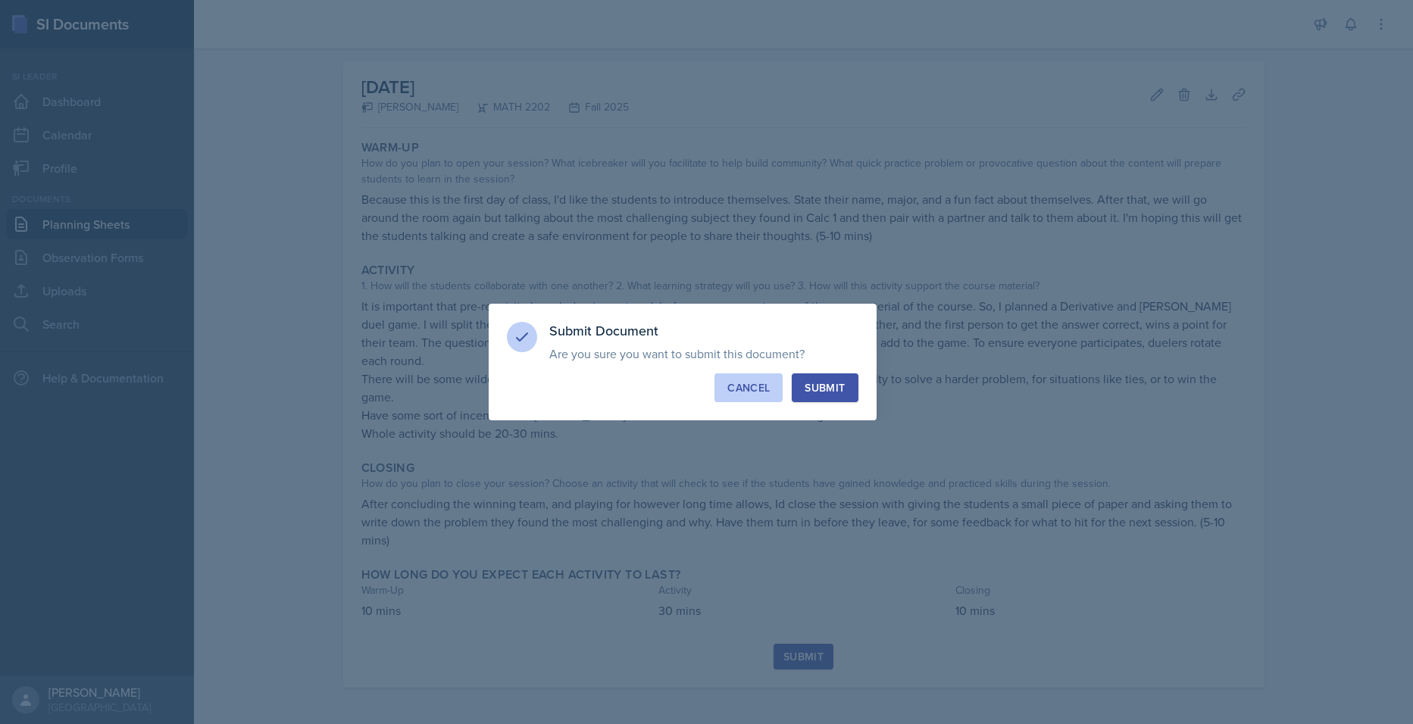
click at [742, 383] on div "Cancel" at bounding box center [748, 387] width 42 height 15
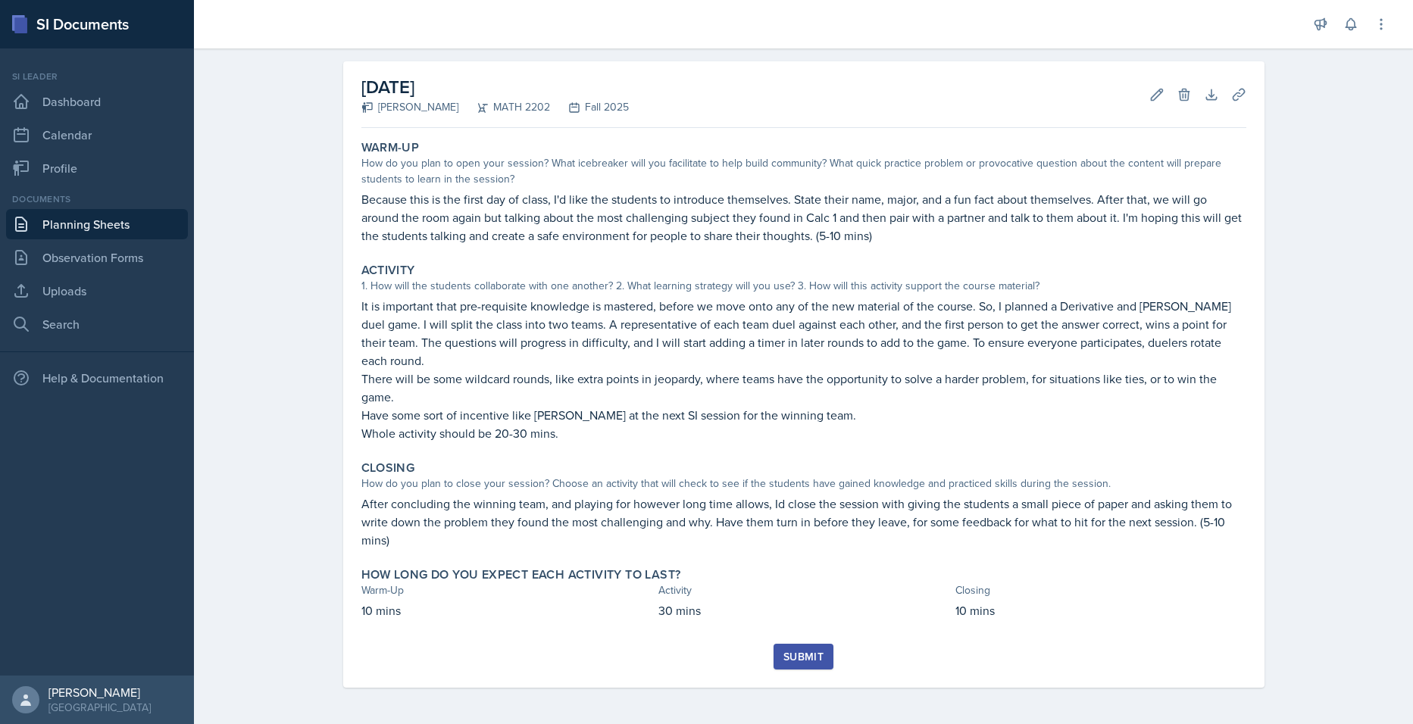
click at [783, 661] on div "Submit" at bounding box center [803, 657] width 40 height 12
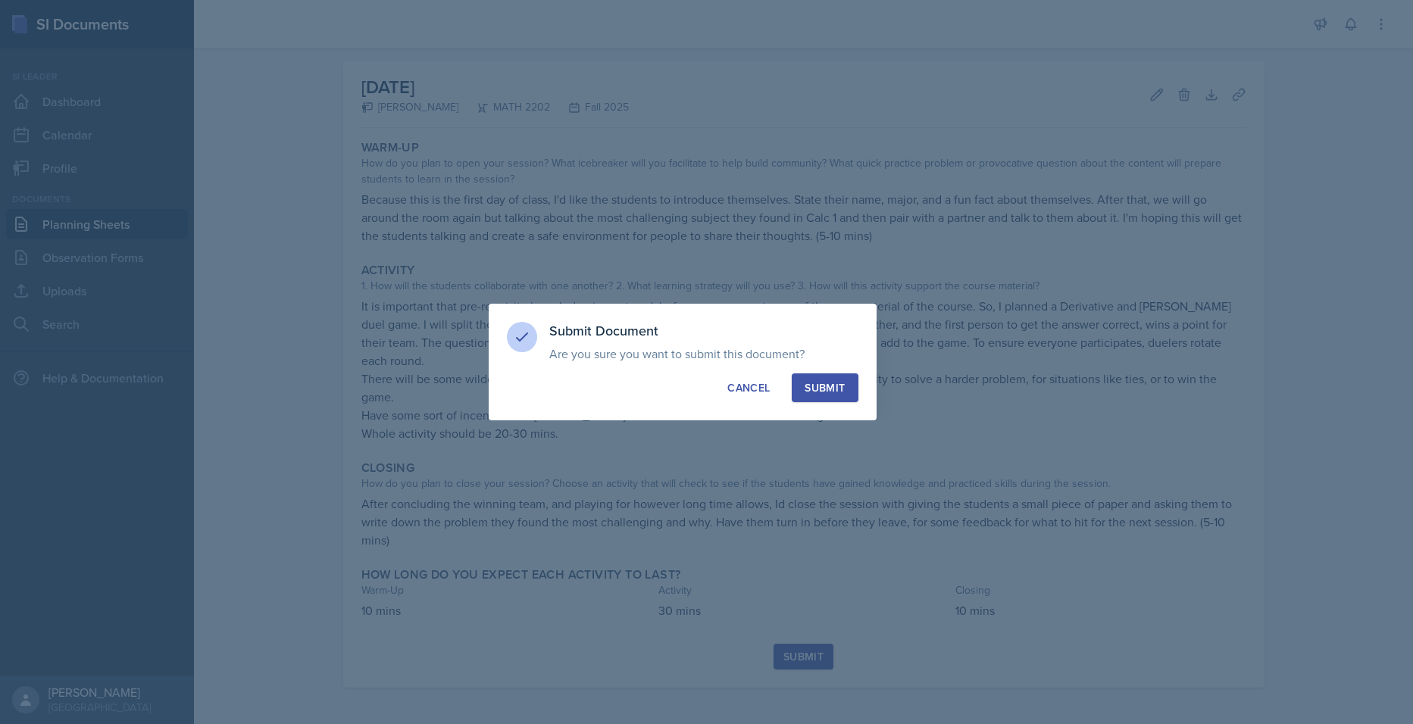
click at [845, 380] on button "Submit" at bounding box center [825, 387] width 66 height 29
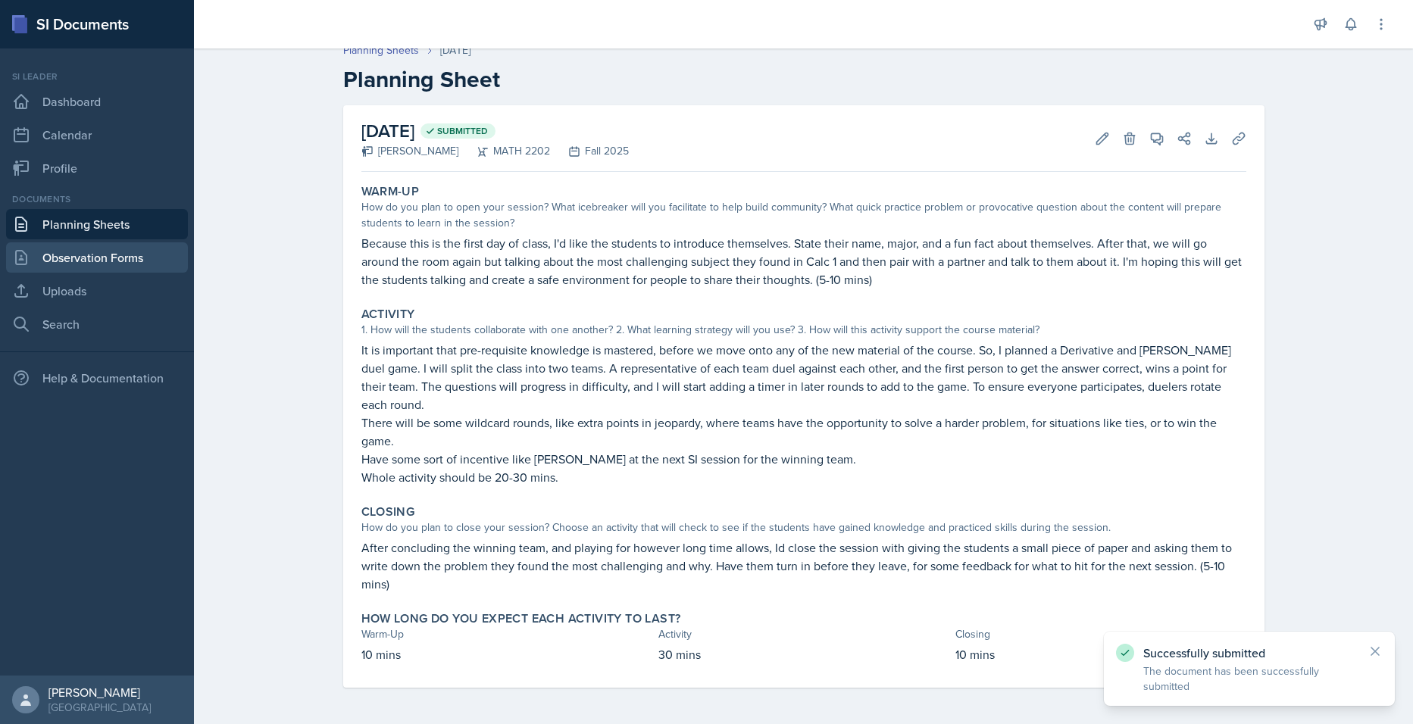
click at [125, 248] on link "Observation Forms" at bounding box center [97, 257] width 182 height 30
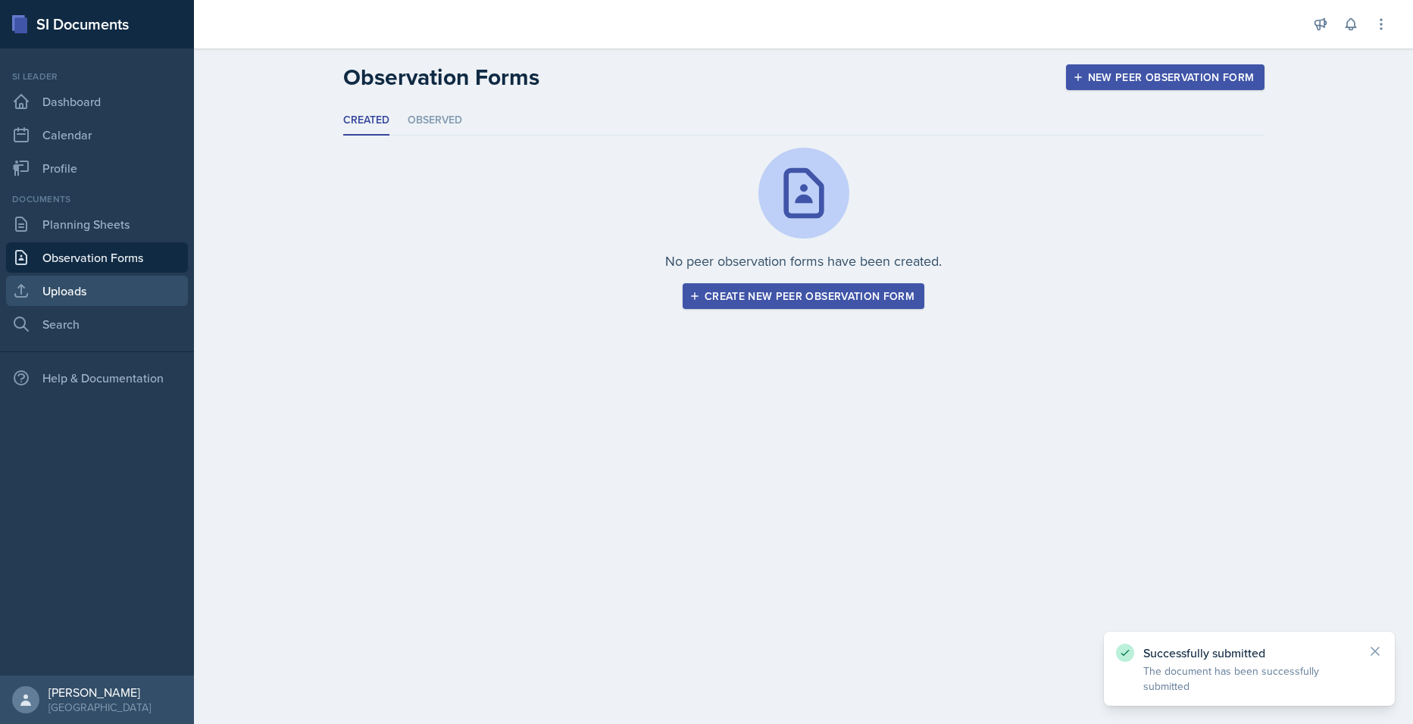
click at [83, 292] on link "Uploads" at bounding box center [97, 291] width 182 height 30
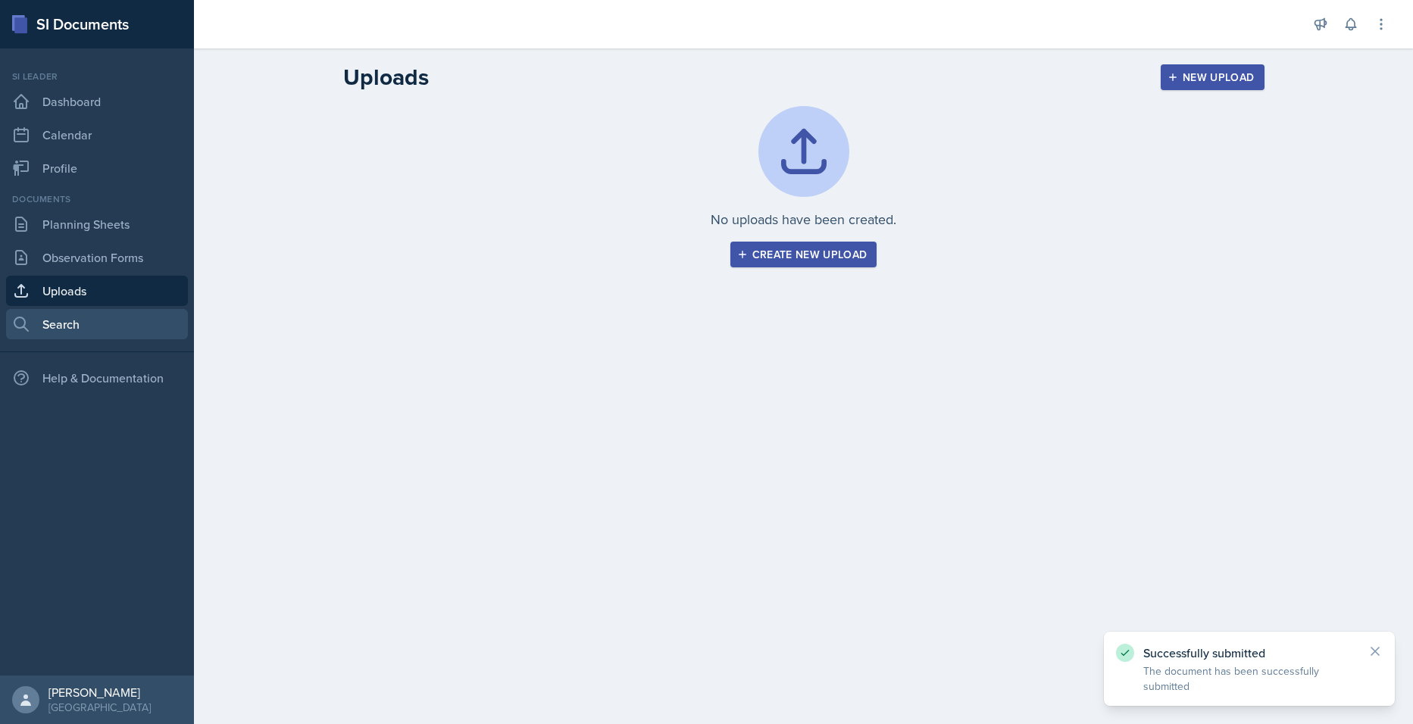
click at [86, 316] on link "Search" at bounding box center [97, 324] width 182 height 30
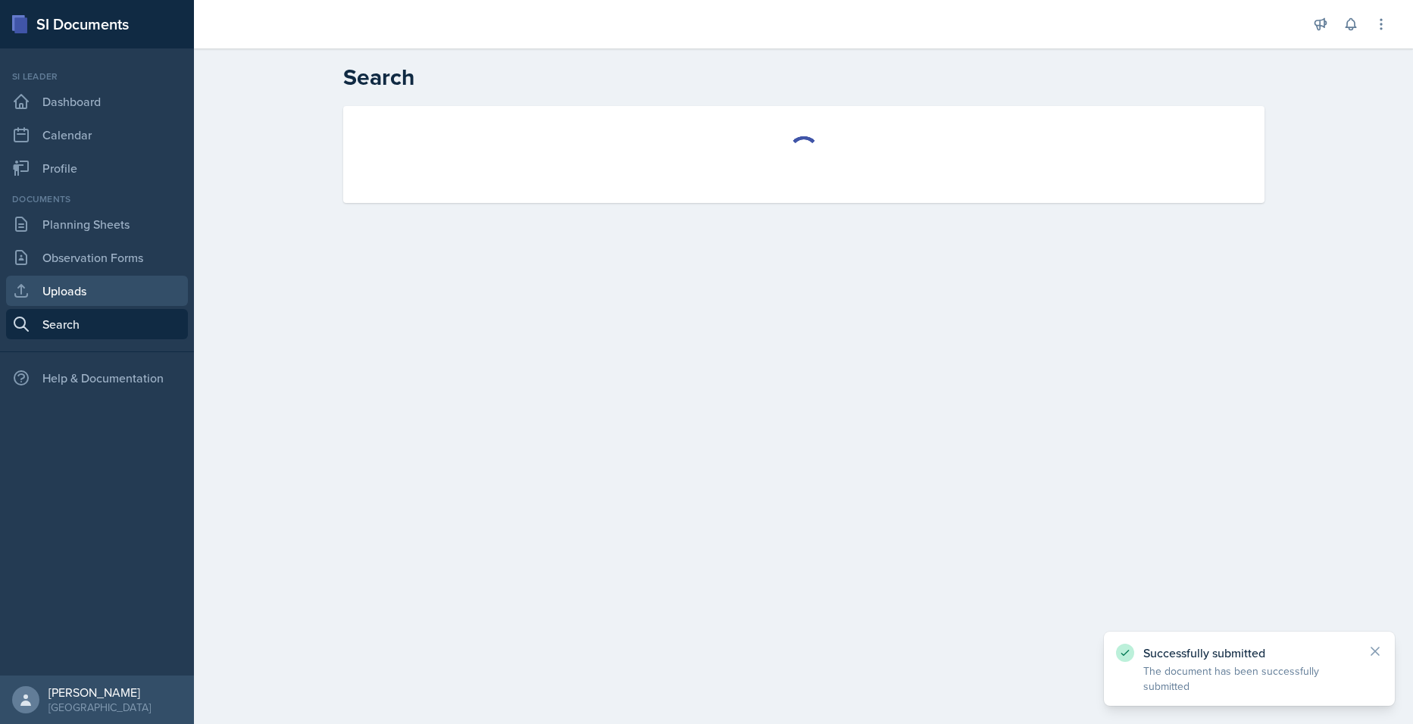
select select "all"
select select "1"
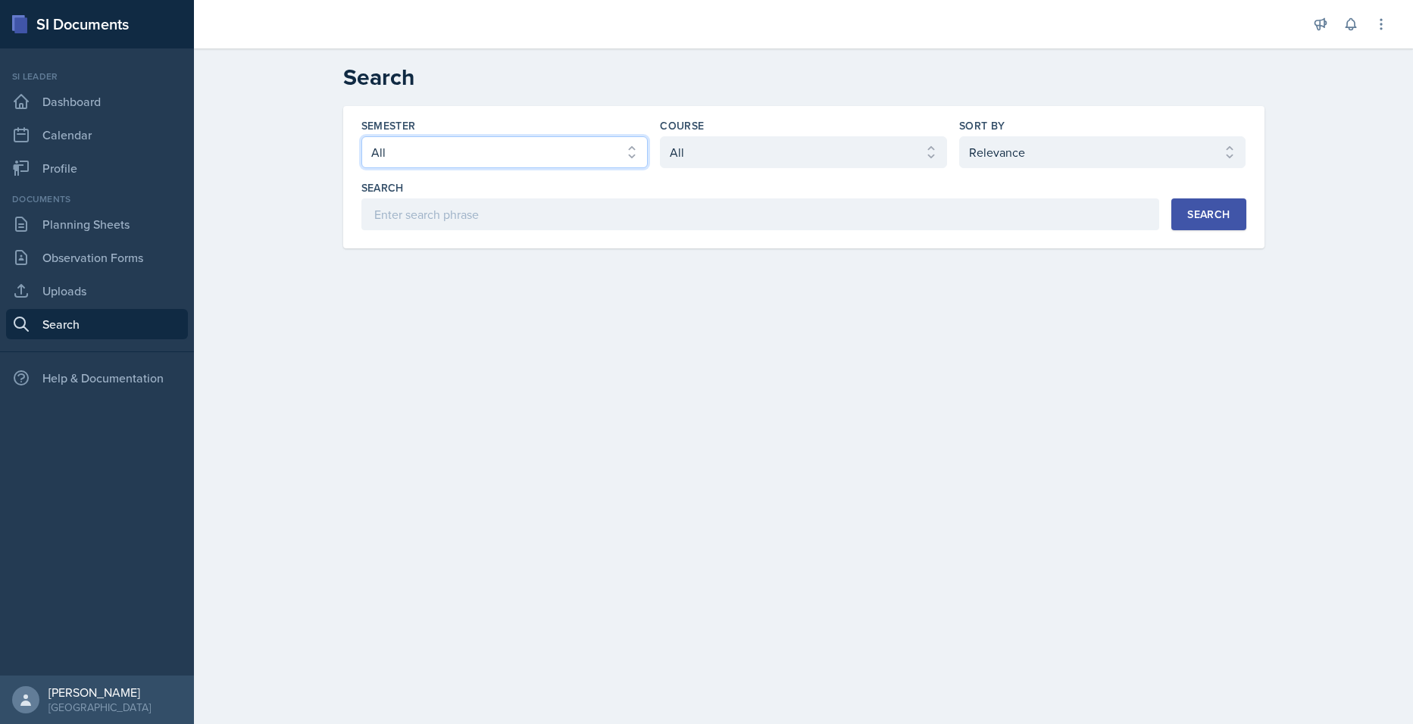
click at [494, 153] on select "Select semester All Fall 2025 Summer 2025 Spring 2025 Fall 2024 Summer 2024 Spr…" at bounding box center [504, 152] width 287 height 32
select select "e2039551-f485-4c1b-a525-5b9893bb04c4"
click at [361, 136] on select "Select semester All Fall 2025 Summer 2025 Spring 2025 Fall 2024 Summer 2024 Spr…" at bounding box center [504, 152] width 287 height 32
click at [750, 139] on select "Select course All ACCT 2101 ACCT 2102 ACCT 4050 ANTH 1102 ANTH 3301 ARCH 1000 A…" at bounding box center [803, 152] width 287 height 32
select select "888eba85-ce35-425b-8fd7-94794d548725"
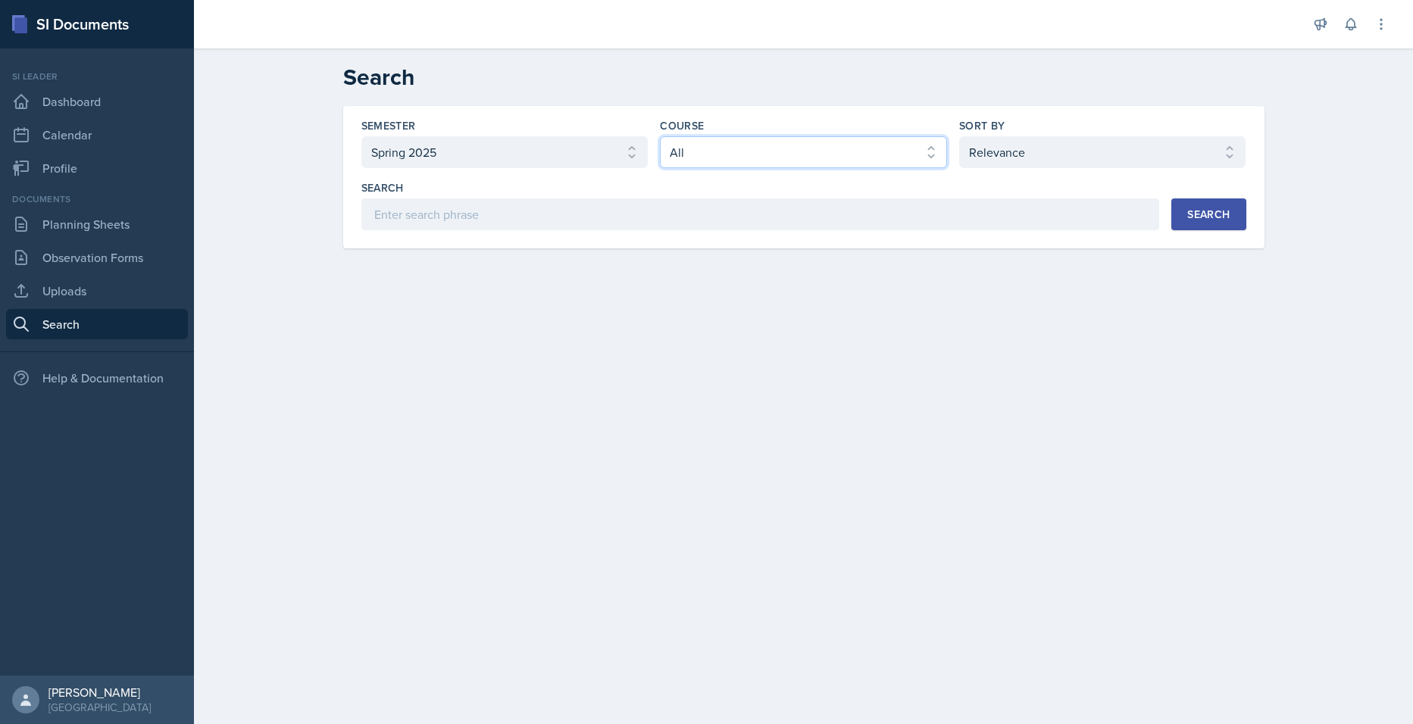
click at [660, 136] on select "Select course All ACCT 2101 ACCT 2102 ACCT 4050 ANTH 1102 ANTH 3301 ARCH 1000 A…" at bounding box center [803, 152] width 287 height 32
click at [1030, 133] on div "Sort By Select sort by Relevance Document Date (Asc) Document Date (Desc)" at bounding box center [1102, 143] width 287 height 50
click at [1027, 139] on select "Select sort by Relevance Document Date (Asc) Document Date (Desc)" at bounding box center [1102, 152] width 287 height 32
drag, startPoint x: 555, startPoint y: 308, endPoint x: 574, endPoint y: 275, distance: 38.7
click at [556, 304] on main "Search Semester Select semester All Fall 2025 Summer 2025 Spring 2025 Fall 2024…" at bounding box center [803, 386] width 1219 height 676
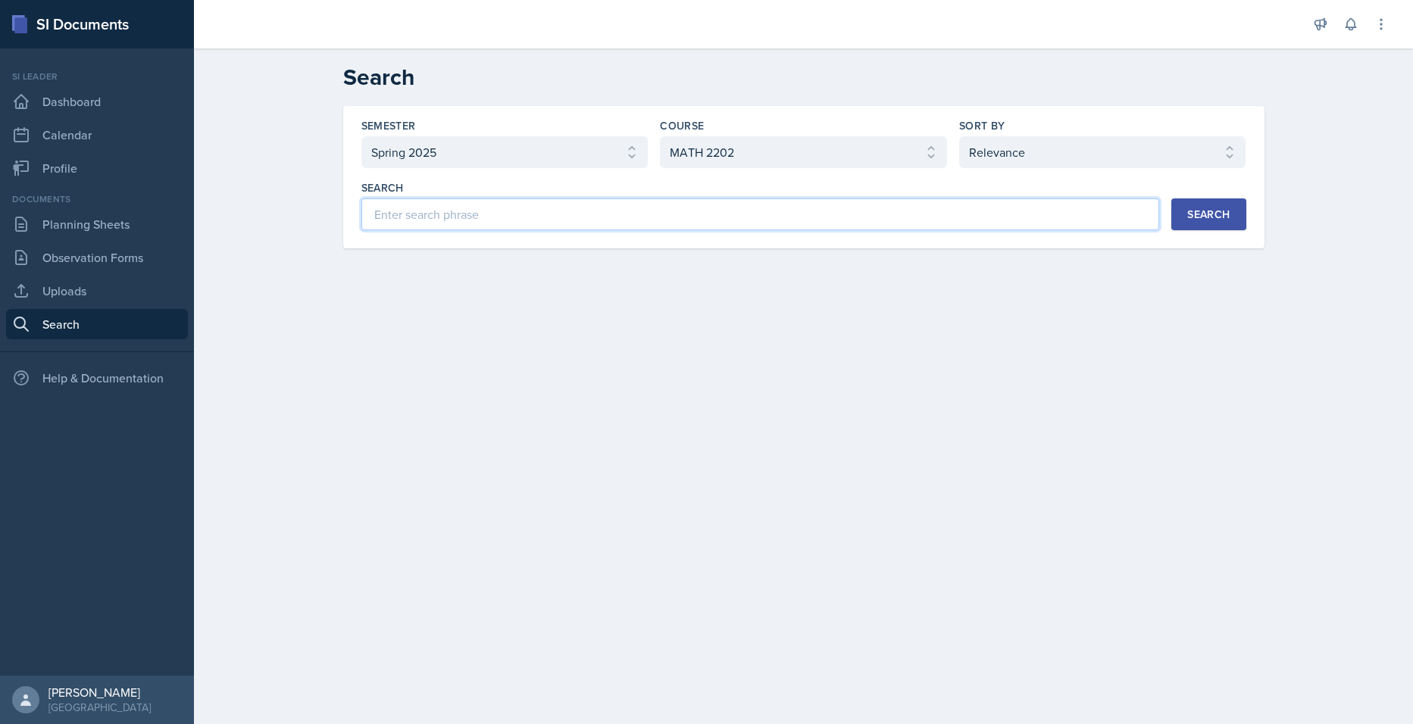
click at [578, 213] on input at bounding box center [760, 214] width 798 height 32
click at [1217, 218] on div "Search" at bounding box center [1208, 214] width 42 height 12
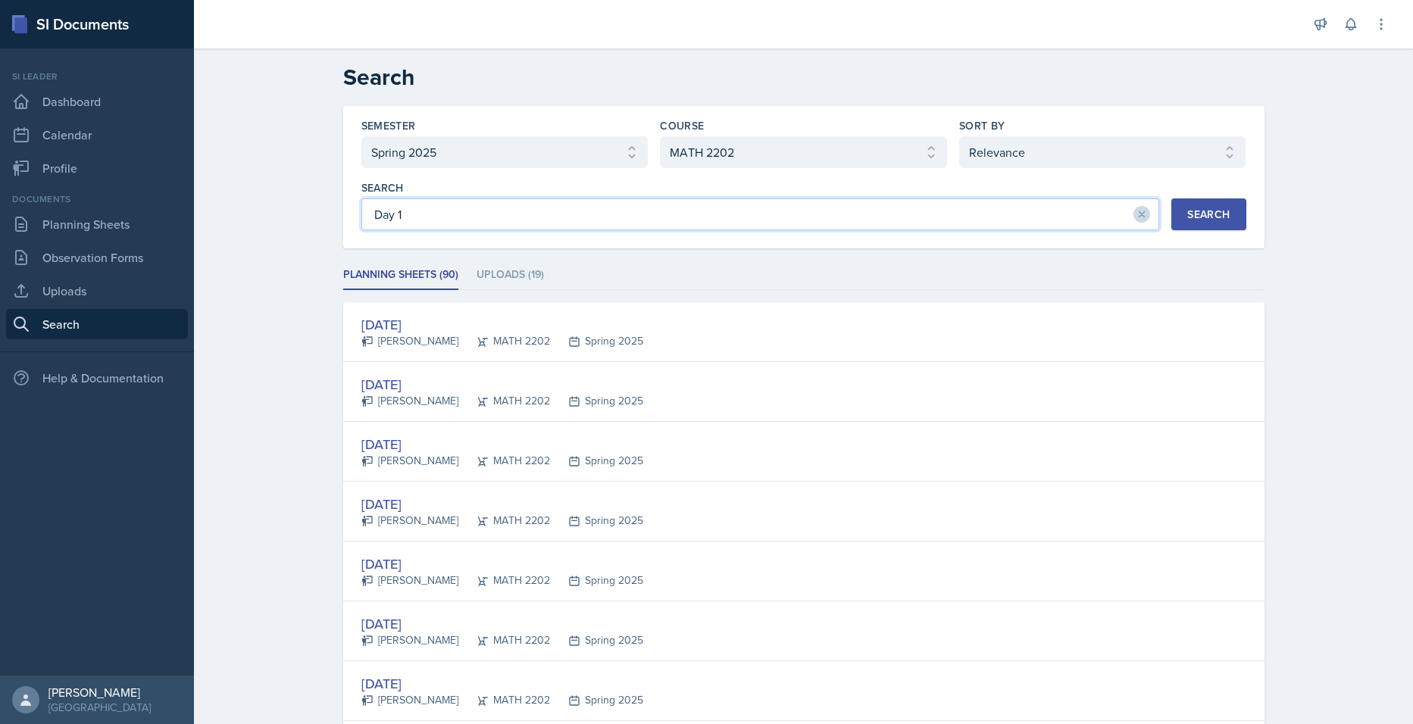
click at [462, 211] on input "Day 1" at bounding box center [760, 214] width 798 height 32
type input "D"
type input "A"
type input "C"
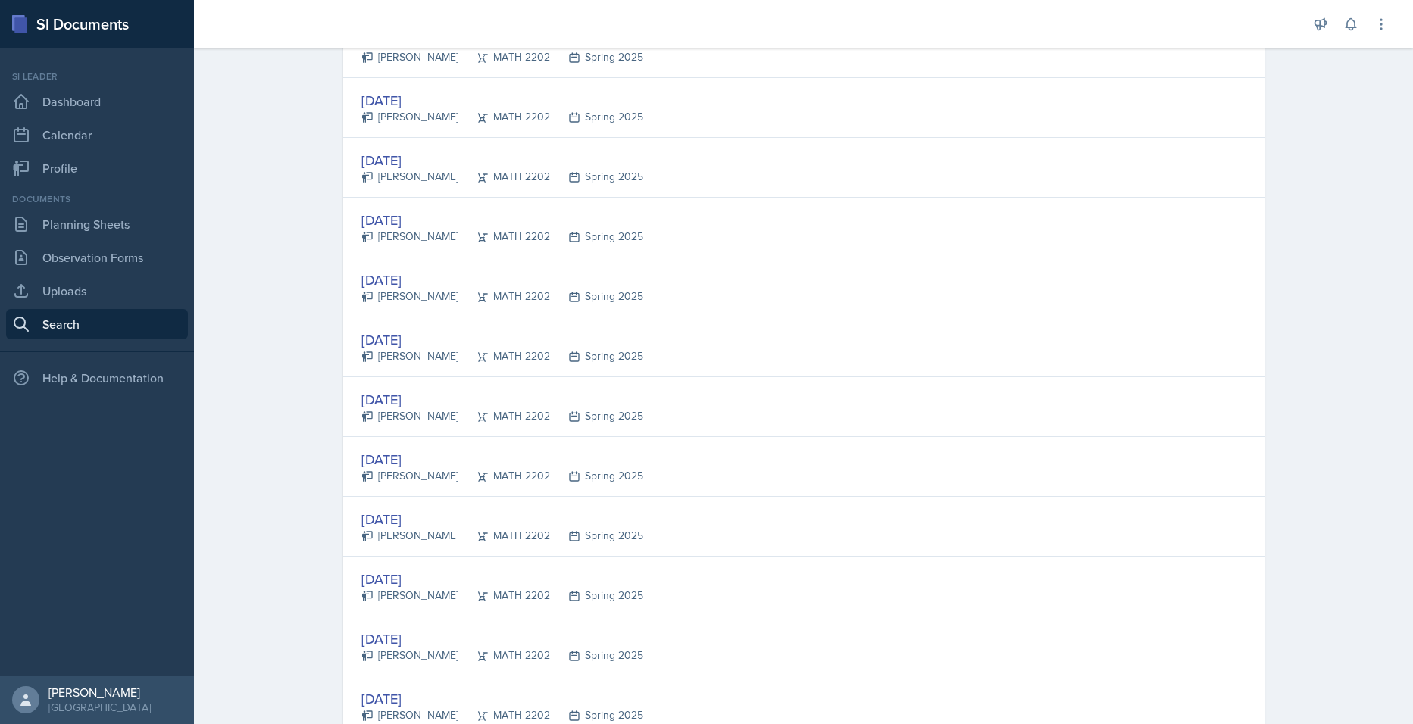
scroll to position [2666, 0]
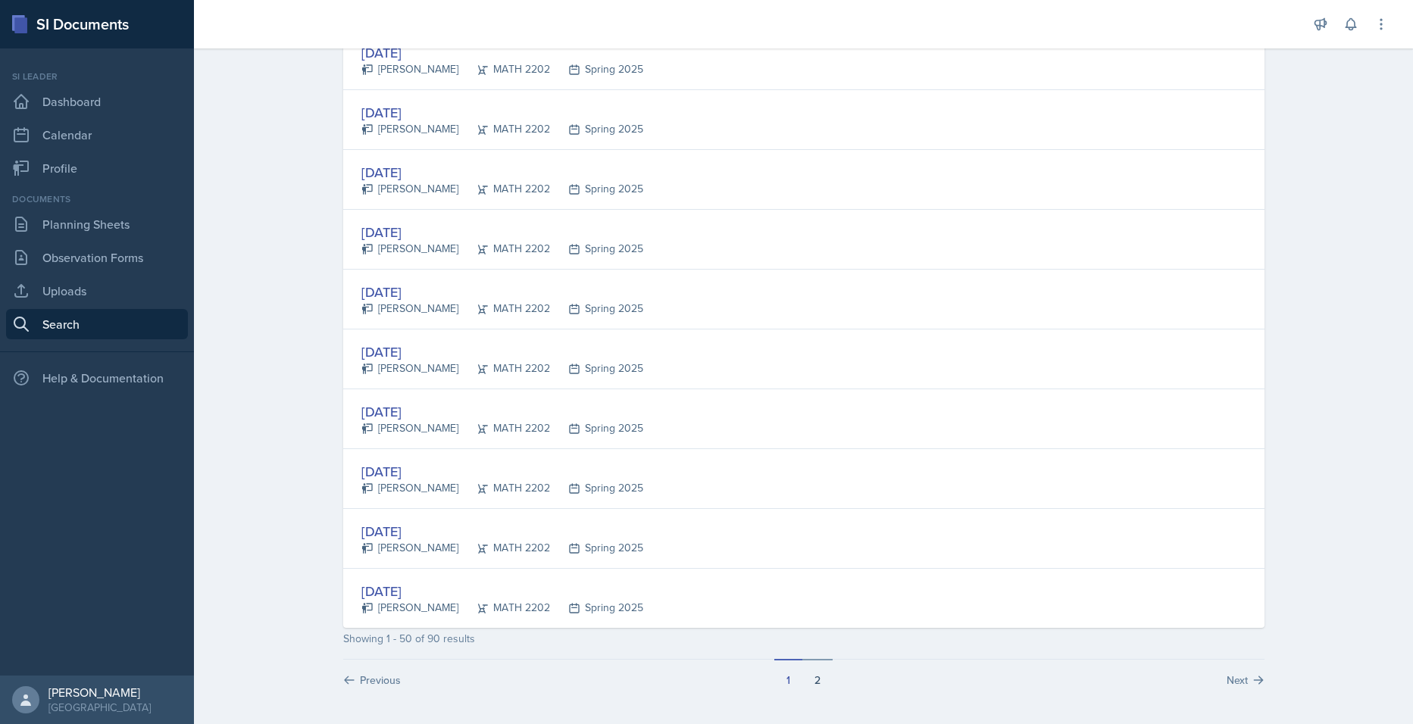
click at [812, 686] on button "2" at bounding box center [817, 673] width 30 height 29
click at [822, 674] on button "3" at bounding box center [832, 673] width 30 height 29
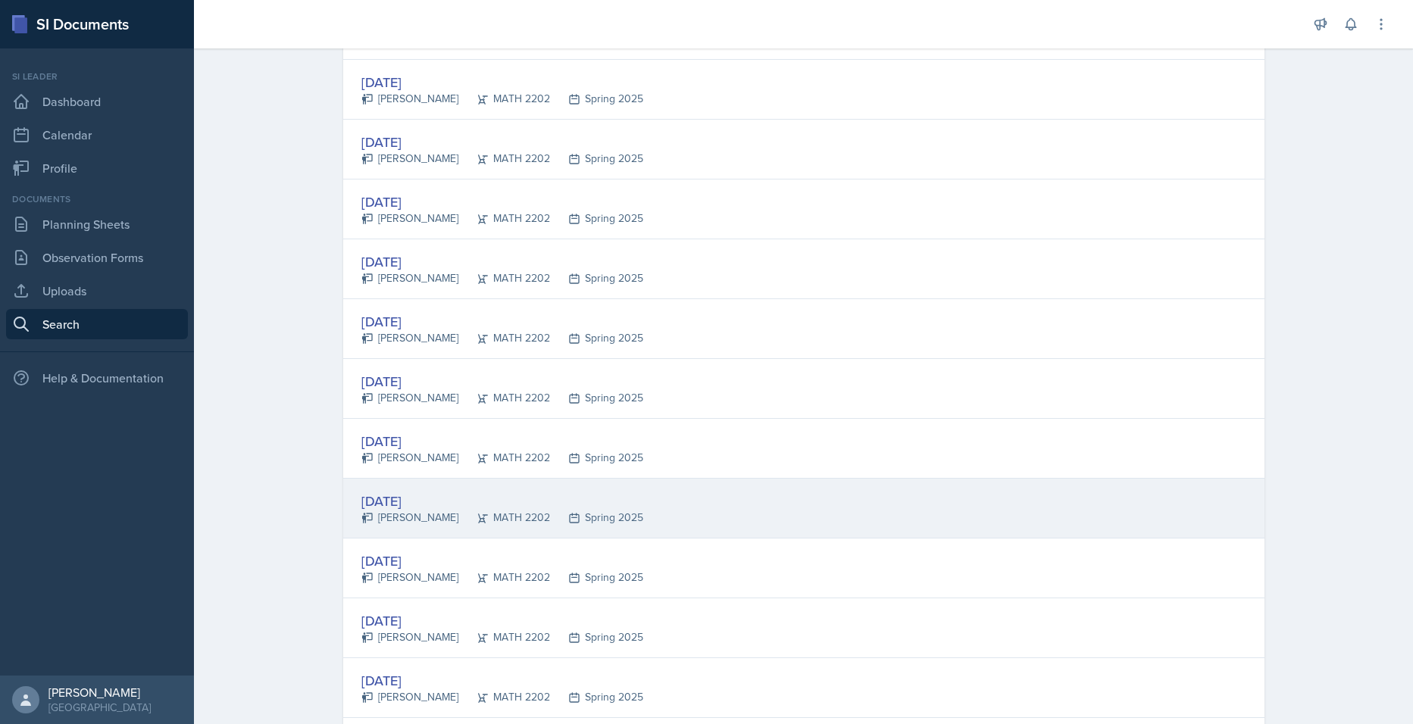
scroll to position [2307, 0]
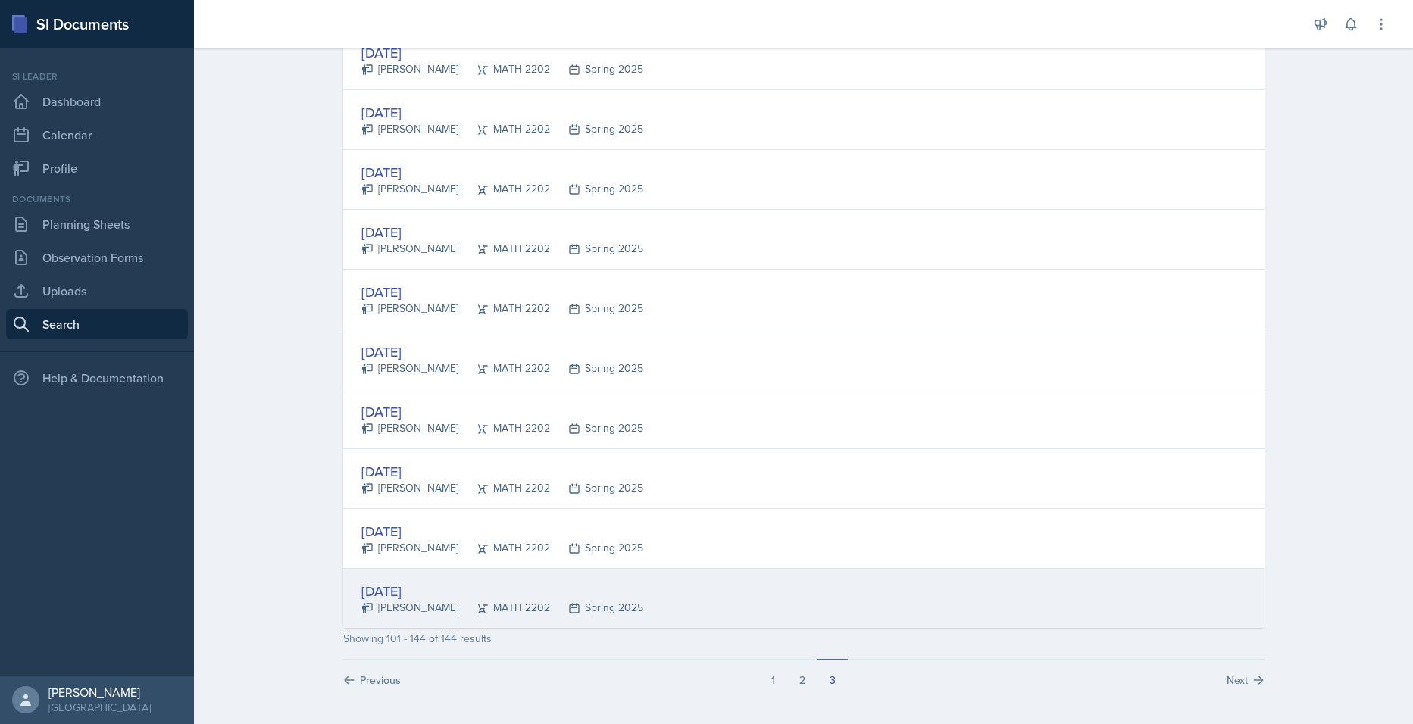
click at [544, 594] on div "[DATE]" at bounding box center [502, 591] width 282 height 20
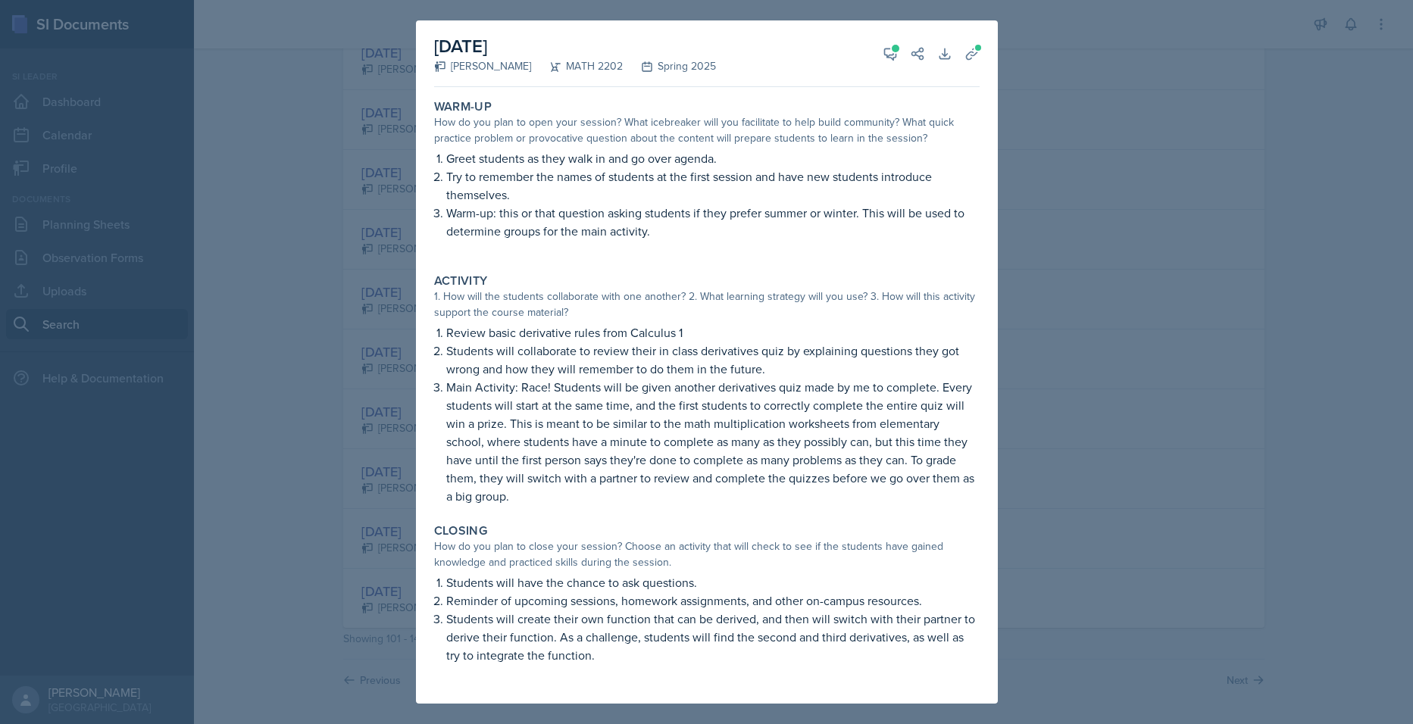
click at [294, 330] on div at bounding box center [706, 362] width 1413 height 724
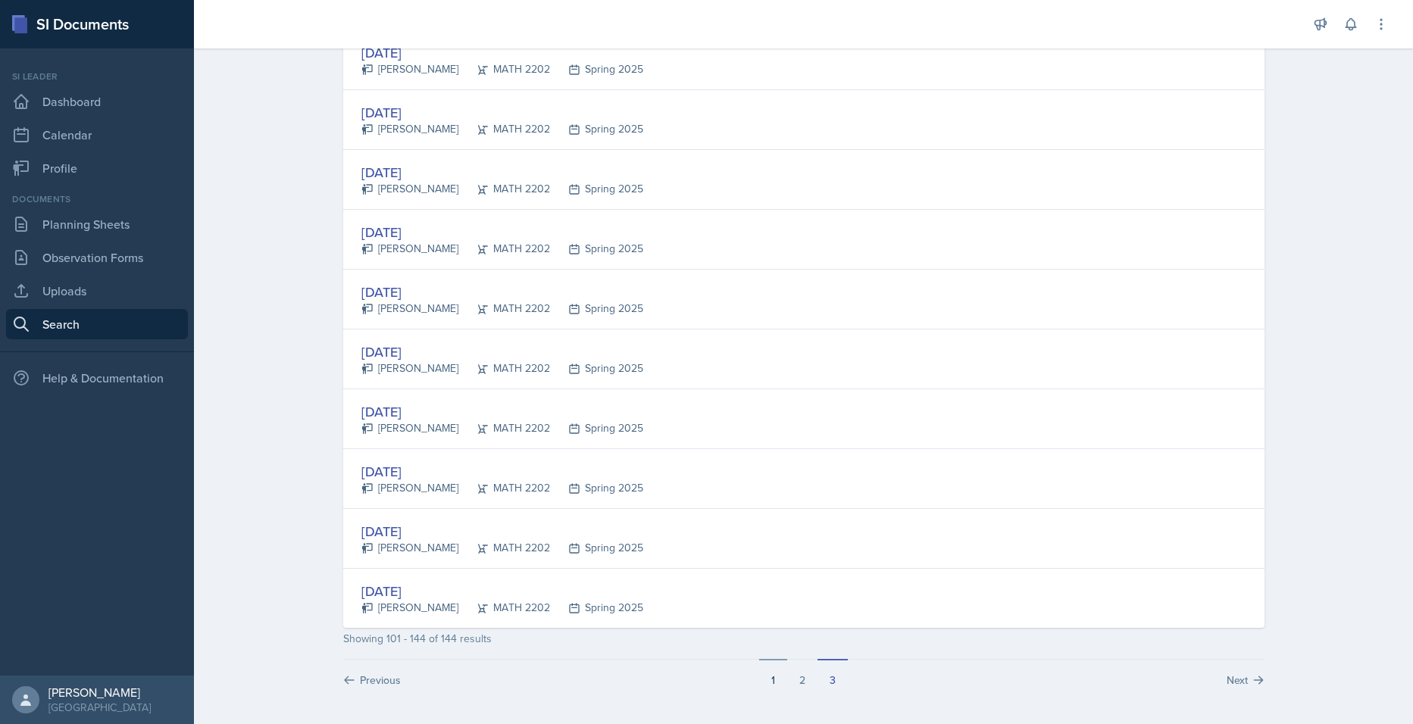
click at [761, 679] on button "1" at bounding box center [773, 673] width 28 height 29
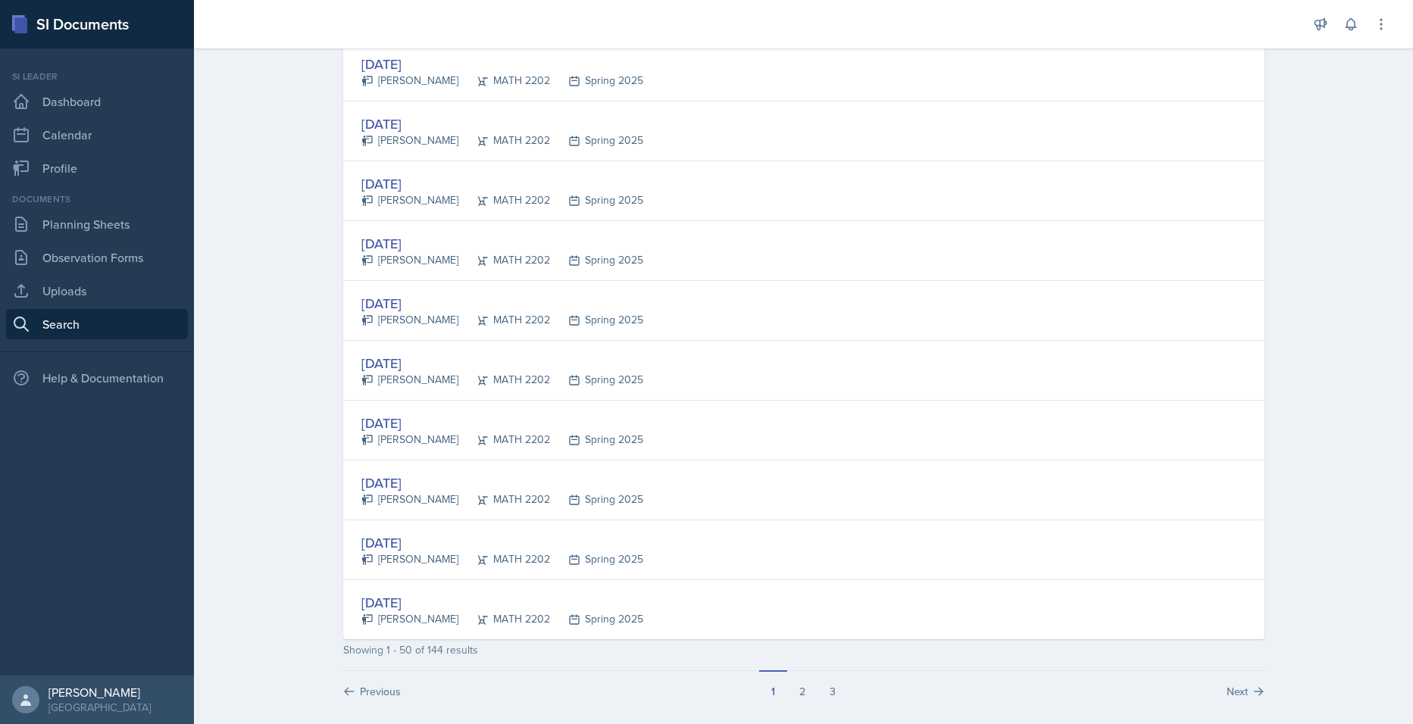
scroll to position [2666, 0]
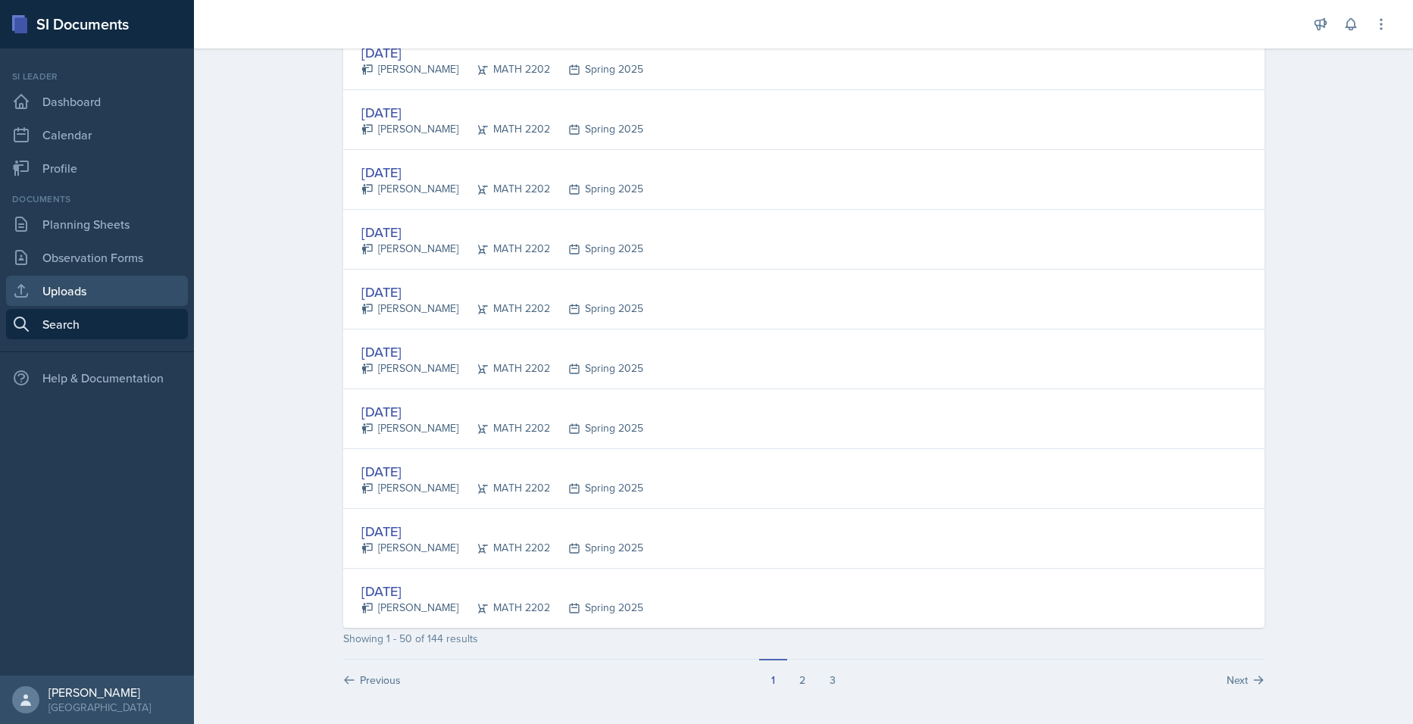
click at [81, 295] on link "Uploads" at bounding box center [97, 291] width 182 height 30
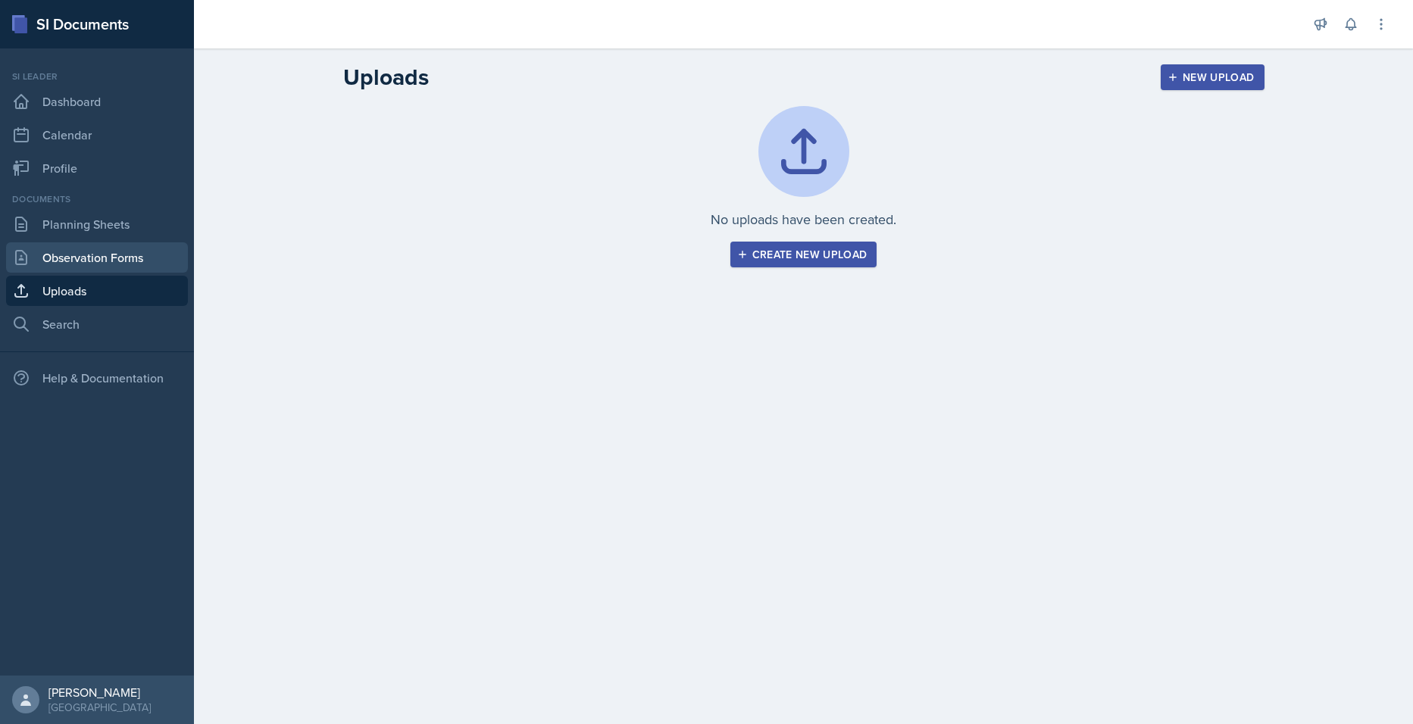
click at [75, 249] on link "Observation Forms" at bounding box center [97, 257] width 182 height 30
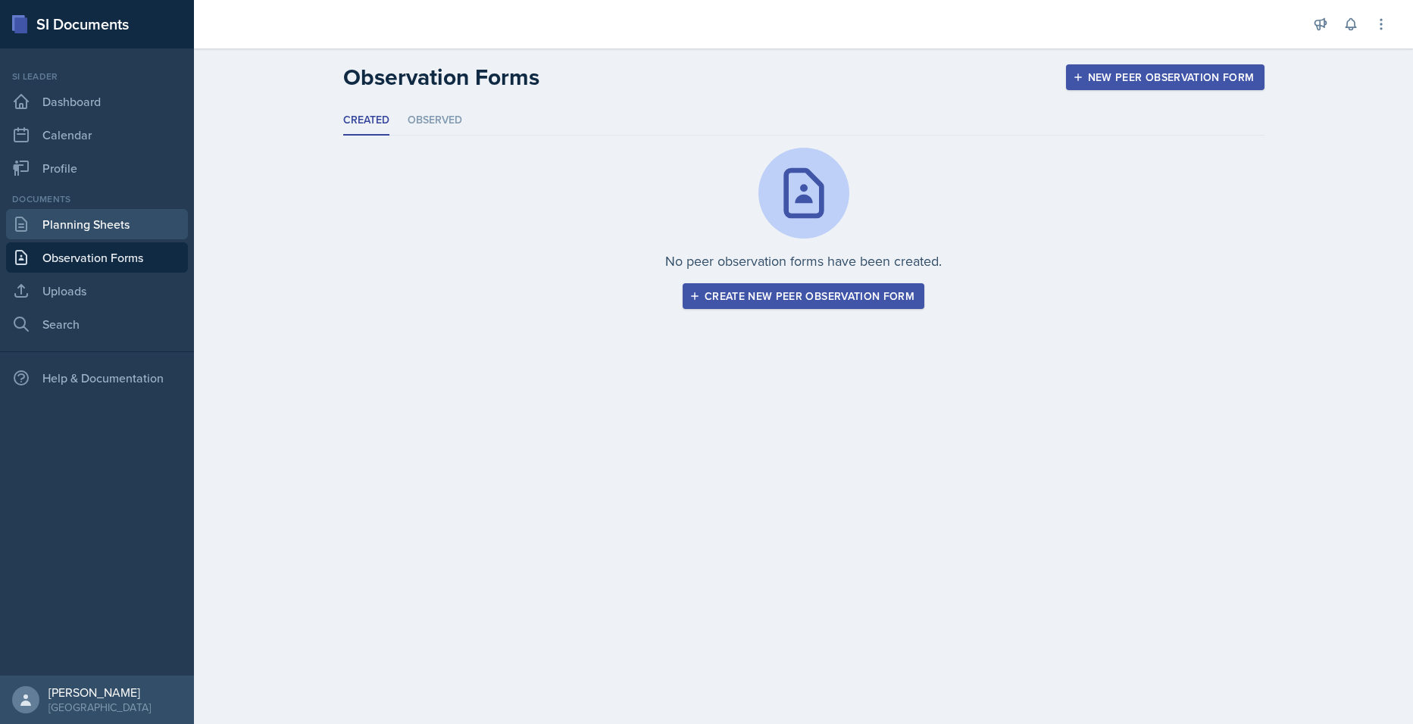
click at [85, 229] on link "Planning Sheets" at bounding box center [97, 224] width 182 height 30
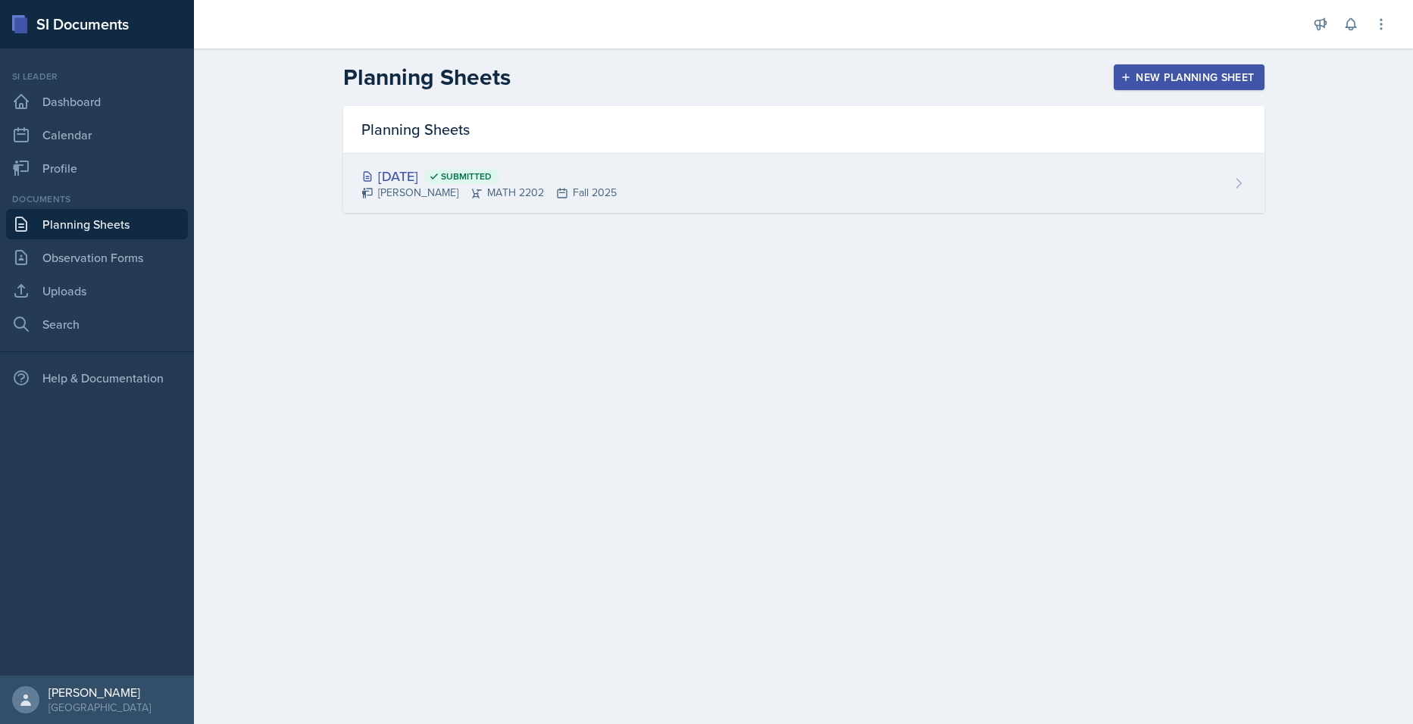
click at [470, 189] on icon at bounding box center [476, 193] width 12 height 12
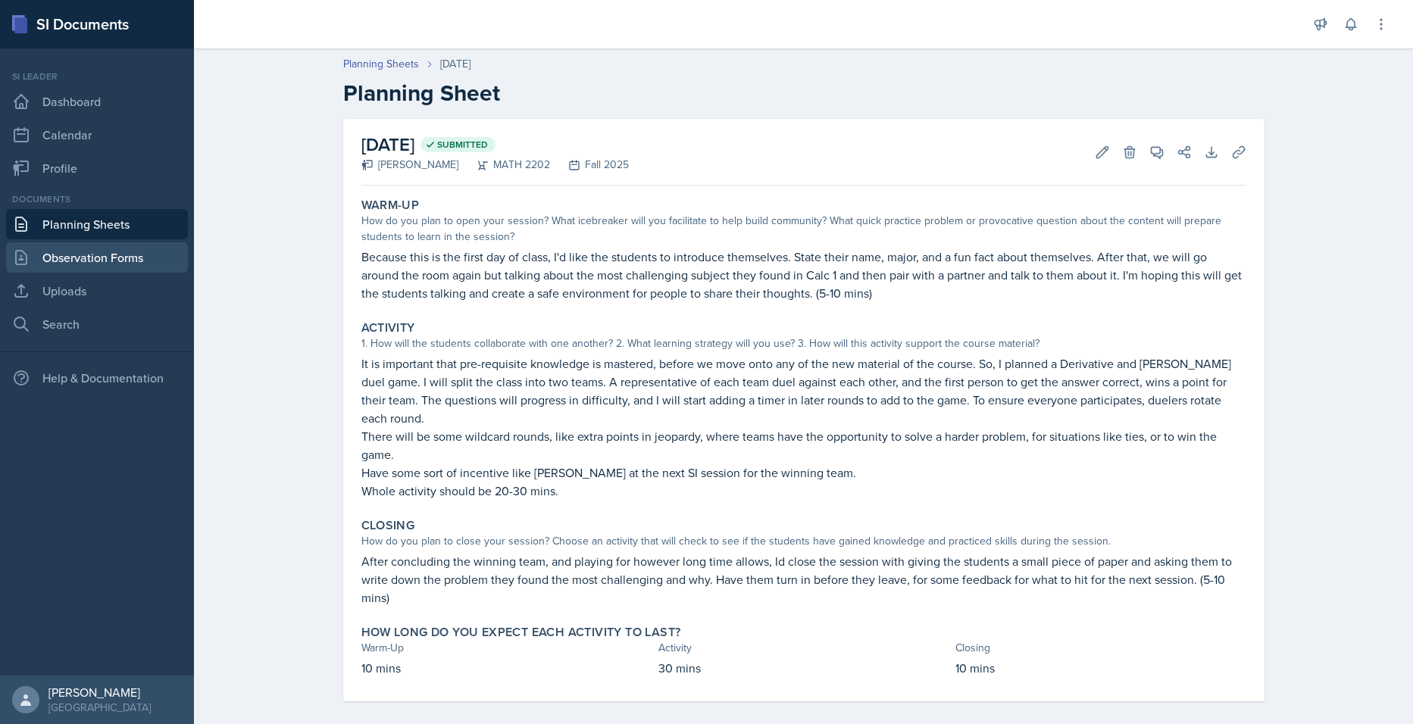
click at [78, 262] on link "Observation Forms" at bounding box center [97, 257] width 182 height 30
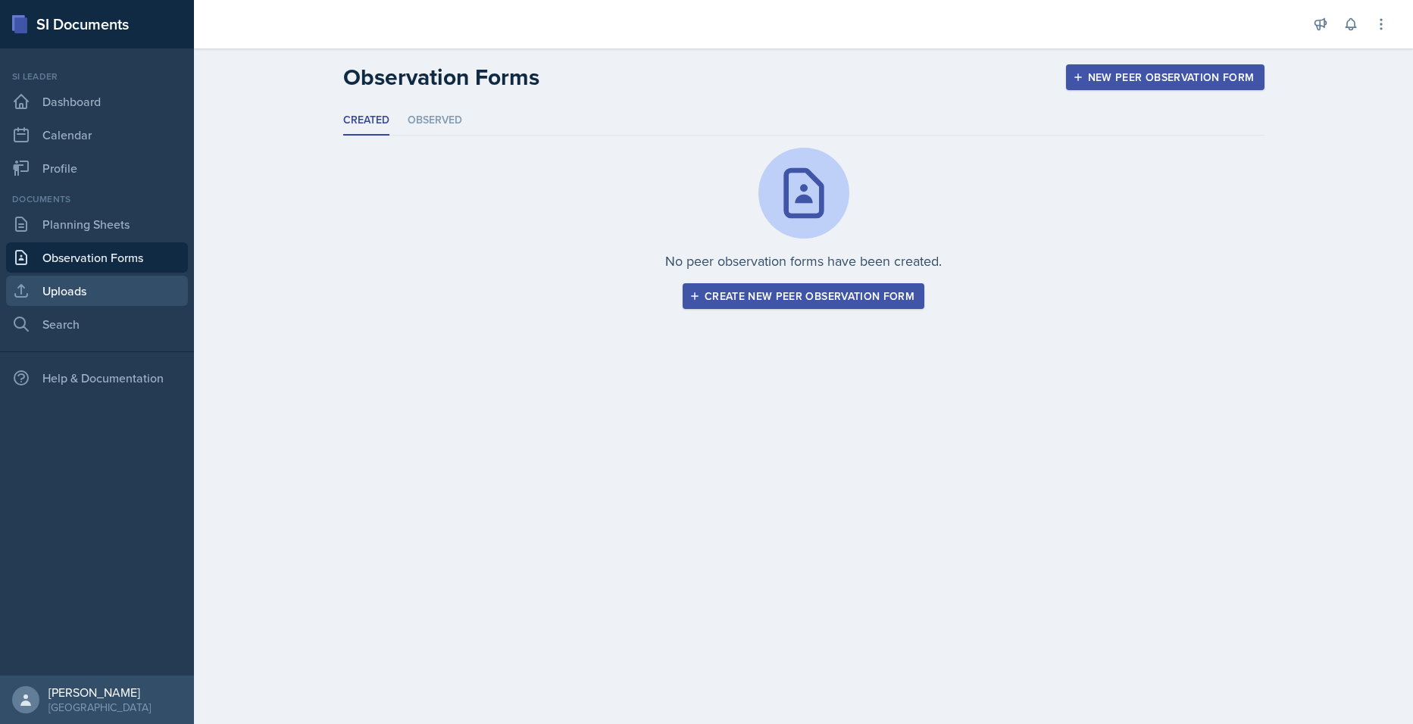
click at [80, 280] on link "Uploads" at bounding box center [97, 291] width 182 height 30
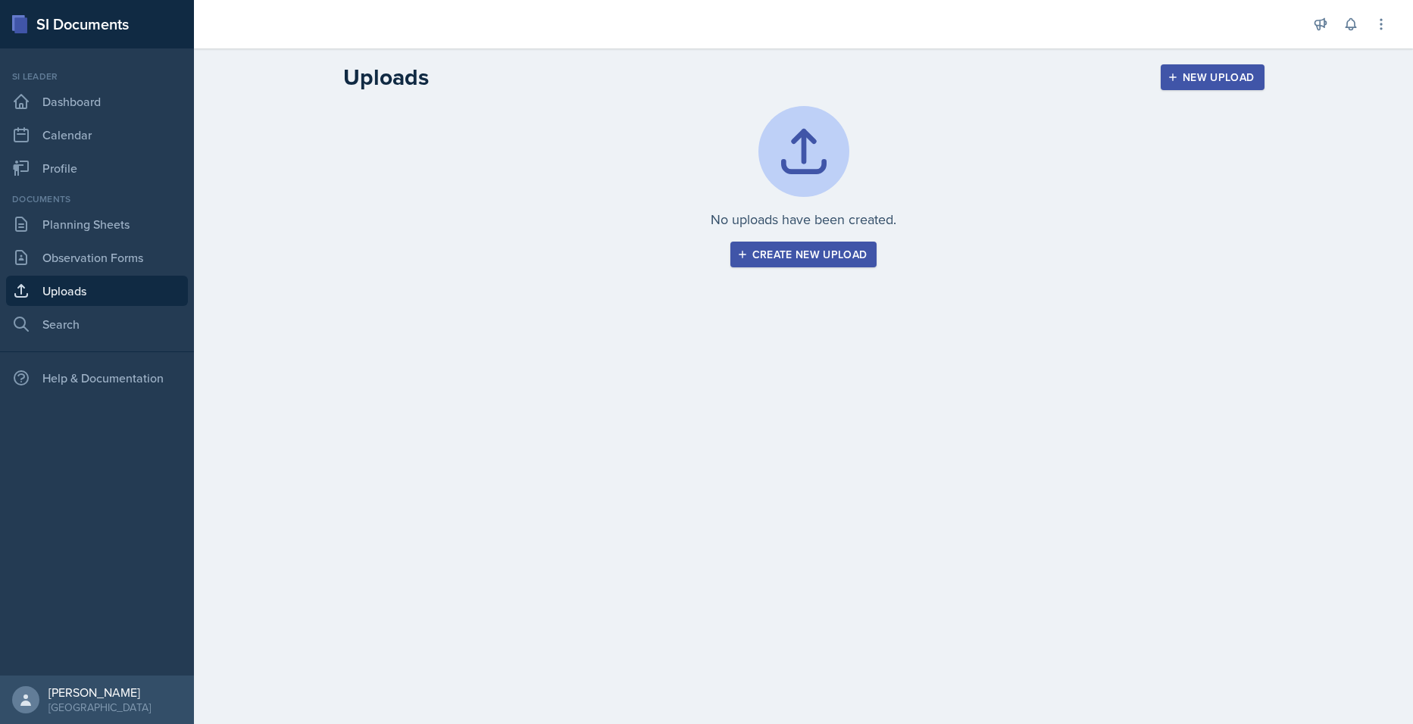
click at [83, 306] on div "Documents Planning Sheets Observation Forms Uploads Search" at bounding box center [97, 265] width 182 height 147
click at [95, 227] on link "Planning Sheets" at bounding box center [97, 224] width 182 height 30
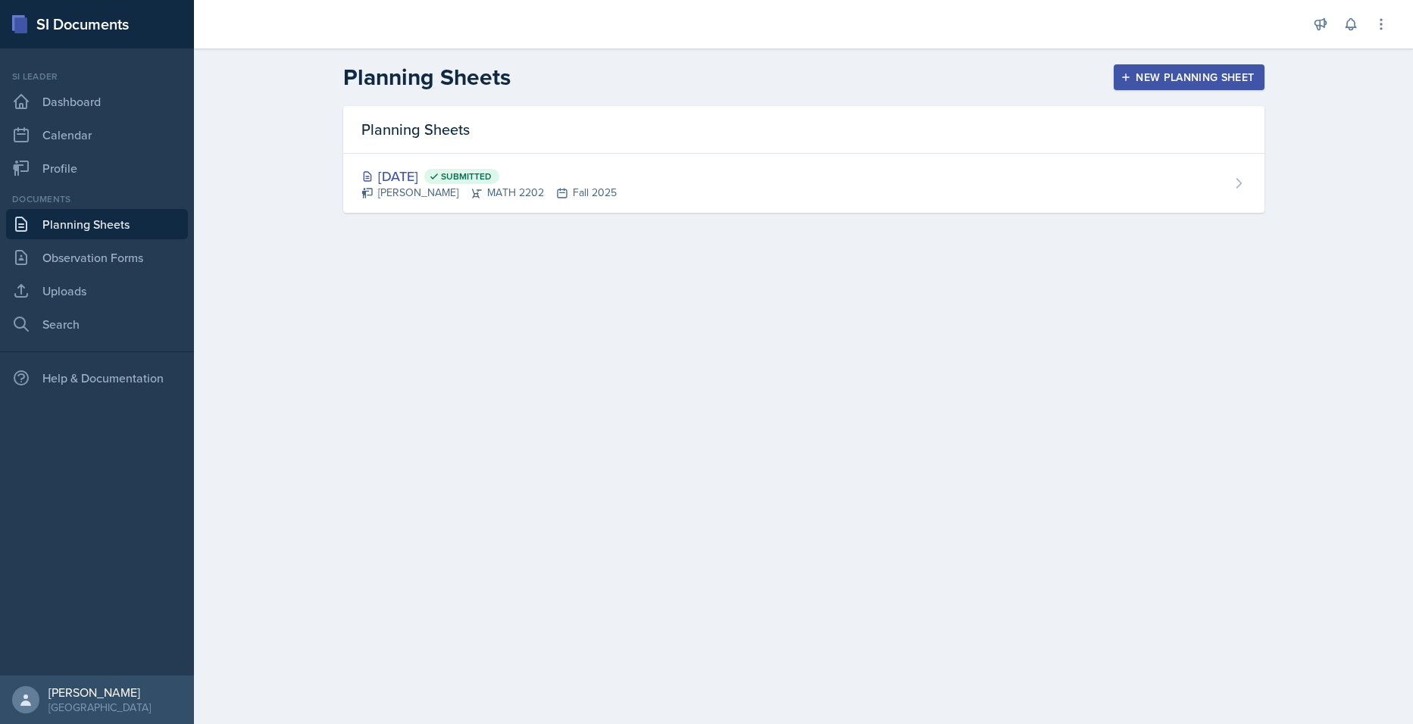
click at [1158, 83] on div "New Planning Sheet" at bounding box center [1188, 77] width 130 height 12
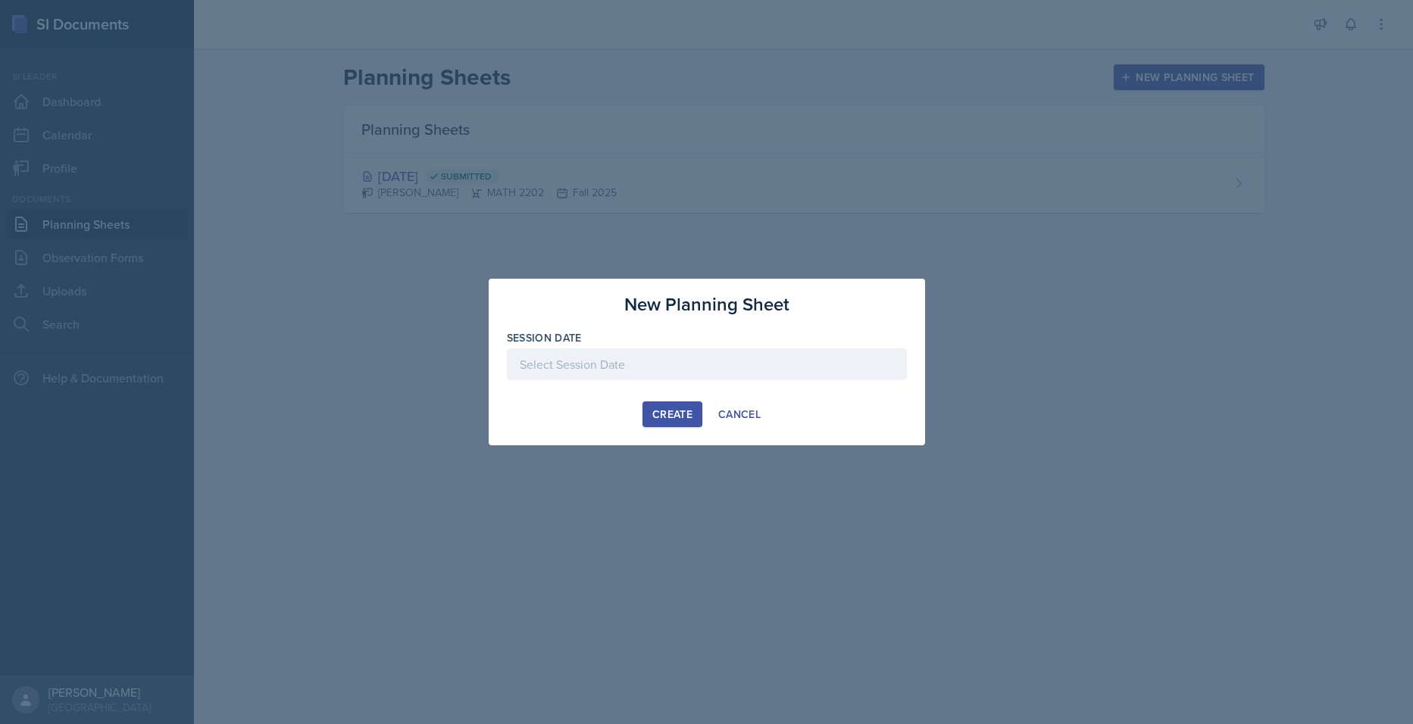
click at [598, 364] on div at bounding box center [707, 364] width 400 height 32
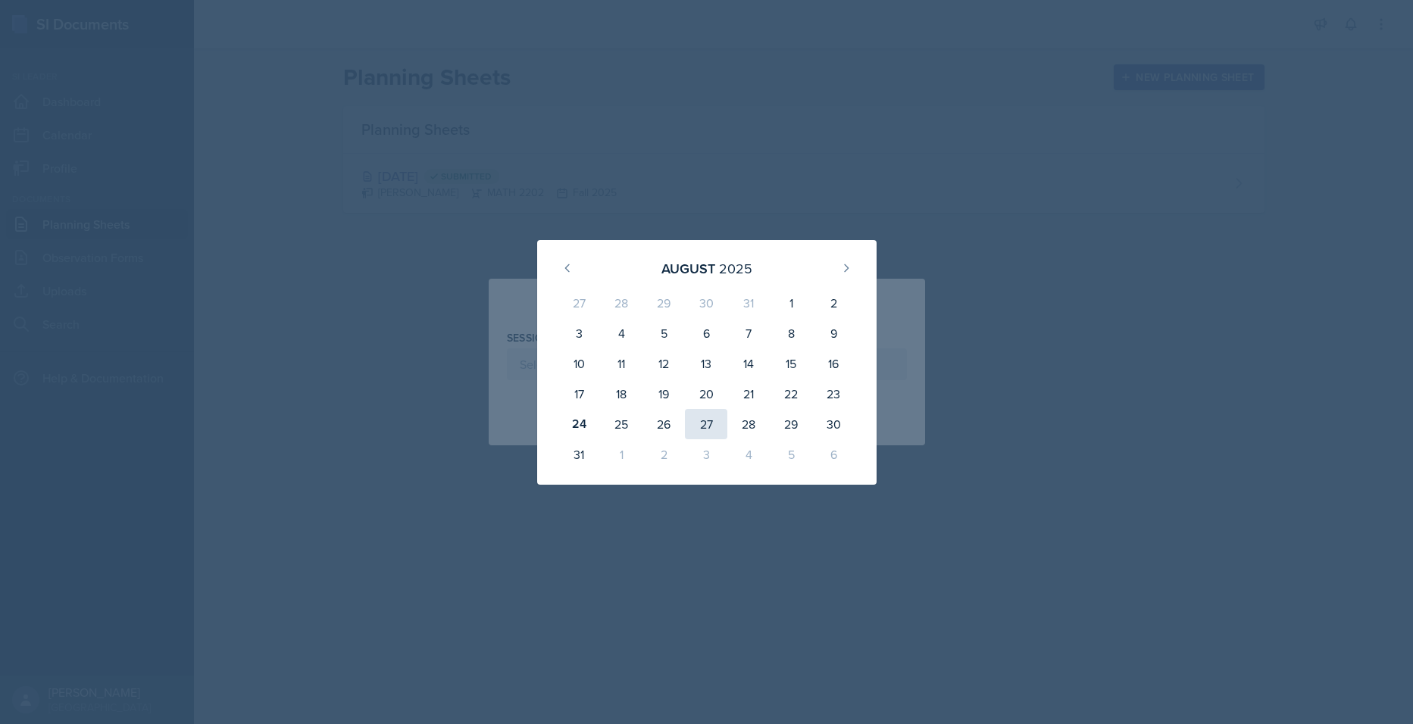
click at [700, 423] on div "27" at bounding box center [706, 424] width 42 height 30
type input "[DATE]"
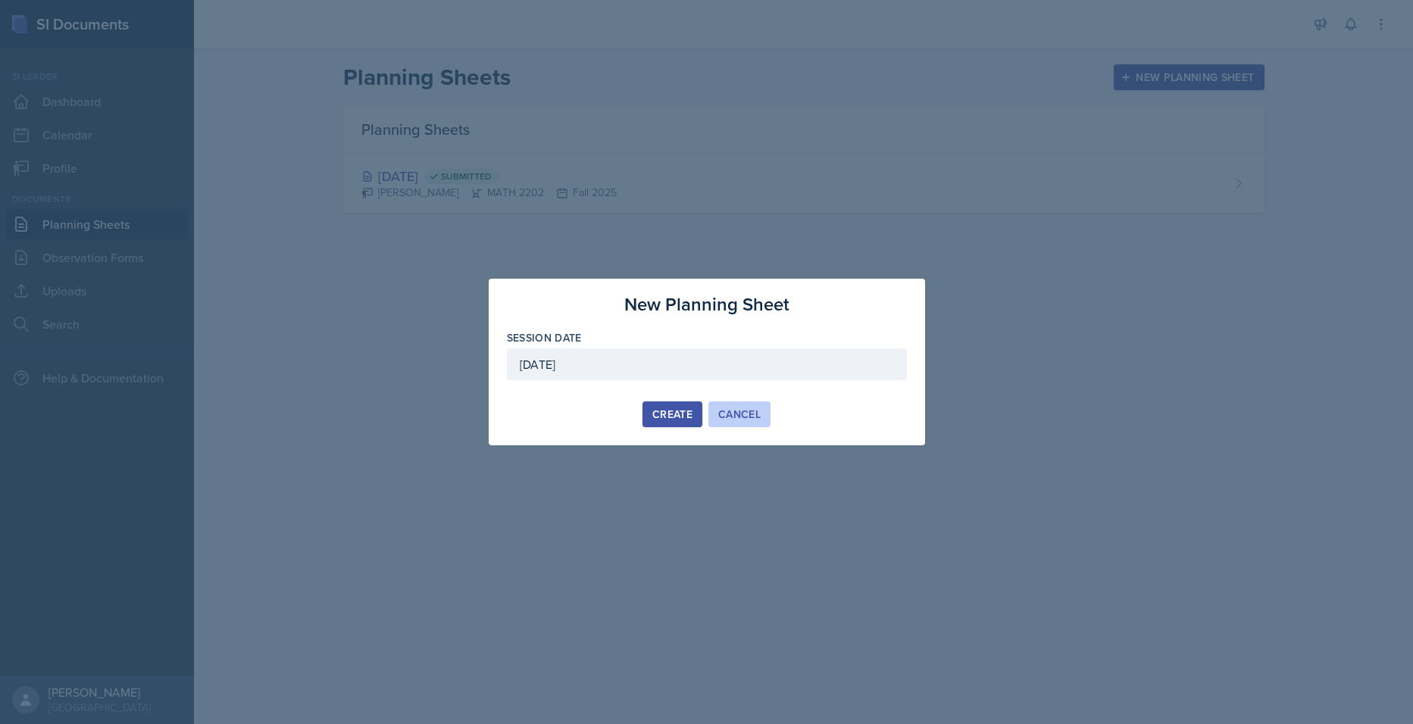
click at [745, 417] on div "Cancel" at bounding box center [739, 414] width 42 height 12
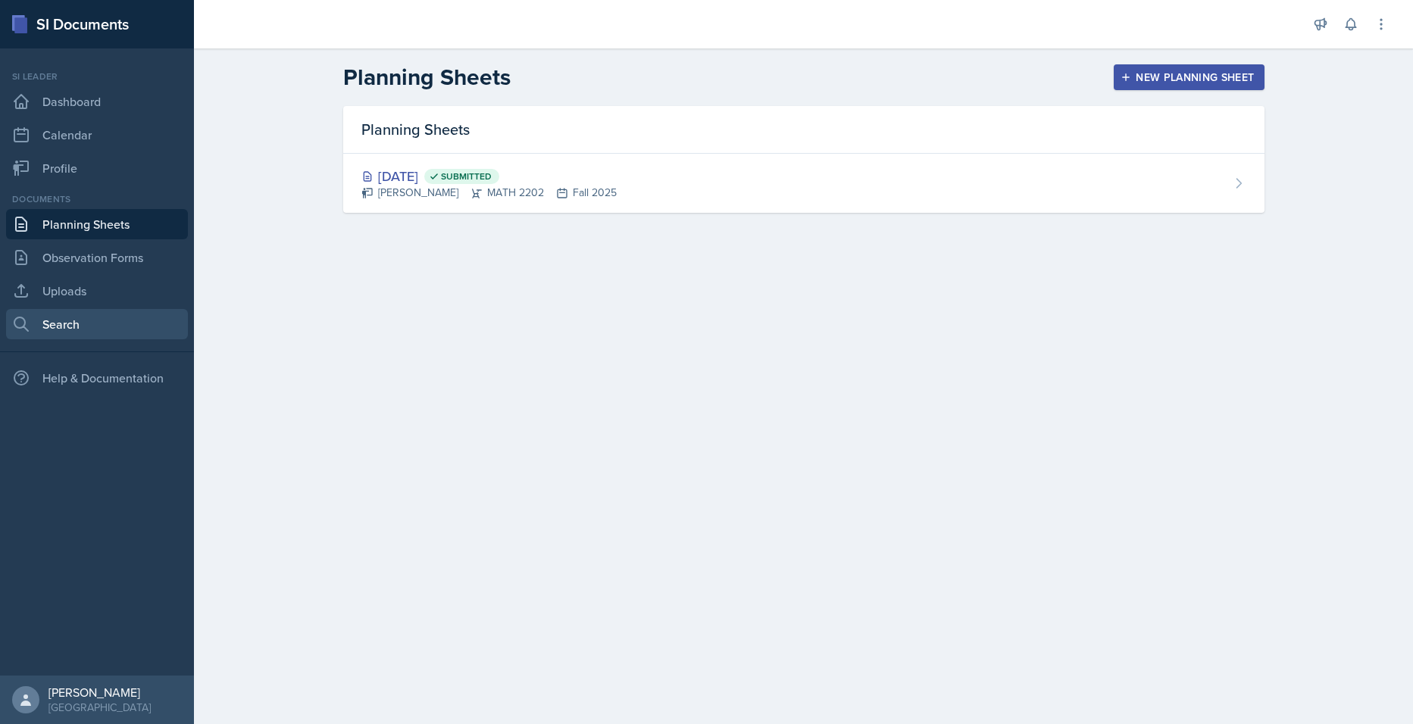
click at [67, 333] on link "Search" at bounding box center [97, 324] width 182 height 30
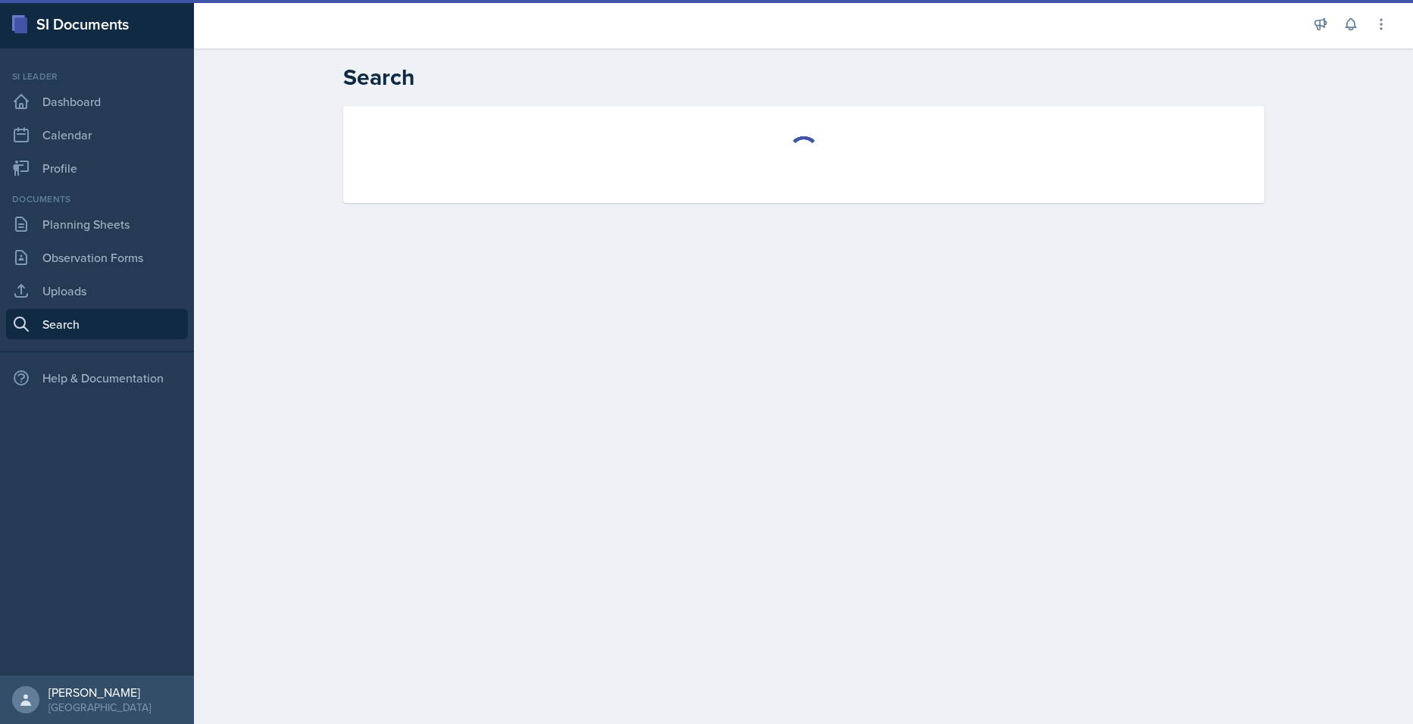
select select "all"
select select "1"
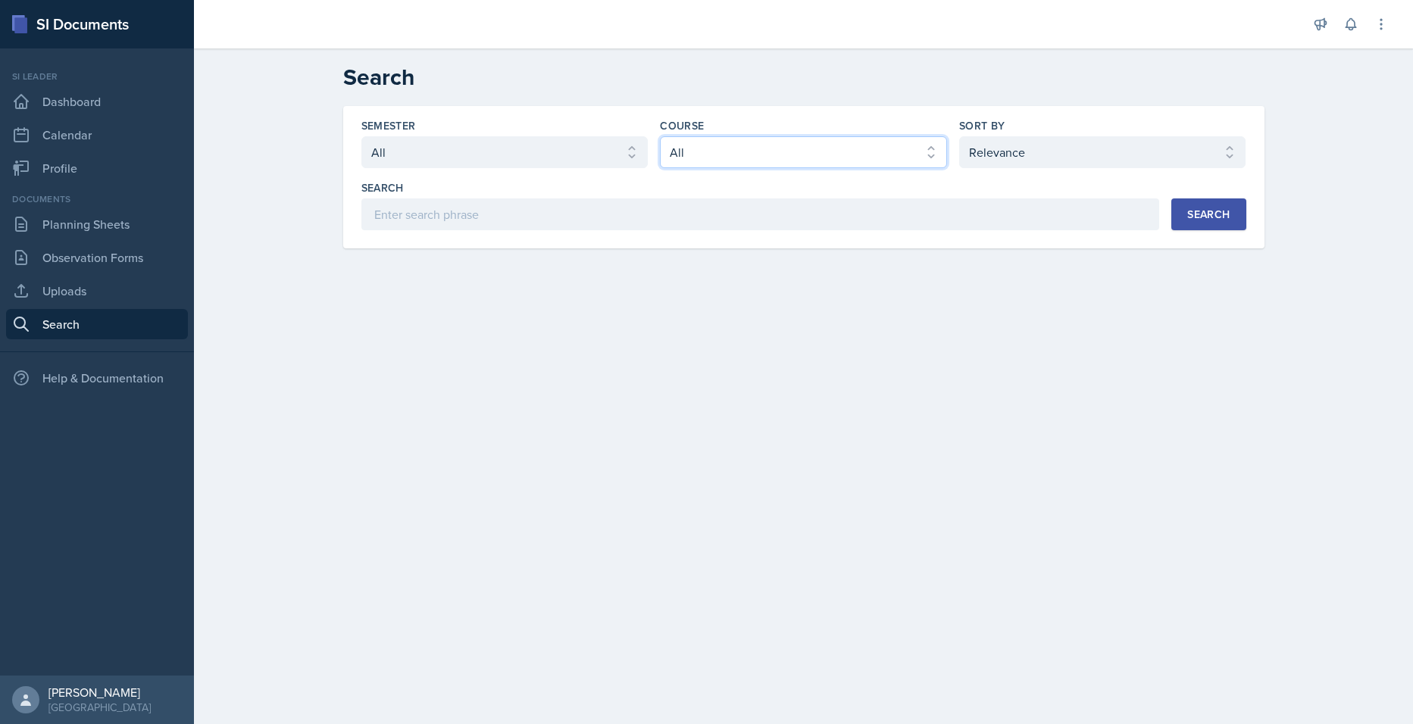
click at [767, 167] on select "Select course All ACCT 2101 ACCT 2102 ACCT 4050 ANTH 1102 ANTH 3301 ARCH 1000 A…" at bounding box center [803, 152] width 287 height 32
click at [494, 146] on select "Select semester All Fall 2025 Summer 2025 Spring 2025 Fall 2024 Summer 2024 Spr…" at bounding box center [504, 152] width 287 height 32
click at [505, 164] on select "Select semester All Fall 2025 Summer 2025 Spring 2025 Fall 2024 Summer 2024 Spr…" at bounding box center [504, 152] width 287 height 32
click at [1008, 162] on select "Select sort by Relevance Document Date (Asc) Document Date (Desc)" at bounding box center [1102, 152] width 287 height 32
click at [839, 281] on div "Semester Select semester All Fall 2025 Summer 2025 Spring 2025 Fall 2024 Summer…" at bounding box center [804, 195] width 970 height 179
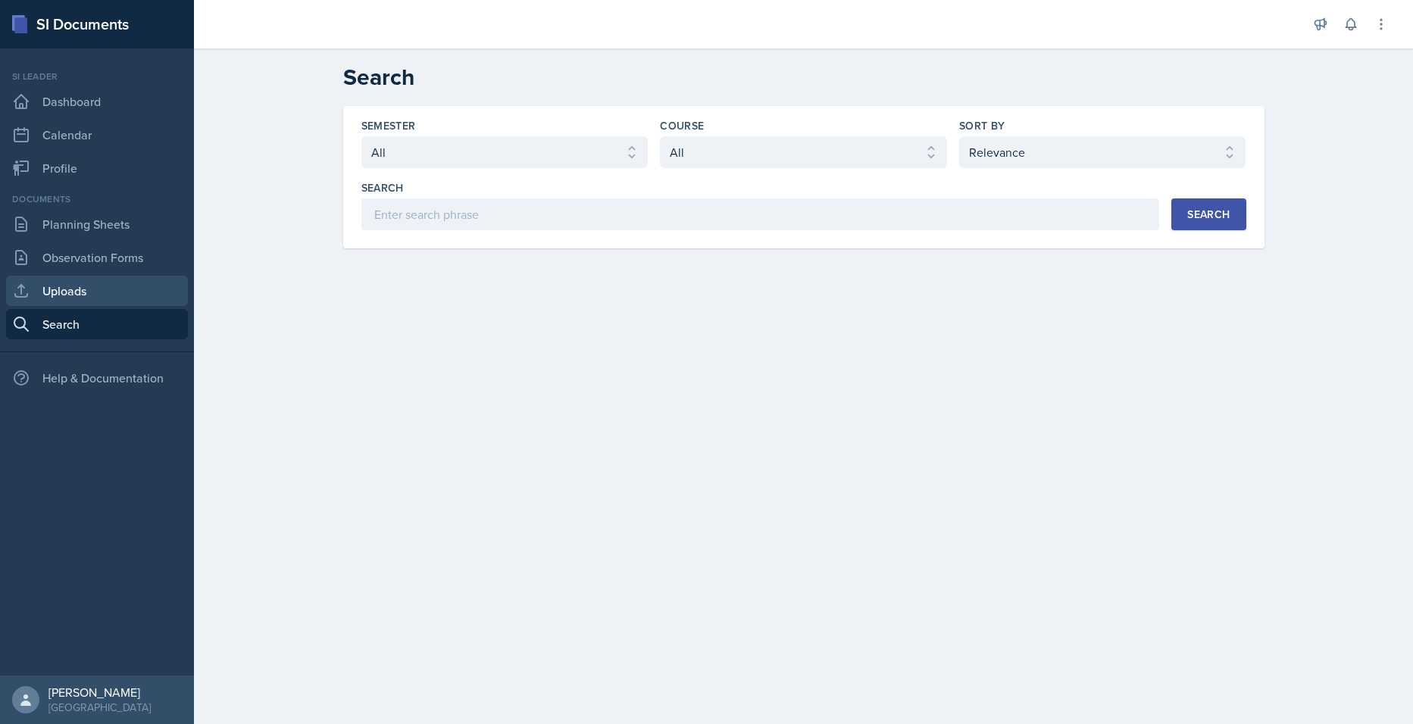
click at [89, 301] on link "Uploads" at bounding box center [97, 291] width 182 height 30
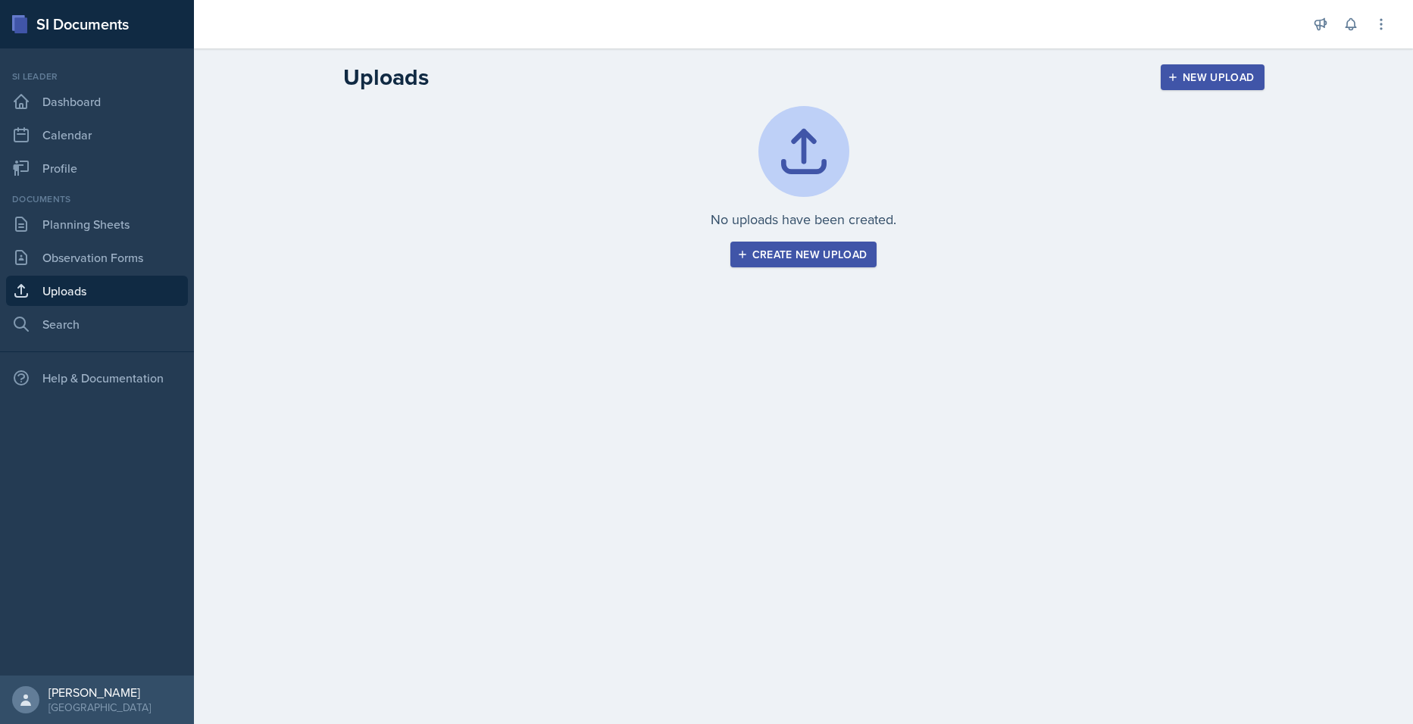
click at [749, 273] on div "No uploads have been created. Create new upload" at bounding box center [804, 205] width 970 height 198
click at [758, 261] on div "Create new upload" at bounding box center [803, 254] width 127 height 12
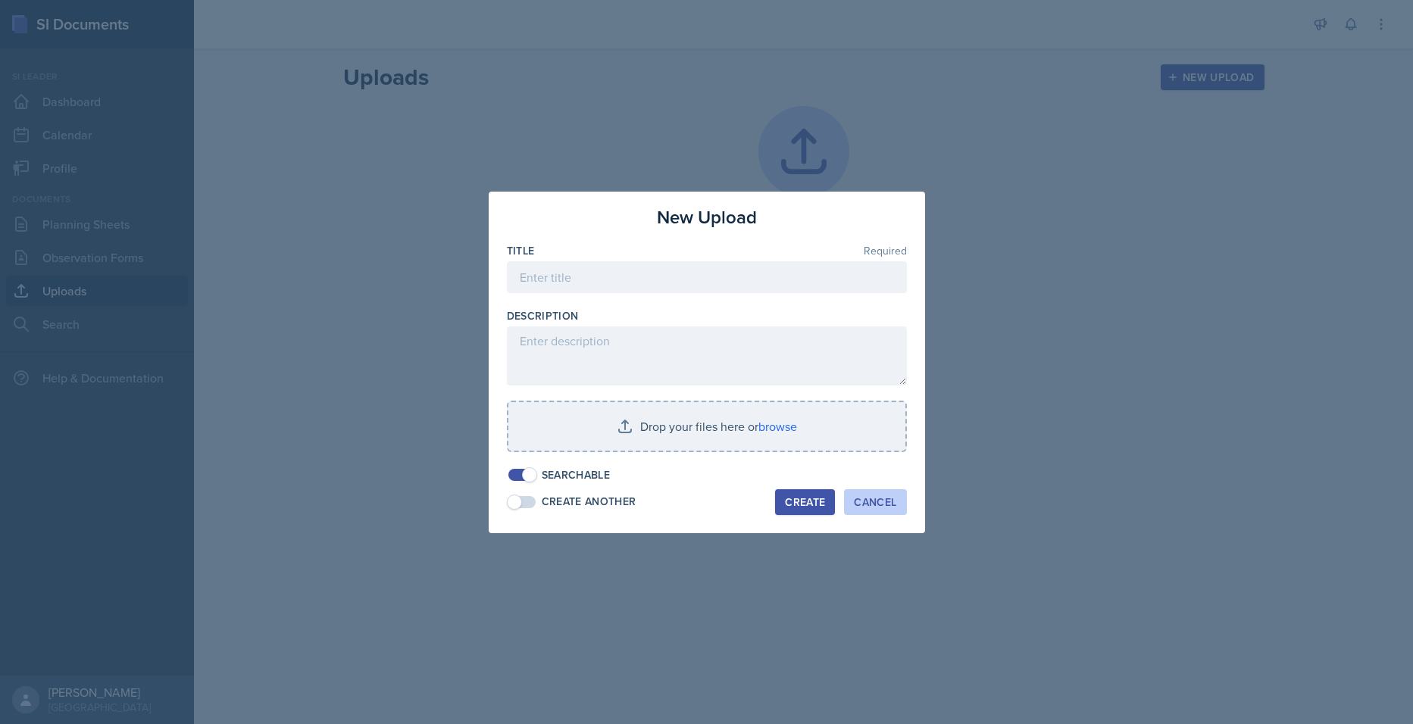
click at [866, 511] on button "Cancel" at bounding box center [875, 502] width 62 height 26
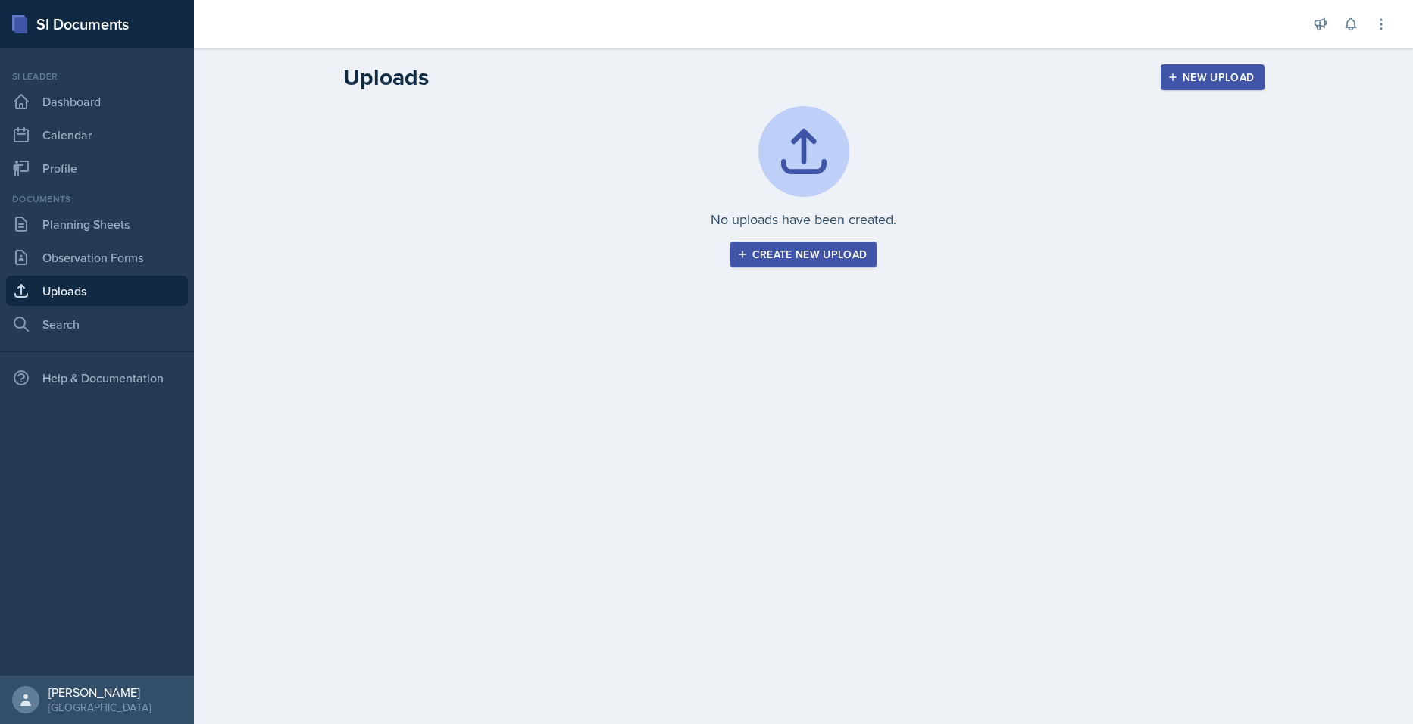
click at [827, 258] on div "Create new upload" at bounding box center [803, 254] width 127 height 12
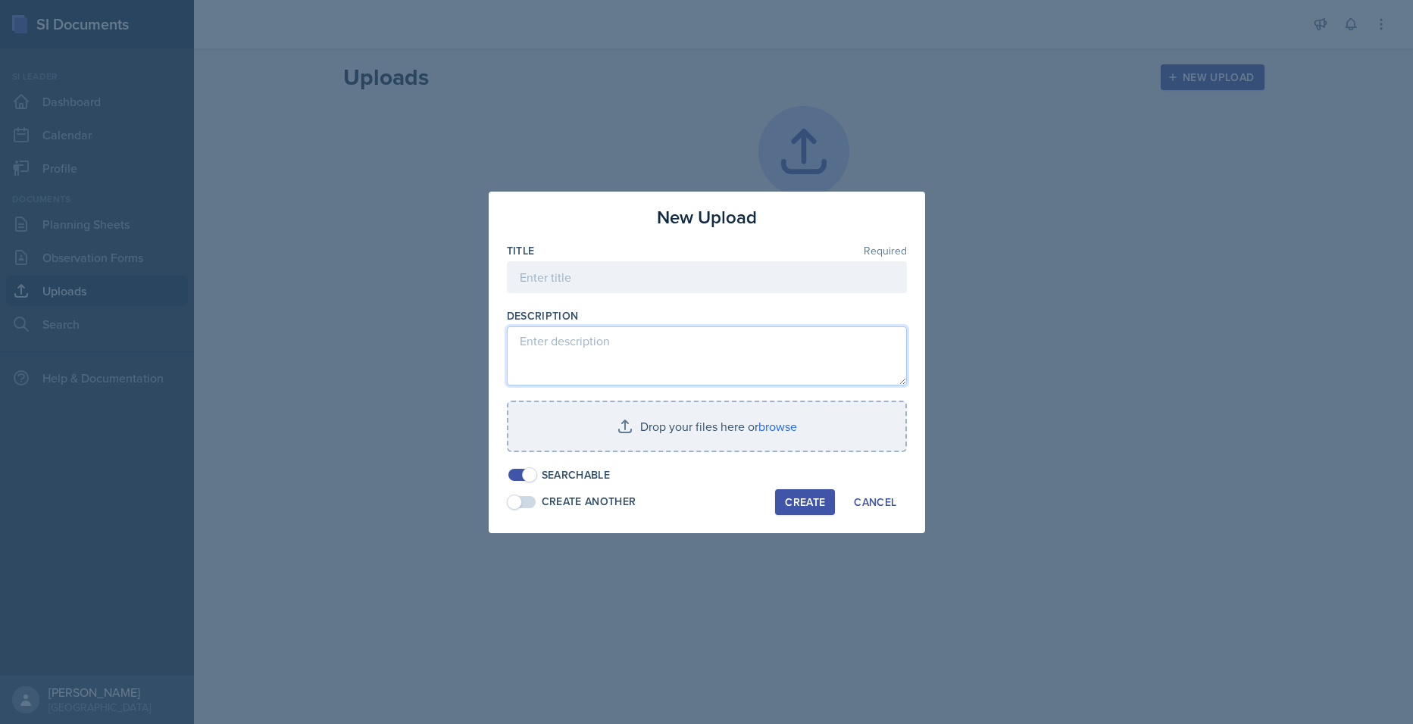
click at [683, 339] on textarea at bounding box center [707, 356] width 400 height 59
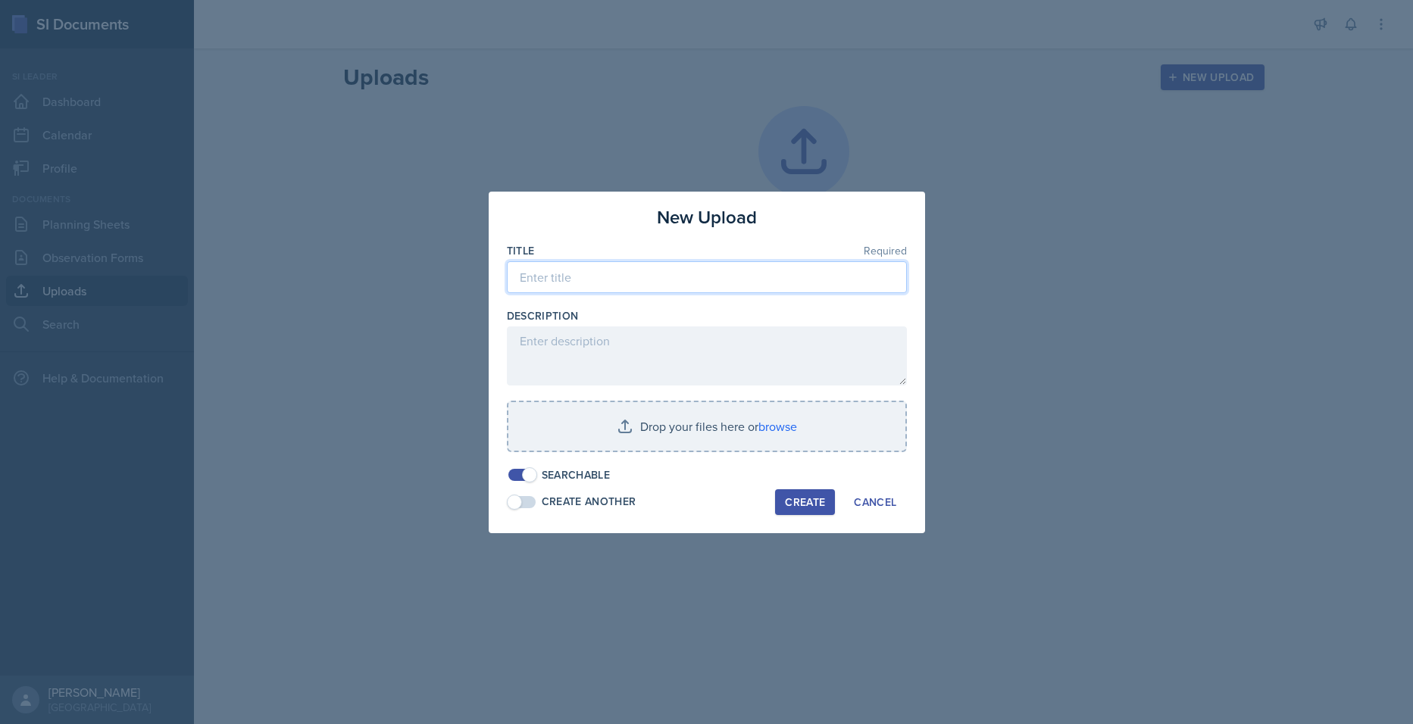
click at [596, 292] on input at bounding box center [707, 277] width 400 height 32
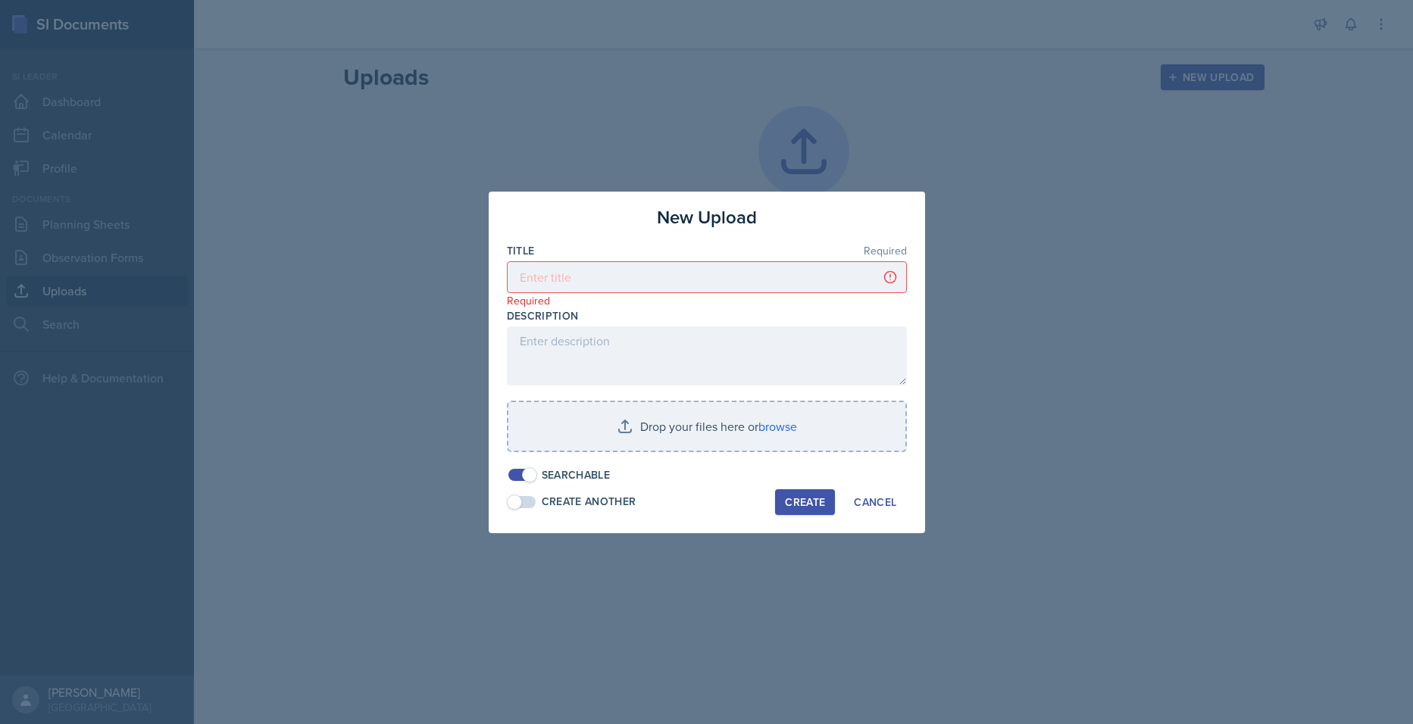
click at [1093, 200] on div at bounding box center [706, 362] width 1413 height 724
